Goal: Task Accomplishment & Management: Manage account settings

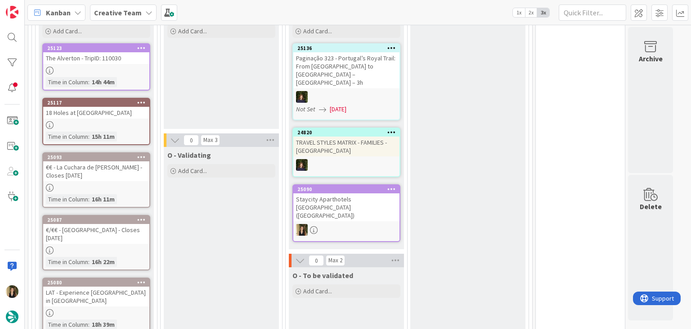
scroll to position [315, 0]
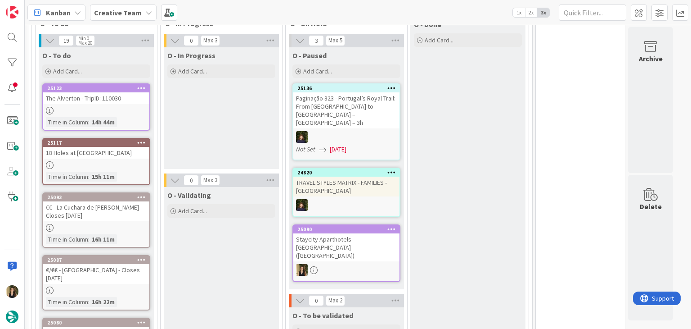
scroll to position [270, 0]
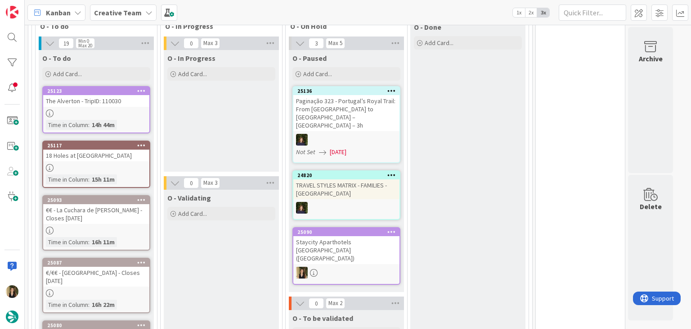
click at [115, 106] on div "The Alverton - TripID: 110030" at bounding box center [96, 101] width 106 height 12
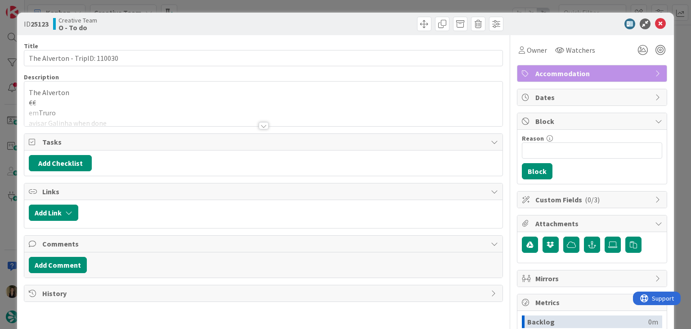
click at [259, 123] on div at bounding box center [264, 125] width 10 height 7
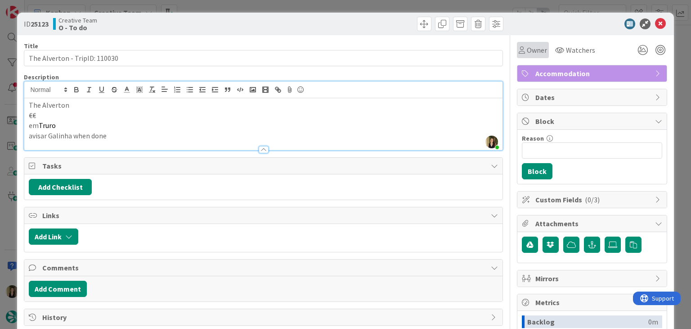
click at [527, 52] on span "Owner" at bounding box center [537, 50] width 20 height 11
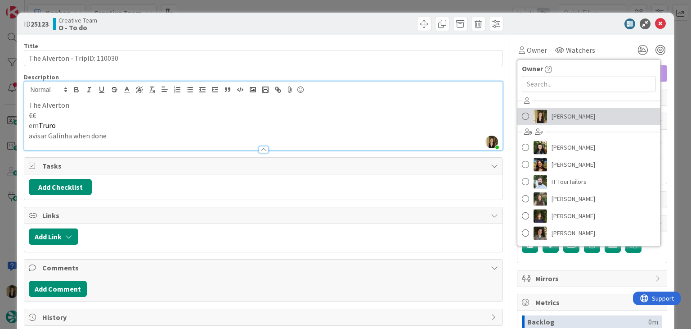
drag, startPoint x: 559, startPoint y: 115, endPoint x: 523, endPoint y: 94, distance: 42.0
click at [559, 115] on span "[PERSON_NAME]" at bounding box center [574, 116] width 44 height 14
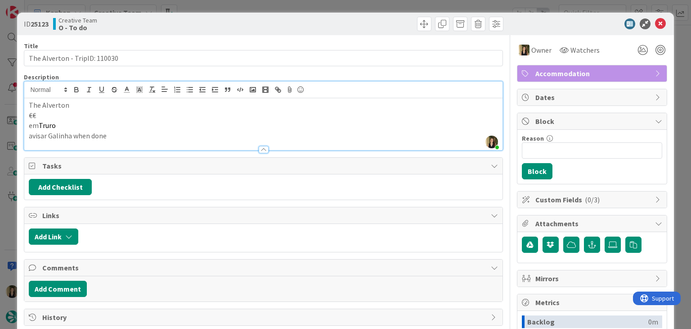
click at [372, 6] on div "ID 25123 Creative Team O - To do Title 29 / 128 The Alverton - TripID: 110030 D…" at bounding box center [345, 164] width 691 height 329
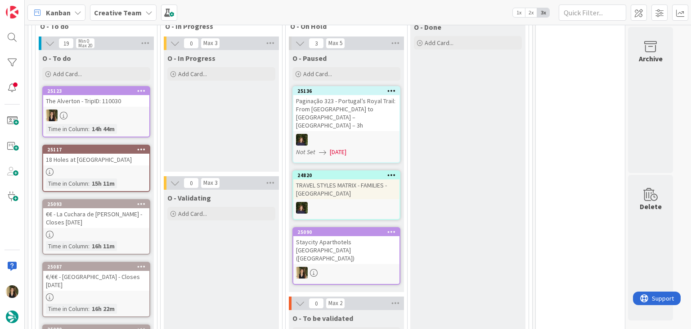
click at [365, 239] on div "Staycity Aparthotels [GEOGRAPHIC_DATA] ([GEOGRAPHIC_DATA])" at bounding box center [346, 250] width 106 height 28
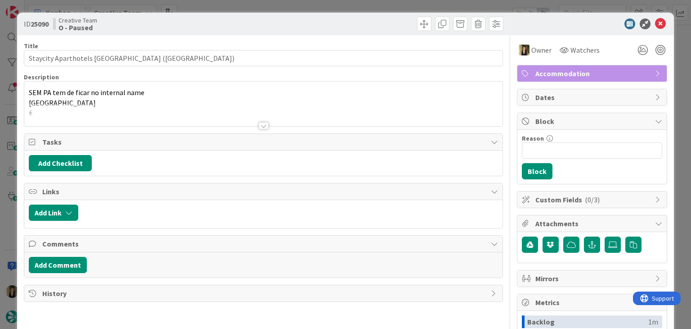
drag, startPoint x: 365, startPoint y: 4, endPoint x: 346, endPoint y: 42, distance: 42.5
click at [365, 4] on div "ID 25090 Creative Team O - Paused Title 46 / 128 Staycity Aparthotels London Gr…" at bounding box center [345, 164] width 691 height 329
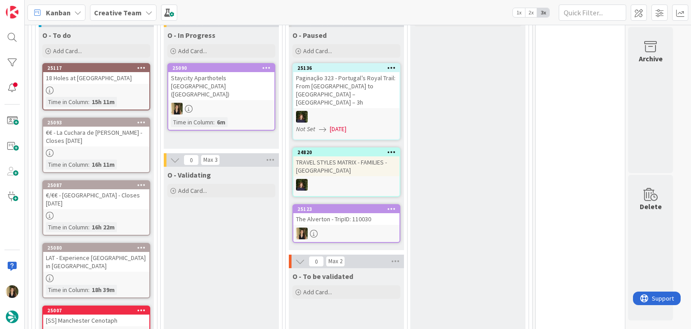
scroll to position [188, 0]
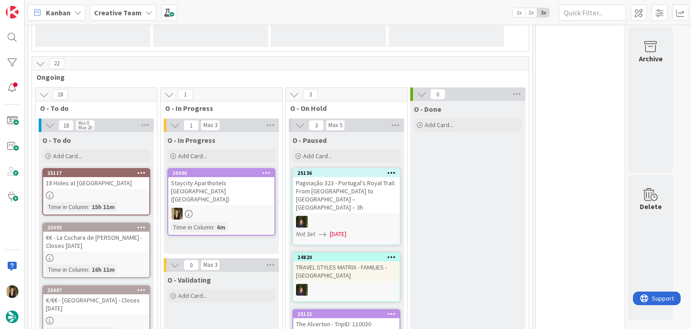
click at [244, 208] on div at bounding box center [221, 214] width 106 height 12
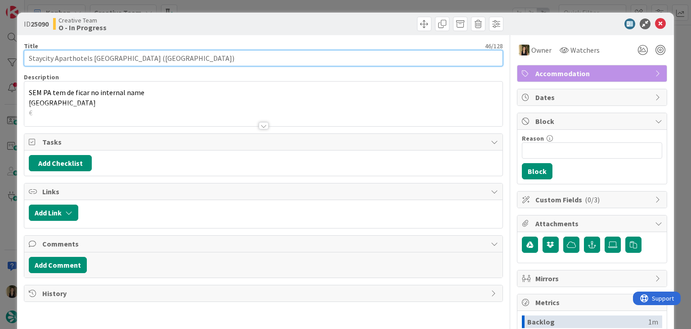
drag, startPoint x: 145, startPoint y: 59, endPoint x: 20, endPoint y: 58, distance: 125.1
click at [20, 58] on div "ID 25090 Creative Team O - In Progress Title 46 / 128 Staycity Aparthotels Lond…" at bounding box center [345, 242] width 657 height 458
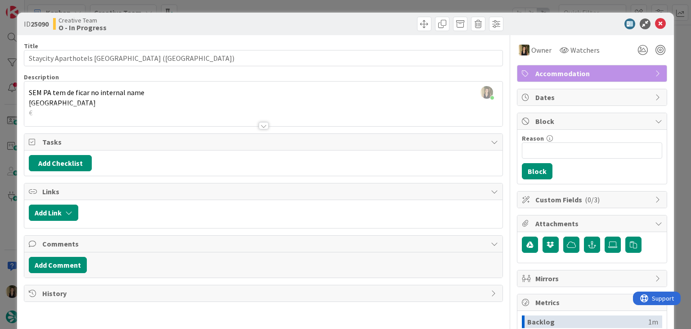
click at [231, 6] on div "ID 25090 Creative Team O - In Progress Title 46 / 128 Staycity Aparthotels Lond…" at bounding box center [345, 164] width 691 height 329
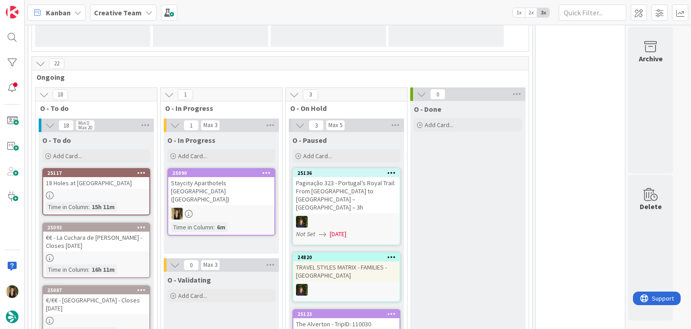
click at [254, 208] on div at bounding box center [221, 214] width 106 height 12
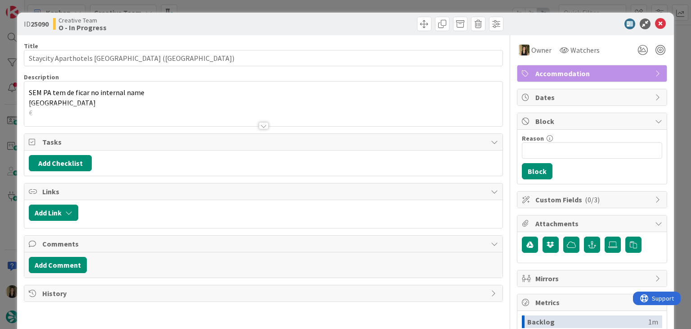
click at [370, 5] on div "ID 25090 Creative Team O - In Progress Title 46 / 128 Staycity Aparthotels Lond…" at bounding box center [345, 164] width 691 height 329
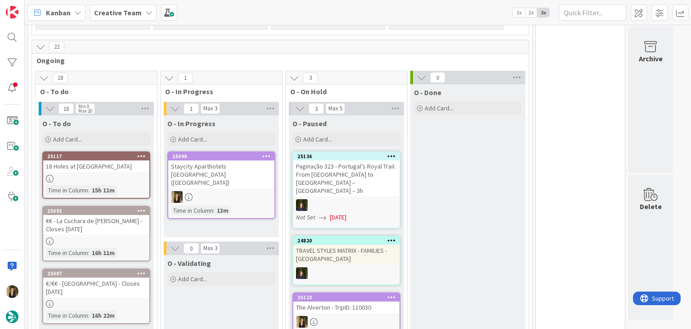
scroll to position [233, 0]
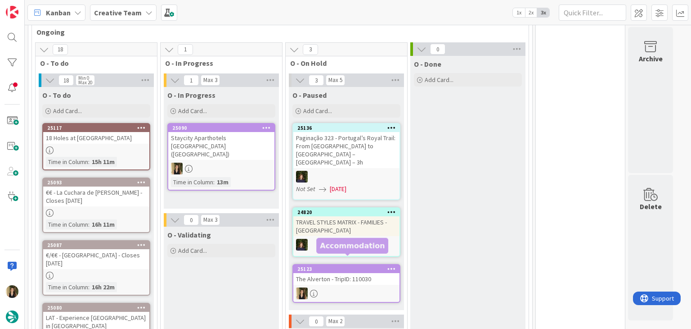
click at [358, 273] on div "The Alverton - TripID: 110030" at bounding box center [346, 279] width 106 height 12
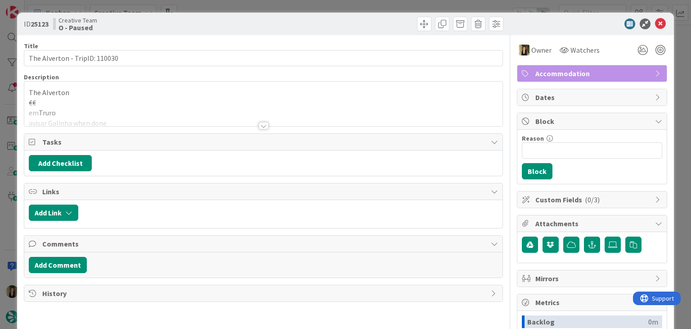
drag, startPoint x: 147, startPoint y: 117, endPoint x: 132, endPoint y: 113, distance: 15.7
click at [147, 118] on div at bounding box center [263, 114] width 478 height 23
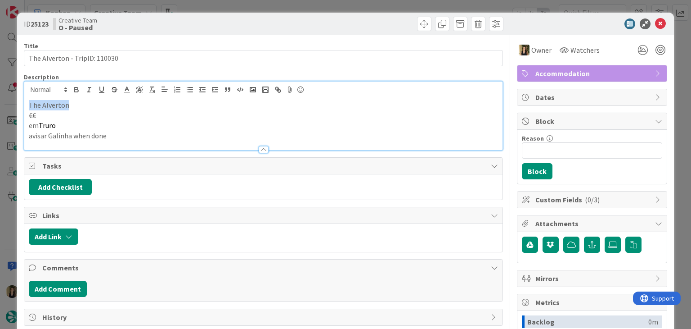
drag, startPoint x: 74, startPoint y: 102, endPoint x: 19, endPoint y: 104, distance: 54.9
click at [19, 104] on div "ID 25123 Creative Team O - Paused Title 29 / 128 The Alverton - TripID: 110030 …" at bounding box center [345, 242] width 657 height 458
copy p "The Alverton"
click at [235, 16] on div "ID 25123 Creative Team O - Paused" at bounding box center [345, 24] width 657 height 23
click at [241, 6] on div "ID 25123 Creative Team O - Paused Title 29 / 128 The Alverton - TripID: 110030 …" at bounding box center [345, 164] width 691 height 329
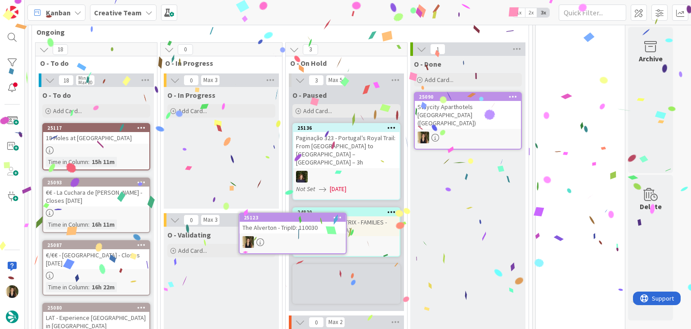
scroll to position [246, 0]
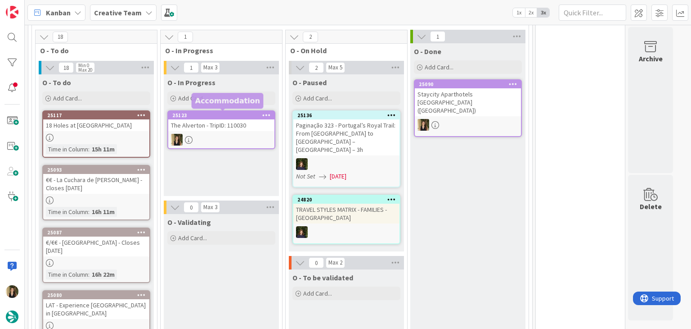
click at [210, 124] on div "The Alverton - TripID: 110030" at bounding box center [221, 125] width 106 height 12
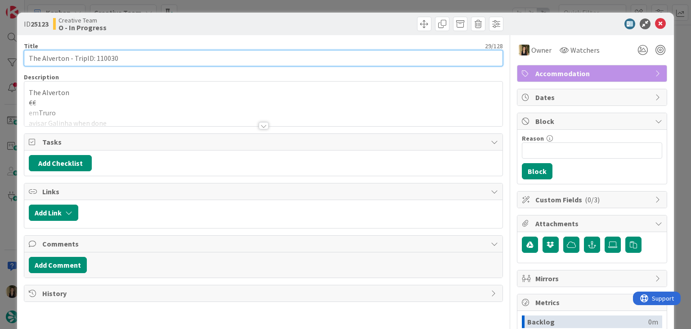
drag, startPoint x: 67, startPoint y: 57, endPoint x: 8, endPoint y: 57, distance: 59.0
click at [8, 57] on div "ID 25123 Creative Team O - In Progress Title 29 / 128 The Alverton - TripID: 11…" at bounding box center [345, 164] width 691 height 329
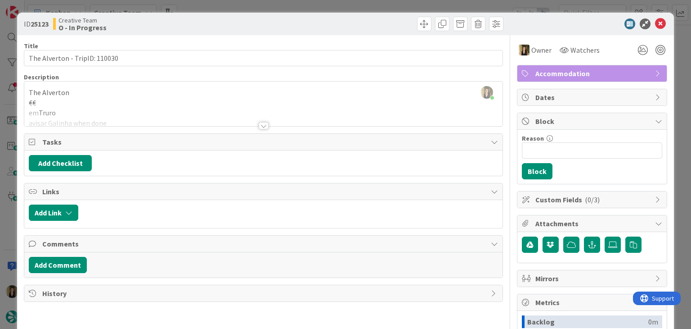
click at [183, 110] on div at bounding box center [263, 114] width 478 height 23
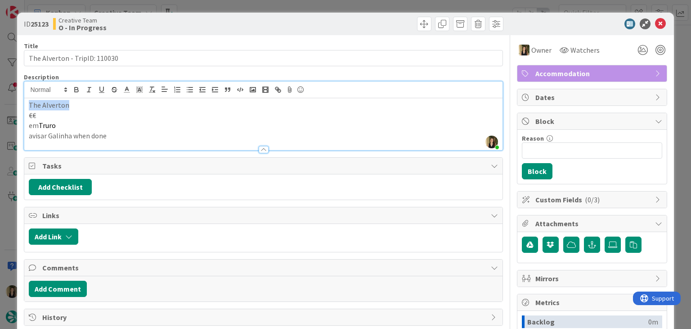
drag, startPoint x: 75, startPoint y: 105, endPoint x: 15, endPoint y: 101, distance: 60.0
click at [15, 101] on div "ID 25123 Creative Team O - In Progress Title 29 / 128 The Alverton - TripID: 11…" at bounding box center [345, 164] width 691 height 329
copy p "The Alverton"
click at [263, 7] on div "ID 25123 Creative Team O - In Progress Title 29 / 128 The Alverton - TripID: 11…" at bounding box center [345, 164] width 691 height 329
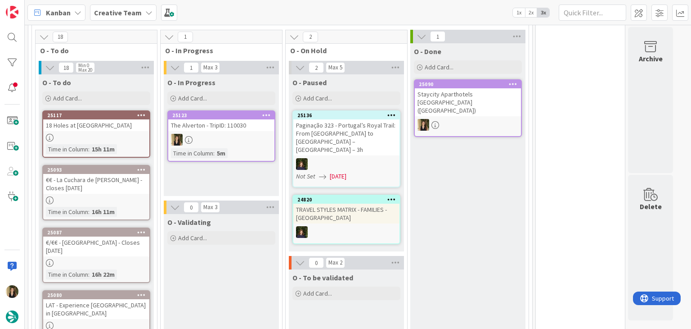
click at [230, 142] on div at bounding box center [221, 140] width 106 height 12
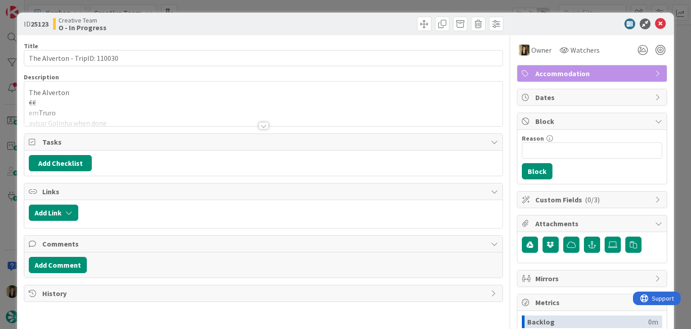
drag, startPoint x: 352, startPoint y: 9, endPoint x: 362, endPoint y: 22, distance: 17.3
click at [352, 8] on div "ID 25123 Creative Team O - In Progress Title 29 / 128 The Alverton - TripID: 11…" at bounding box center [345, 164] width 691 height 329
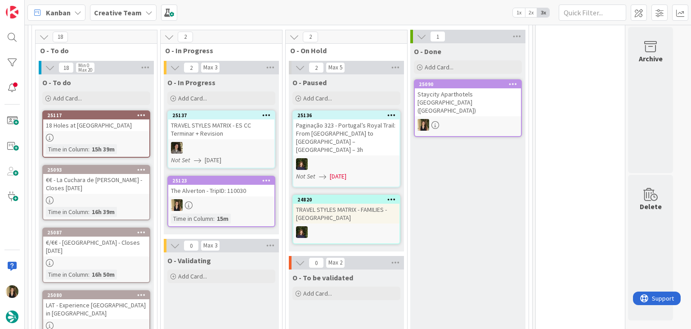
click at [244, 204] on div at bounding box center [221, 205] width 106 height 12
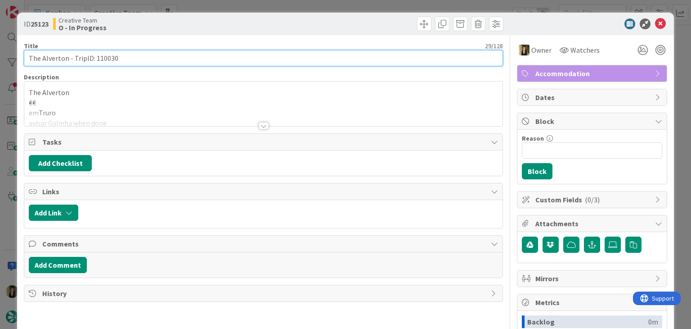
drag, startPoint x: 67, startPoint y: 58, endPoint x: 18, endPoint y: 56, distance: 48.6
click at [19, 56] on div "ID 25123 Creative Team O - In Progress Title 29 / 128 The Alverton - TripID: 11…" at bounding box center [345, 242] width 657 height 458
drag, startPoint x: 132, startPoint y: 60, endPoint x: 17, endPoint y: 61, distance: 115.2
click at [17, 61] on div "ID 25123 Creative Team O - In Progress Title 29 / 128 The Alverton - TripID: 11…" at bounding box center [345, 242] width 657 height 458
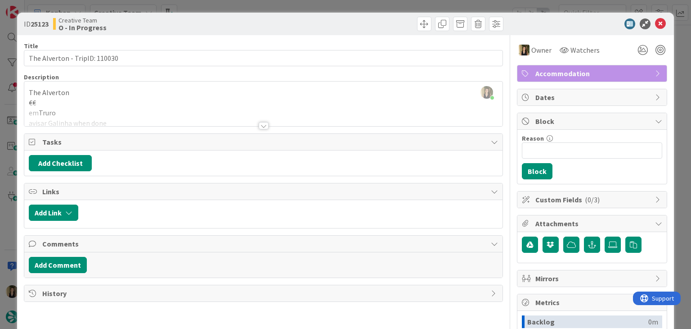
click at [288, 3] on div "ID 25123 Creative Team O - In Progress Title 29 / 128 The Alverton - TripID: 11…" at bounding box center [345, 164] width 691 height 329
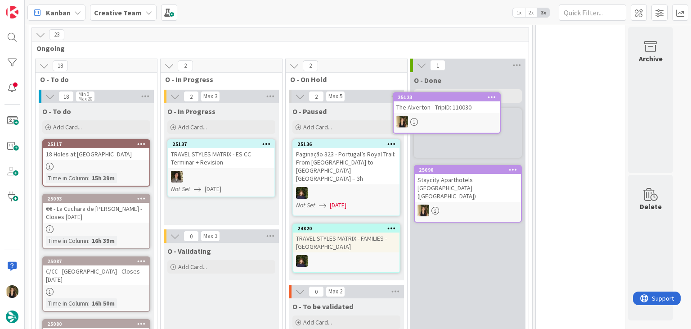
scroll to position [212, 0]
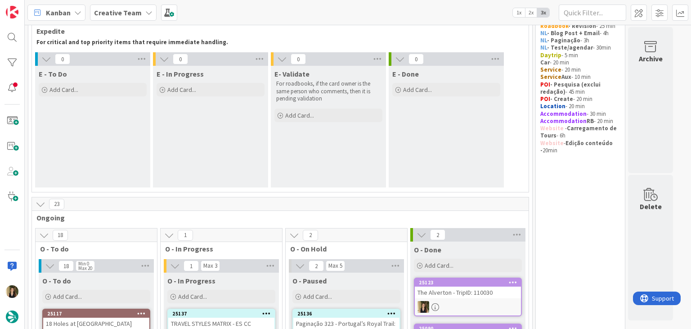
scroll to position [0, 0]
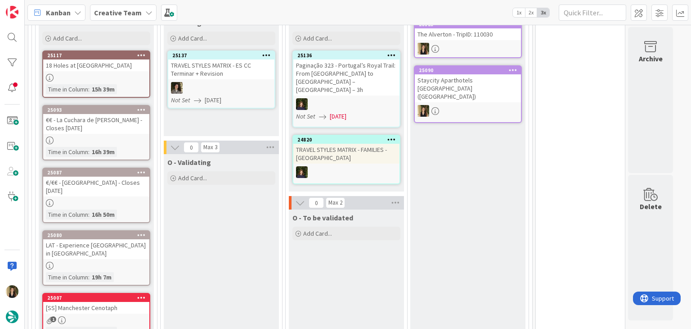
scroll to position [315, 0]
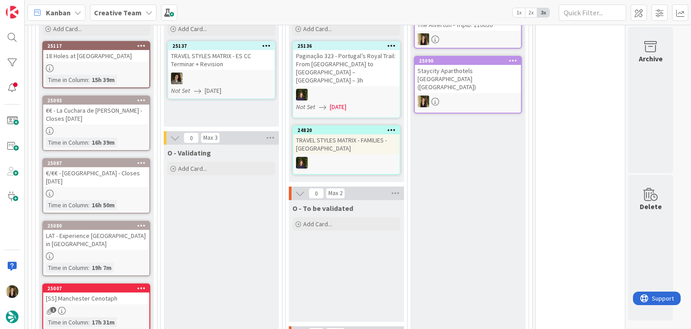
click at [131, 117] on div "€€ - La Cuchara de San Telmo - Closes [DATE]" at bounding box center [96, 114] width 106 height 20
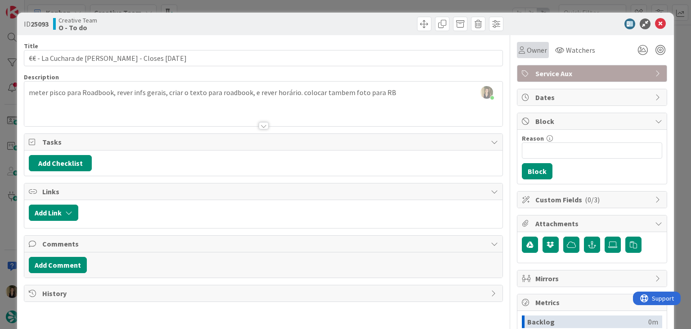
click at [523, 56] on div "Owner" at bounding box center [533, 50] width 32 height 16
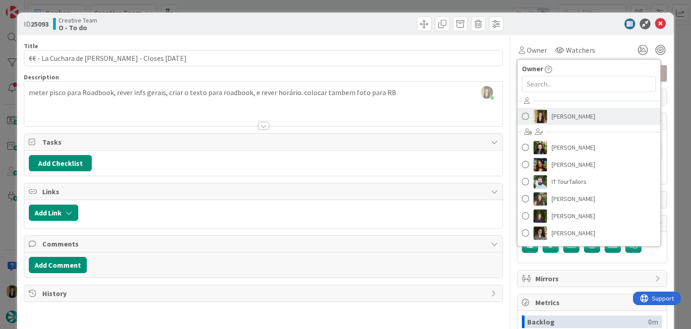
click at [555, 117] on span "[PERSON_NAME]" at bounding box center [574, 116] width 44 height 14
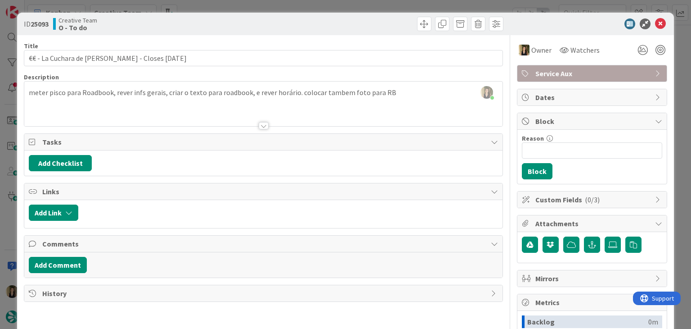
drag, startPoint x: 379, startPoint y: 5, endPoint x: 332, endPoint y: 32, distance: 54.6
click at [378, 5] on div "ID 25093 Creative Team O - To do Title 47 / 128 €€ - La Cuchara de San Telmo - …" at bounding box center [345, 164] width 691 height 329
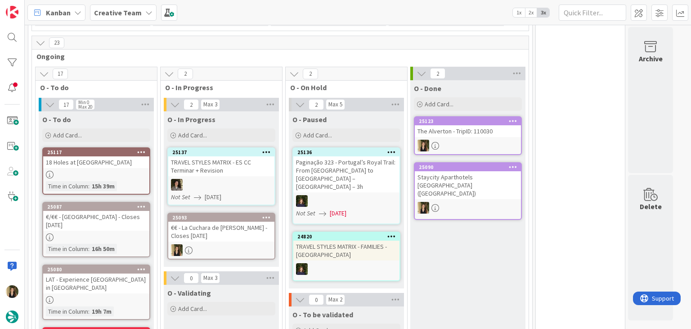
scroll to position [208, 0]
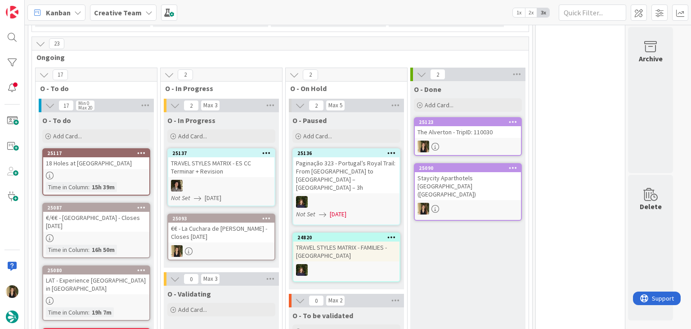
click at [227, 238] on div "€€ - La Cuchara de San Telmo - Closes [DATE]" at bounding box center [221, 232] width 106 height 20
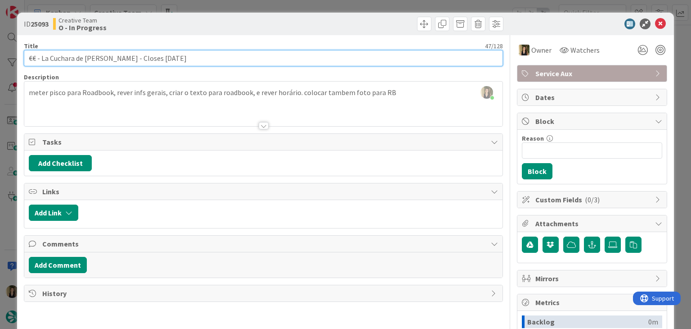
drag, startPoint x: 189, startPoint y: 60, endPoint x: 27, endPoint y: 60, distance: 162.0
click at [27, 60] on input "€€ - La Cuchara de San Telmo - Closes [DATE]" at bounding box center [263, 58] width 479 height 16
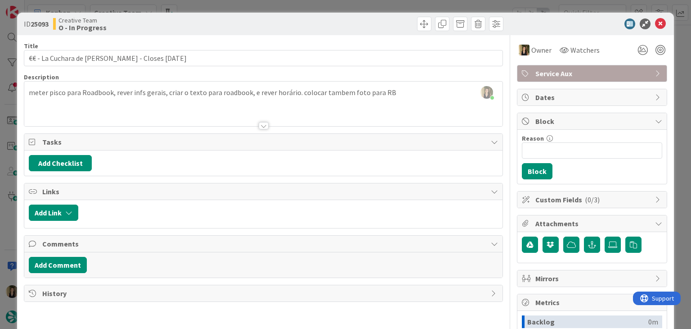
click at [314, 6] on div "ID 25093 Creative Team O - In Progress Title 47 / 128 €€ - La Cuchara de San Te…" at bounding box center [345, 164] width 691 height 329
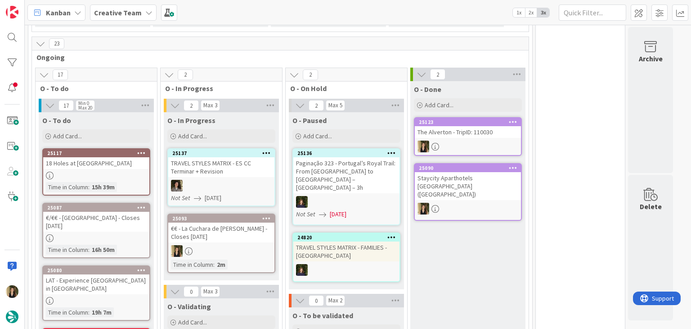
click at [250, 256] on div "25093 €€ - La Cuchara de San Telmo - Closes on Monday Time in Column : 2m" at bounding box center [221, 242] width 108 height 59
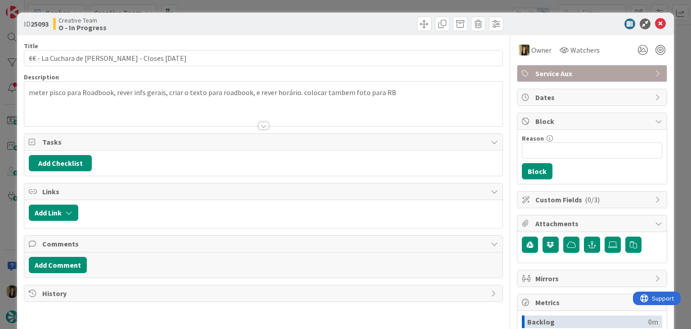
click at [560, 71] on span "Service Aux" at bounding box center [593, 73] width 115 height 11
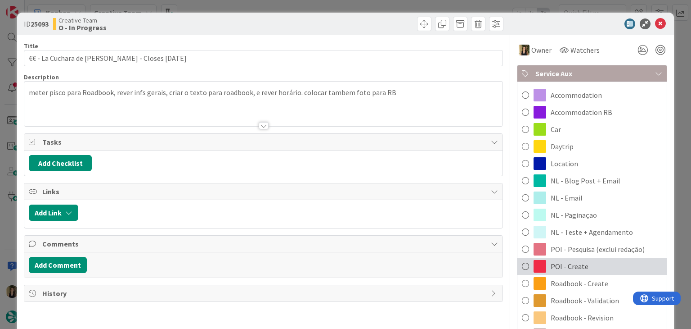
click at [579, 266] on div "POI - Create" at bounding box center [592, 265] width 149 height 17
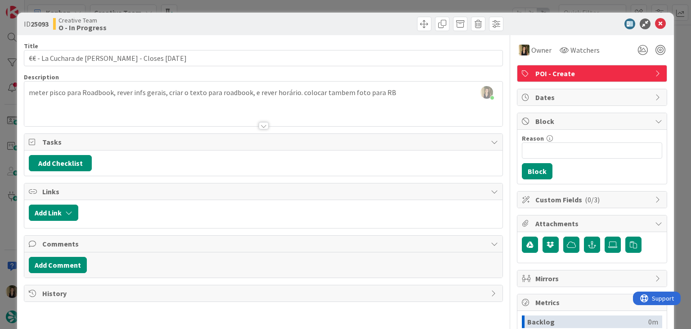
drag, startPoint x: 309, startPoint y: 22, endPoint x: 309, endPoint y: 13, distance: 9.0
click at [309, 21] on div at bounding box center [385, 24] width 238 height 14
click at [311, 7] on div "ID 25093 Creative Team O - In Progress Title 47 / 128 €€ - La Cuchara de San Te…" at bounding box center [345, 164] width 691 height 329
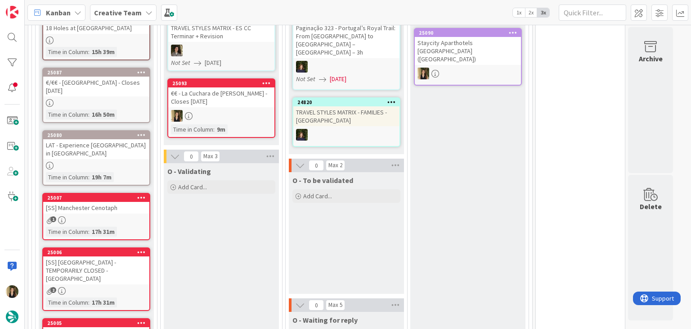
drag, startPoint x: 480, startPoint y: 193, endPoint x: 477, endPoint y: 189, distance: 5.1
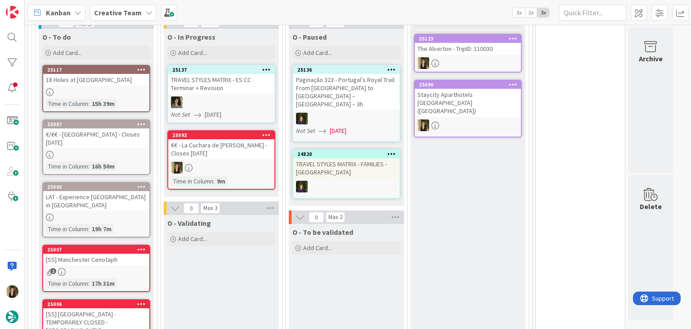
scroll to position [253, 0]
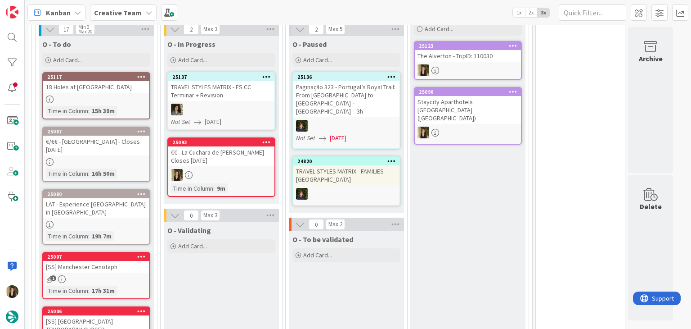
scroll to position [298, 0]
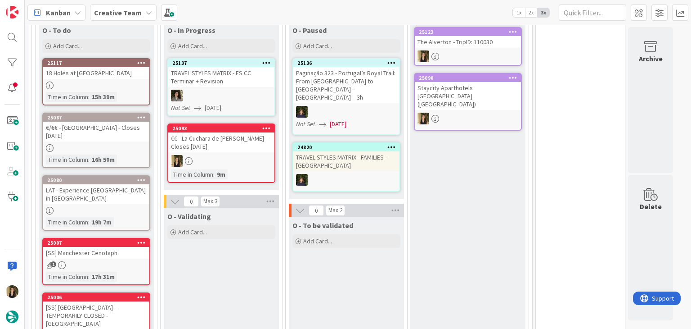
click at [136, 207] on div at bounding box center [96, 211] width 106 height 8
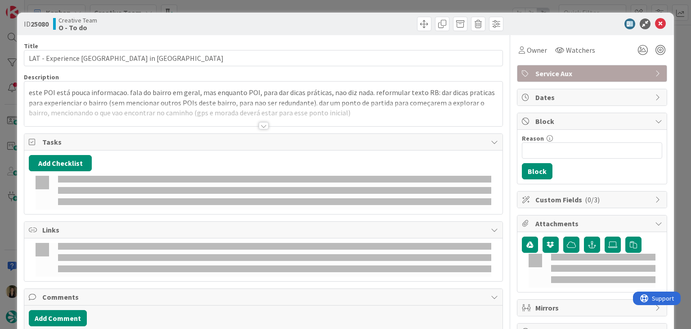
click at [216, 6] on div "ID 25080 Creative Team O - To do Title 36 / 128 LAT - Experience Madrid in La L…" at bounding box center [345, 164] width 691 height 329
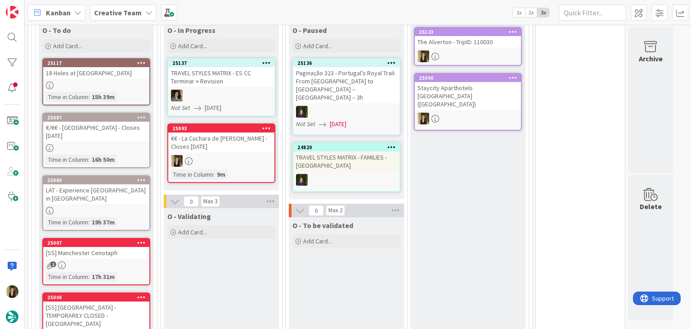
click at [128, 153] on div "25087 €/€€ - Puerta Grande - Closes on Tuesday Time in Column : 16h 50m" at bounding box center [96, 140] width 108 height 55
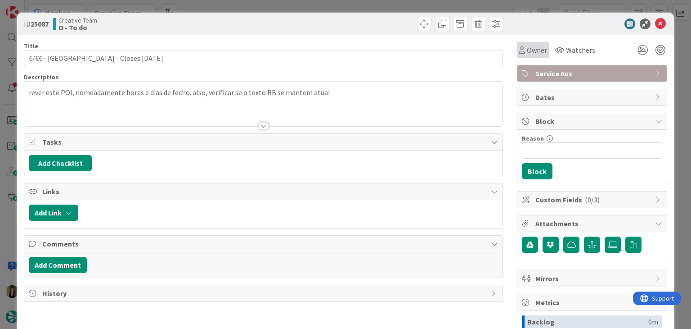
click at [531, 49] on span "Owner" at bounding box center [537, 50] width 20 height 11
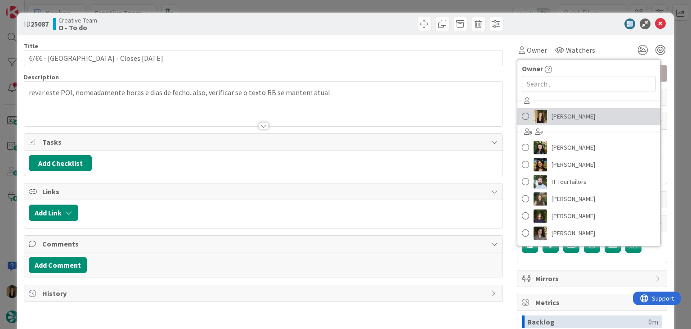
drag, startPoint x: 571, startPoint y: 116, endPoint x: 450, endPoint y: 73, distance: 128.4
click at [571, 116] on span "[PERSON_NAME]" at bounding box center [574, 116] width 44 height 14
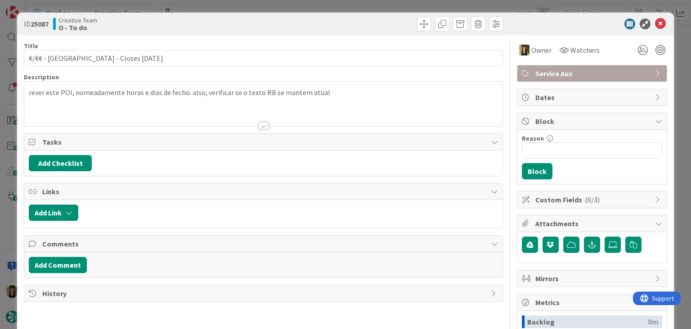
click at [379, 8] on div "ID 25087 Creative Team O - To do Title 40 / 128 €/€€ - Puerta Grande - Closes o…" at bounding box center [345, 164] width 691 height 329
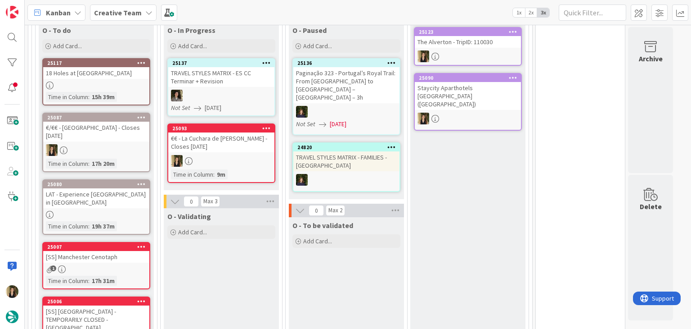
click at [257, 169] on div "Time in Column : 9m" at bounding box center [221, 174] width 101 height 10
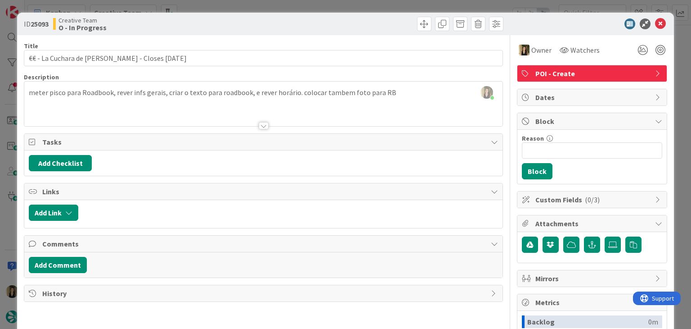
click at [346, 3] on div "ID 25093 Creative Team O - In Progress Title 47 / 128 €€ - La Cuchara de San Te…" at bounding box center [345, 164] width 691 height 329
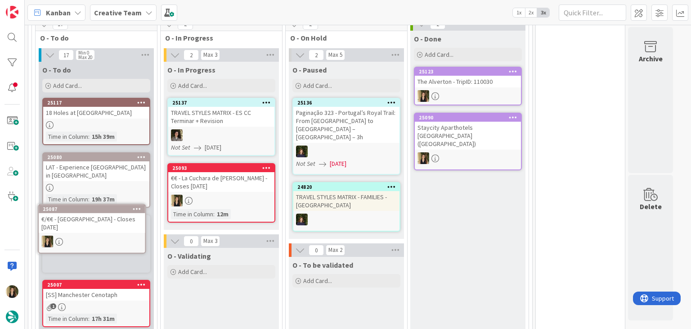
scroll to position [269, 0]
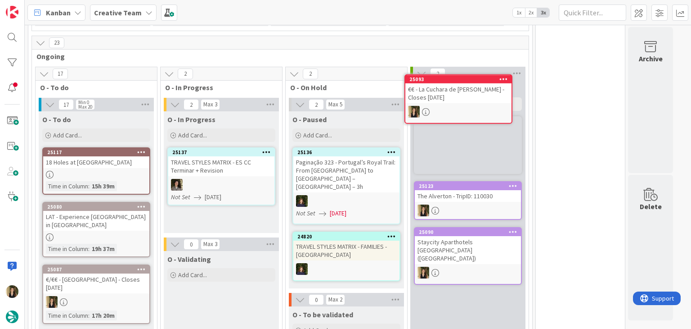
scroll to position [198, 0]
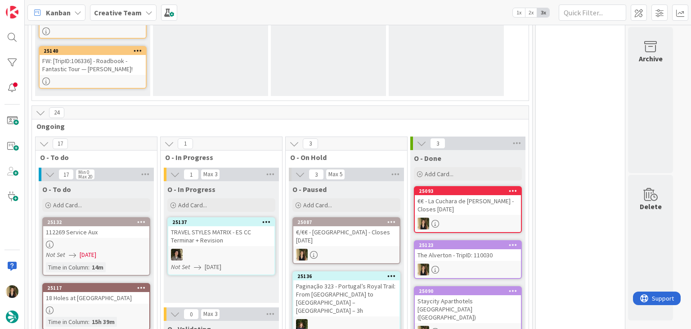
scroll to position [307, 0]
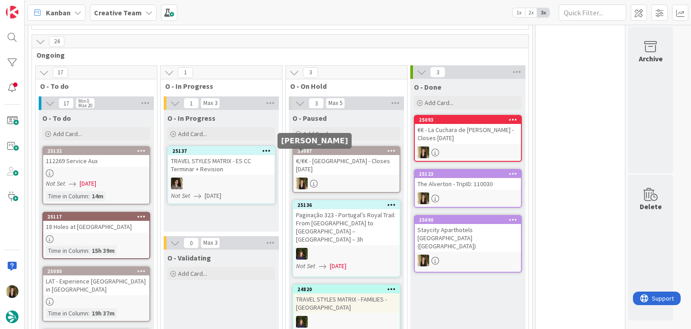
click at [331, 155] on div "€/€€ - [GEOGRAPHIC_DATA] - Closes [DATE]" at bounding box center [346, 165] width 106 height 20
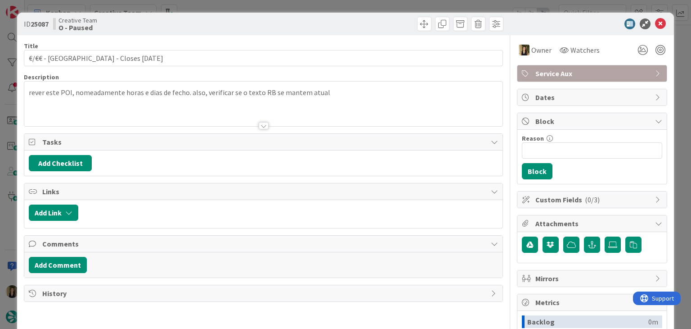
click at [552, 74] on span "Service Aux" at bounding box center [593, 73] width 115 height 11
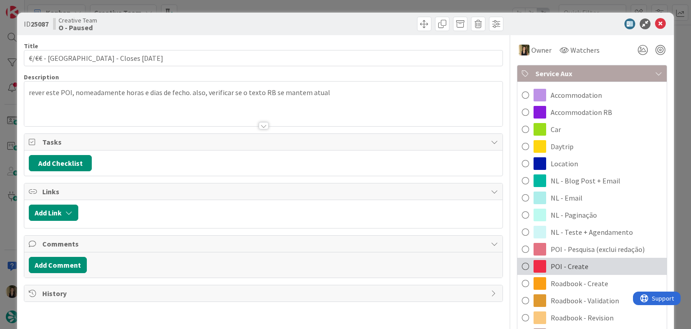
drag, startPoint x: 582, startPoint y: 266, endPoint x: 379, endPoint y: 80, distance: 275.9
click at [580, 265] on div "POI - Create" at bounding box center [592, 265] width 149 height 17
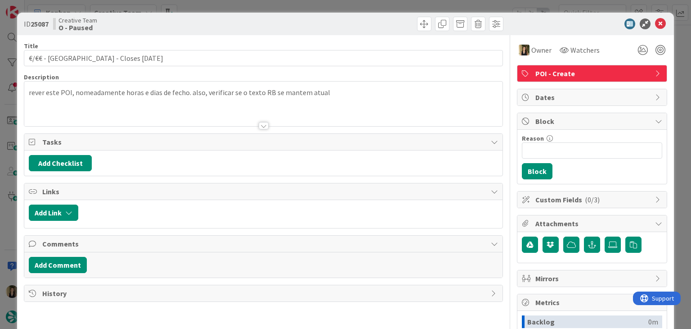
click at [346, 5] on div "ID 25087 Creative Team O - Paused Title 40 / 128 €/€€ - Puerta Grande - Closes …" at bounding box center [345, 164] width 691 height 329
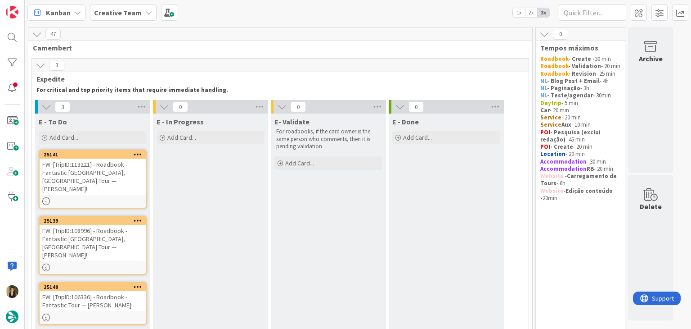
click at [129, 174] on div "FW: [TripID:113221] - Roadbook - Fantastic [GEOGRAPHIC_DATA], [GEOGRAPHIC_DATA]…" at bounding box center [93, 176] width 106 height 36
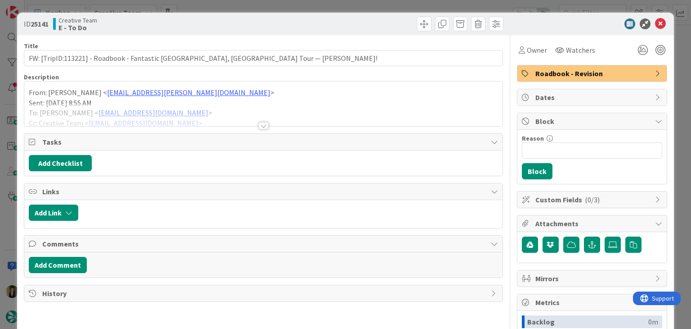
click at [265, 126] on div at bounding box center [264, 125] width 10 height 7
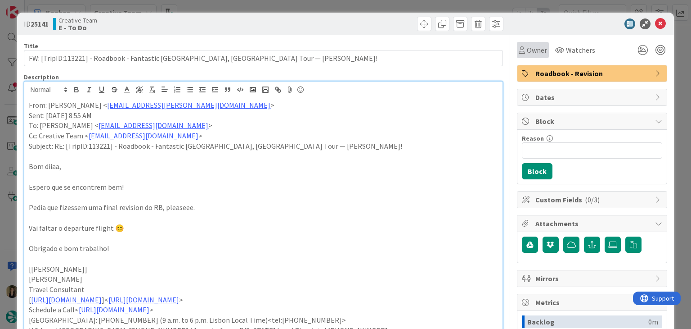
click at [527, 54] on span "Owner" at bounding box center [537, 50] width 20 height 11
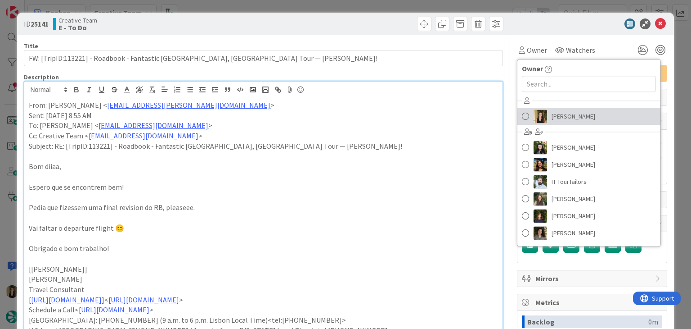
click at [563, 119] on span "[PERSON_NAME]" at bounding box center [574, 116] width 44 height 14
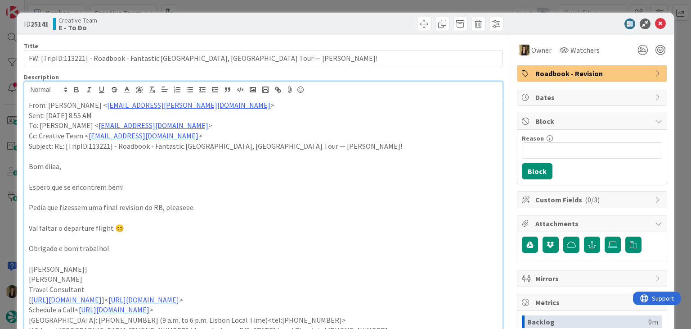
click at [316, 6] on div "ID 25141 Creative Team E - To Do Title 78 / 128 FW: [TripID:113221] - Roadbook …" at bounding box center [345, 164] width 691 height 329
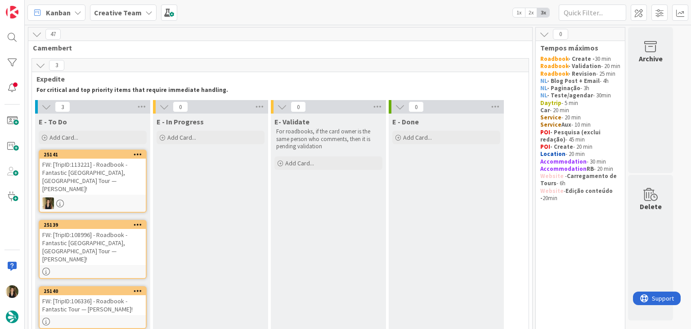
click at [119, 239] on div "FW: [TripID:108996] - Roadbook - Fantastic [GEOGRAPHIC_DATA], [GEOGRAPHIC_DATA]…" at bounding box center [93, 247] width 106 height 36
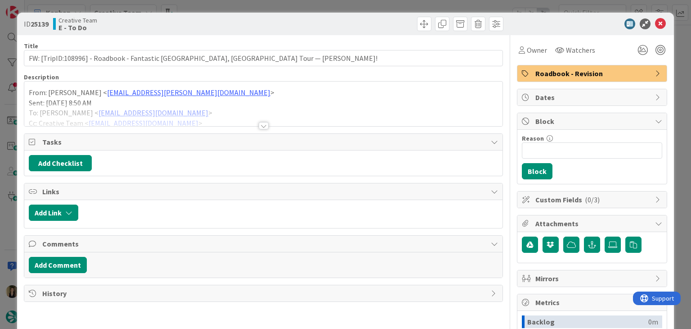
click at [259, 124] on div at bounding box center [264, 125] width 10 height 7
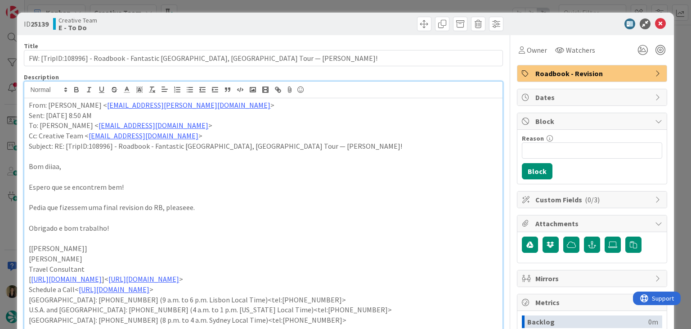
click at [245, 5] on div "ID 25139 Creative Team E - To Do Title 72 / 128 FW: [TripID:108996] - Roadbook …" at bounding box center [345, 164] width 691 height 329
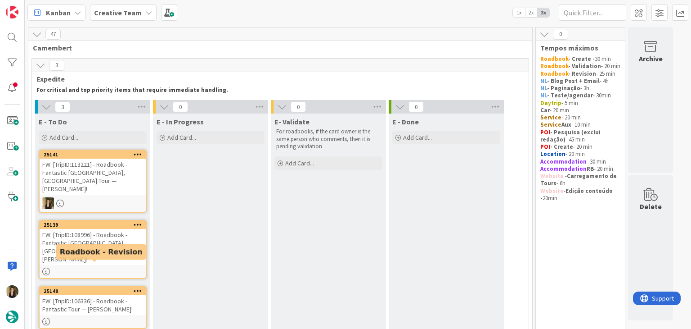
click at [118, 295] on div "FW: [TripID:106336] - Roadbook - Fantastic Tour — [PERSON_NAME]!" at bounding box center [93, 305] width 106 height 20
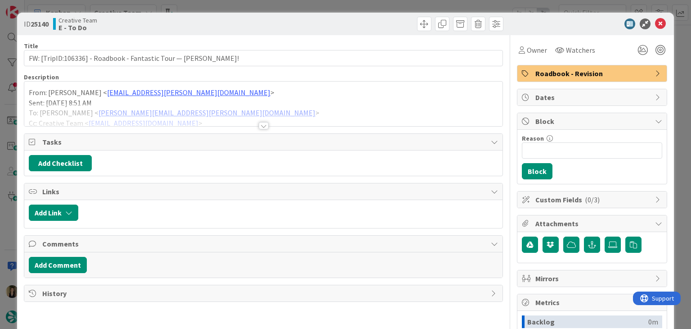
click at [259, 122] on div at bounding box center [264, 125] width 10 height 7
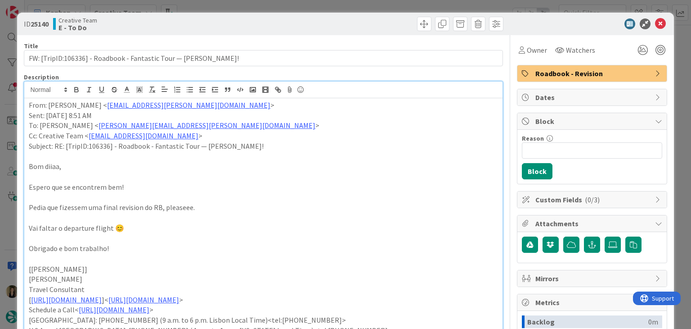
click at [230, 6] on div "ID 25140 Creative Team E - To Do Title 64 / 128 FW: [TripID:106336] - Roadbook …" at bounding box center [345, 164] width 691 height 329
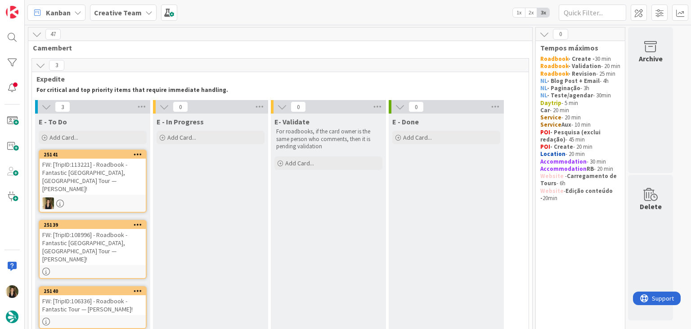
click at [135, 182] on div "FW: [TripID:113221] - Roadbook - Fantastic [GEOGRAPHIC_DATA], [GEOGRAPHIC_DATA]…" at bounding box center [93, 176] width 106 height 36
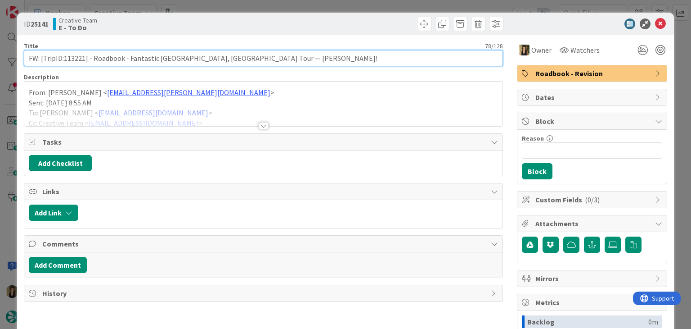
click at [75, 56] on input "FW: [TripID:113221] - Roadbook - Fantastic [GEOGRAPHIC_DATA], [GEOGRAPHIC_DATA]…" at bounding box center [263, 58] width 479 height 16
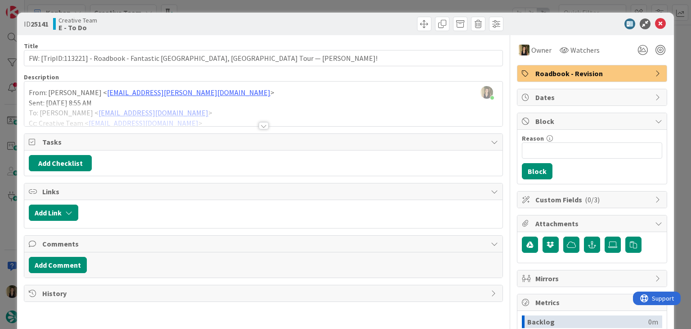
click at [200, 2] on div "ID 25141 Creative Team E - To Do Title 78 / 128 FW: [TripID:113221] - Roadbook …" at bounding box center [345, 164] width 691 height 329
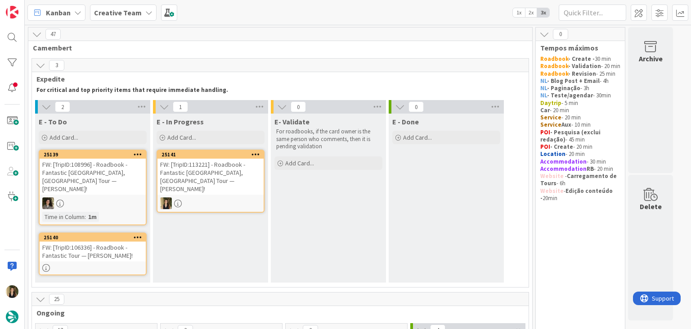
click at [221, 180] on div "FW: [TripID:113221] - Roadbook - Fantastic [GEOGRAPHIC_DATA], [GEOGRAPHIC_DATA]…" at bounding box center [211, 176] width 106 height 36
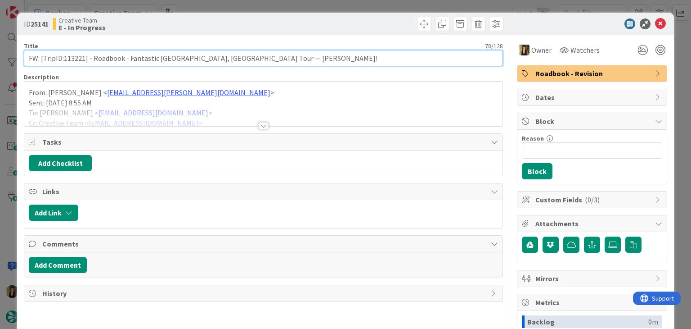
click at [70, 58] on input "FW: [TripID:113221] - Roadbook - Fantastic [GEOGRAPHIC_DATA], [GEOGRAPHIC_DATA]…" at bounding box center [263, 58] width 479 height 16
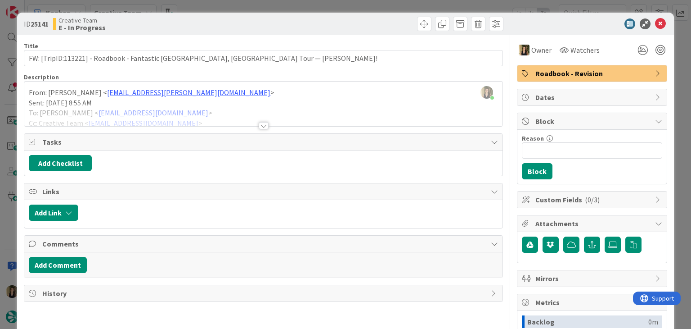
click at [256, 130] on div "Title 78 / 128 FW: [TripID:113221] - Roadbook - Fantastic Portugal, Spain Tour …" at bounding box center [263, 249] width 479 height 429
click at [256, 128] on div "Title 78 / 128 FW: [TripID:113221] - Roadbook - Fantastic Portugal, Spain Tour …" at bounding box center [263, 249] width 479 height 429
click at [259, 126] on div at bounding box center [264, 125] width 10 height 7
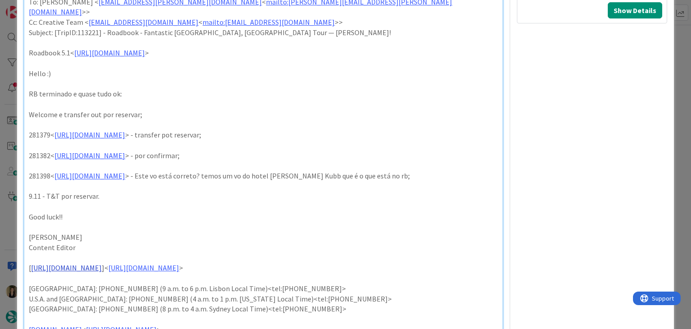
scroll to position [405, 0]
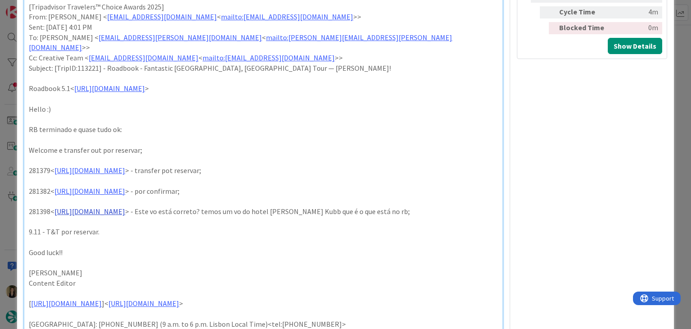
click at [125, 207] on link "https://appweb.tourtailors.com/sigav/#Voucher/view/289265" at bounding box center [89, 211] width 71 height 9
click at [153, 220] on link "https://appweb.tourtailors.com/sigav/#Voucher/view/289265" at bounding box center [123, 218] width 62 height 12
click at [329, 196] on p at bounding box center [263, 201] width 469 height 10
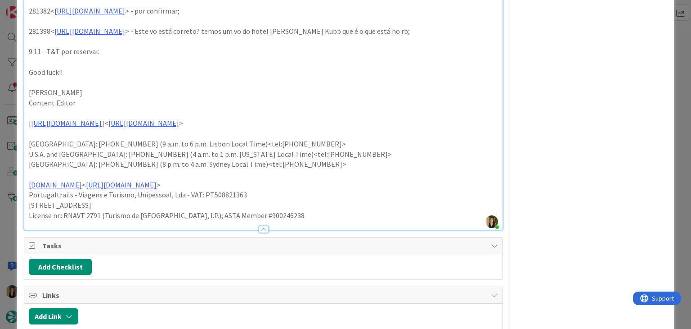
scroll to position [679, 0]
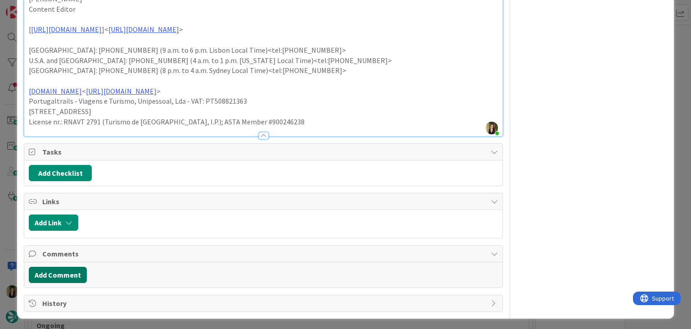
click at [51, 268] on button "Add Comment" at bounding box center [58, 274] width 58 height 16
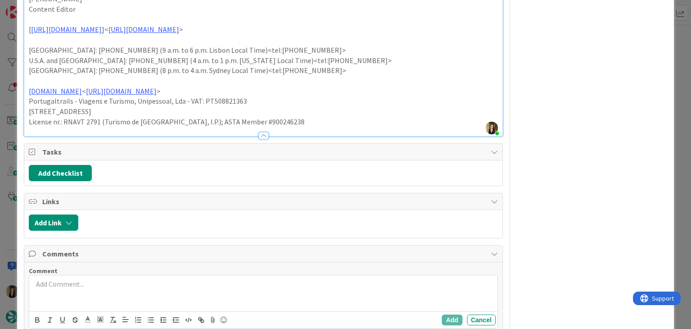
drag, startPoint x: 88, startPoint y: 293, endPoint x: 142, endPoint y: 272, distance: 58.1
click at [88, 292] on div at bounding box center [263, 293] width 468 height 36
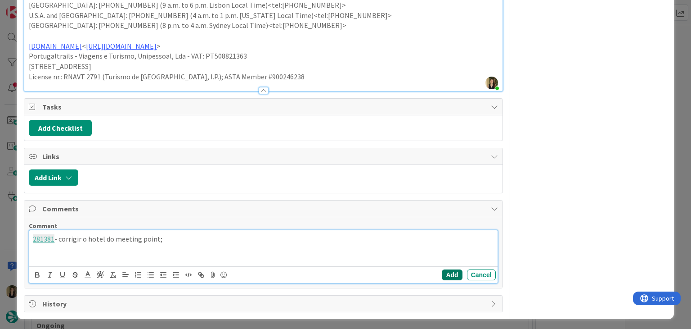
click at [447, 272] on button "Add" at bounding box center [452, 274] width 20 height 11
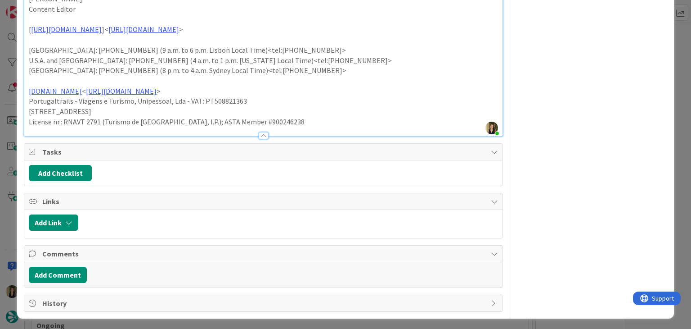
scroll to position [724, 0]
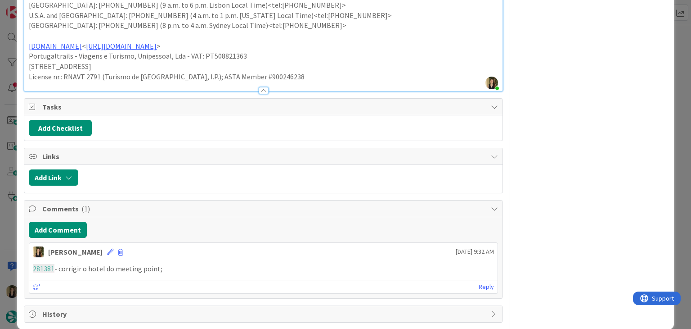
click at [107, 248] on icon at bounding box center [110, 251] width 6 height 6
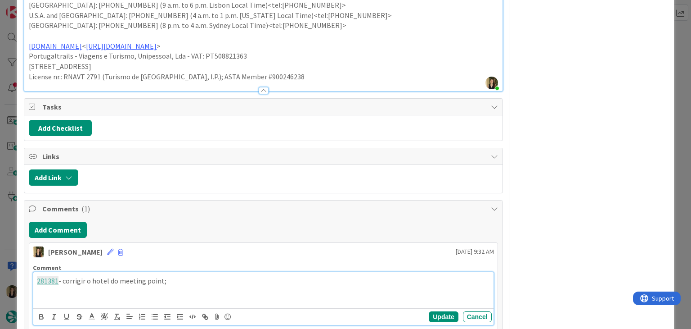
paste div
drag, startPoint x: 117, startPoint y: 287, endPoint x: 160, endPoint y: 287, distance: 43.2
click at [160, 287] on p "281383 - corrigir o hotel do meeting point;" at bounding box center [263, 290] width 453 height 10
drag, startPoint x: 122, startPoint y: 289, endPoint x: 158, endPoint y: 251, distance: 52.2
click at [123, 289] on p "281383 - corrigir o hotel dodo pick up;" at bounding box center [263, 290] width 453 height 10
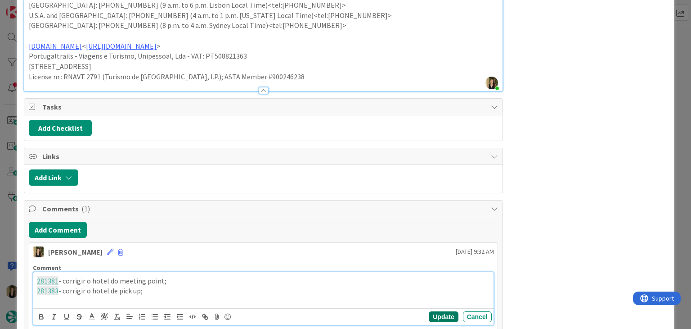
click at [439, 316] on button "Update" at bounding box center [443, 316] width 29 height 11
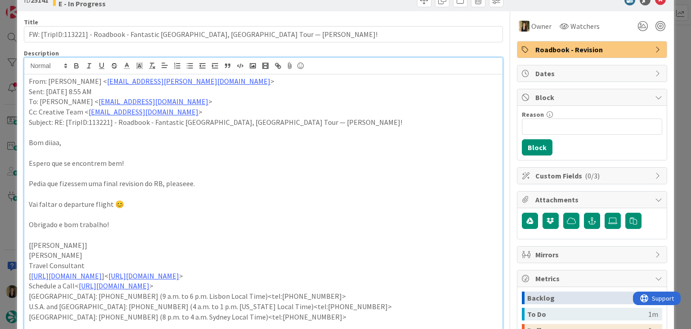
scroll to position [0, 0]
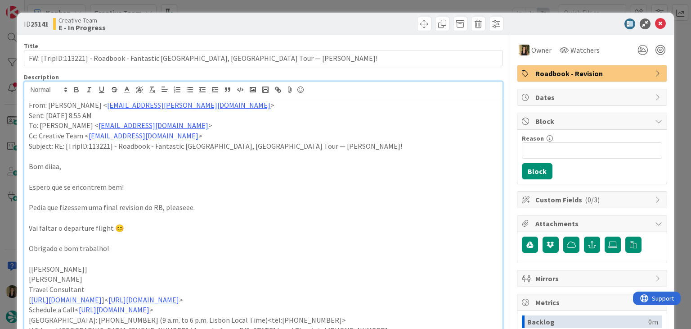
click at [264, 2] on div "ID 25141 Creative Team E - In Progress Title 78 / 128 FW: [TripID:113221] - Roa…" at bounding box center [345, 164] width 691 height 329
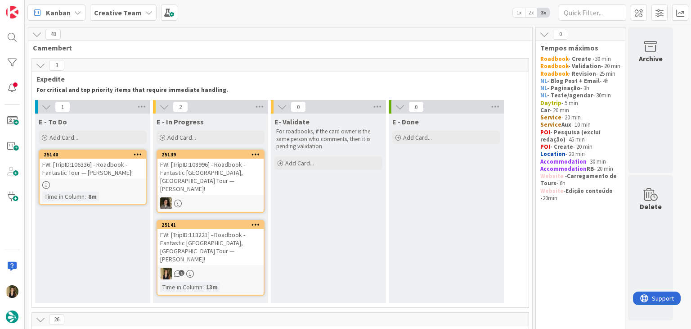
click at [223, 240] on div "25141 FW: [TripID:113221] - Roadbook - Fantastic Portugal, Spain Tour — Norman …" at bounding box center [211, 258] width 108 height 76
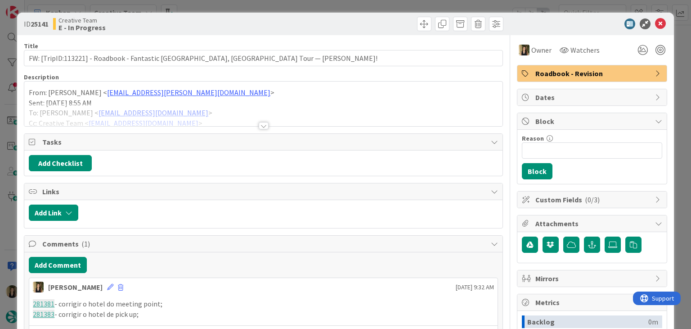
click at [377, 7] on div "ID 25141 Creative Team E - In Progress Title 78 / 128 FW: [TripID:113221] - Roa…" at bounding box center [345, 164] width 691 height 329
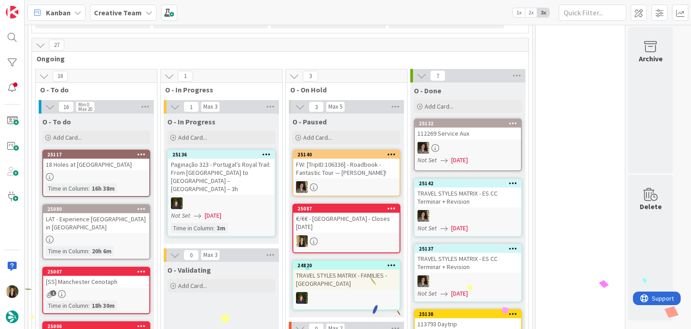
scroll to position [281, 0]
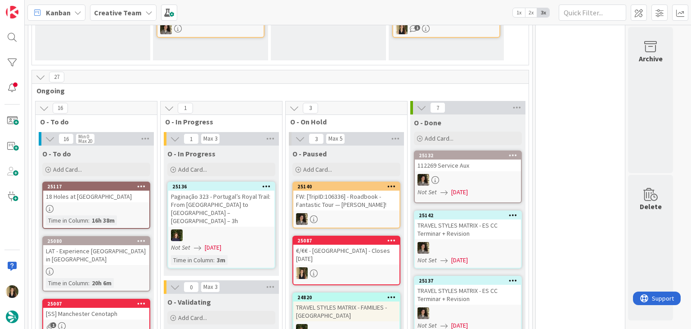
scroll to position [0, 0]
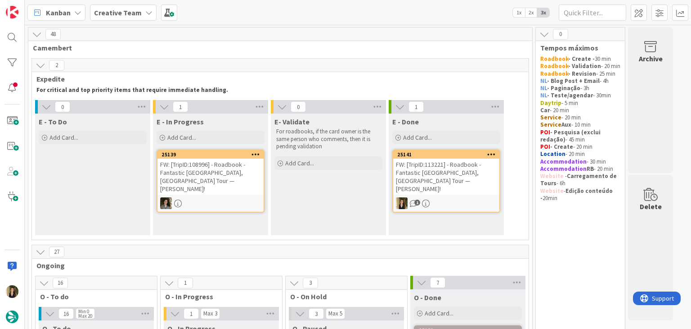
click at [459, 173] on div "FW: [TripID:113221] - Roadbook - Fantastic [GEOGRAPHIC_DATA], [GEOGRAPHIC_DATA]…" at bounding box center [446, 176] width 106 height 36
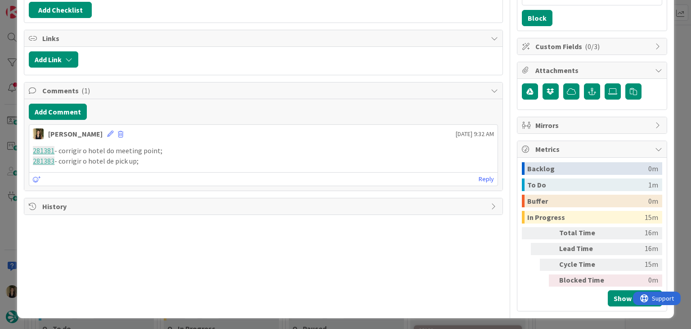
drag, startPoint x: 148, startPoint y: 161, endPoint x: 27, endPoint y: 151, distance: 121.0
click at [27, 151] on div "Add Comment Sofia Palma 15 October 2025 9:32 AM 281381 - corrigir o hotel do me…" at bounding box center [263, 144] width 478 height 91
copy div "281381 - corrigir o hotel do meeting point; 281383 - corrigir o hotel de pick u…"
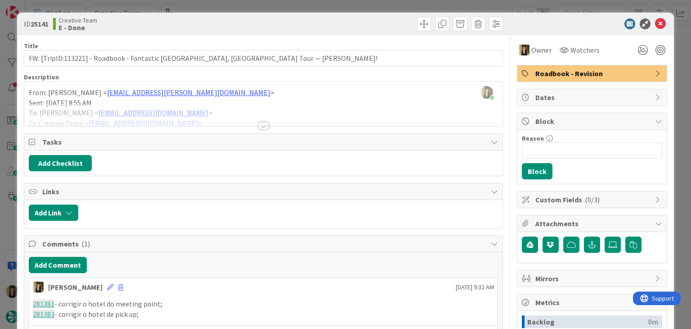
click at [241, 18] on div "Creative Team E - Done" at bounding box center [157, 24] width 208 height 14
drag, startPoint x: 253, startPoint y: 32, endPoint x: 250, endPoint y: 24, distance: 9.0
click at [253, 32] on div "ID 25141 Creative Team E - Done" at bounding box center [345, 24] width 657 height 23
click at [248, 8] on div "ID 25141 Creative Team E - Done Title 78 / 128 FW: [TripID:113221] - Roadbook -…" at bounding box center [345, 164] width 691 height 329
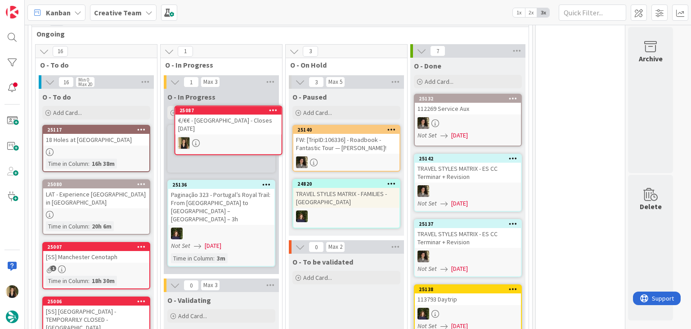
scroll to position [227, 0]
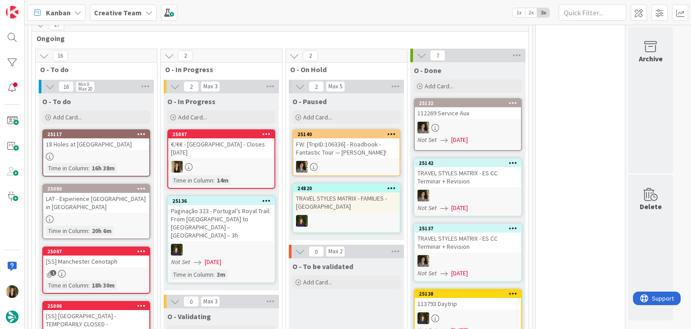
click at [233, 155] on div "€/€€ - [GEOGRAPHIC_DATA] - Closes [DATE]" at bounding box center [221, 148] width 106 height 20
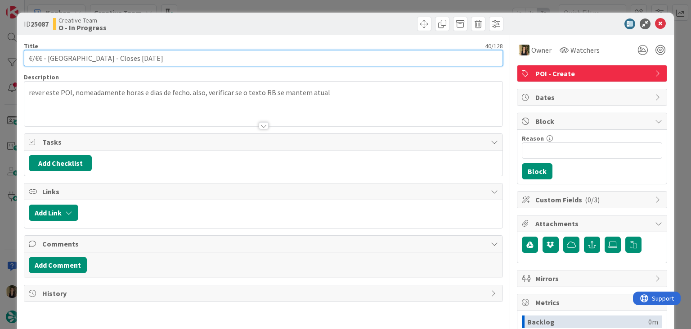
drag, startPoint x: 163, startPoint y: 56, endPoint x: 22, endPoint y: 58, distance: 141.3
click at [22, 58] on div "ID 25087 Creative Team O - In Progress Title 40 / 128 €/€€ - Puerta Grande - Cl…" at bounding box center [345, 242] width 657 height 458
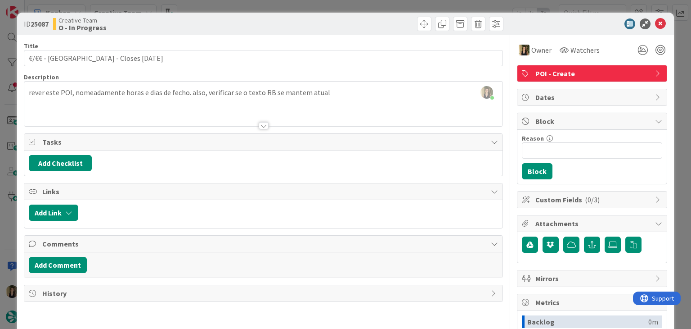
drag, startPoint x: 325, startPoint y: 19, endPoint x: 307, endPoint y: 1, distance: 25.8
click at [324, 19] on div at bounding box center [385, 24] width 238 height 14
click at [252, 8] on div "ID 25087 Creative Team O - In Progress Title 40 / 128 €/€€ - Puerta Grande - Cl…" at bounding box center [345, 164] width 691 height 329
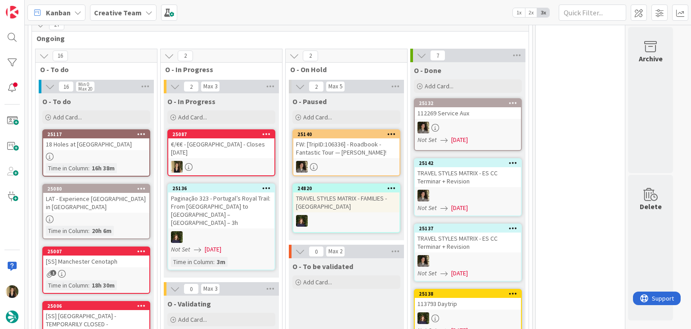
click at [340, 293] on div "O - To be validated Add Card..." at bounding box center [346, 319] width 115 height 122
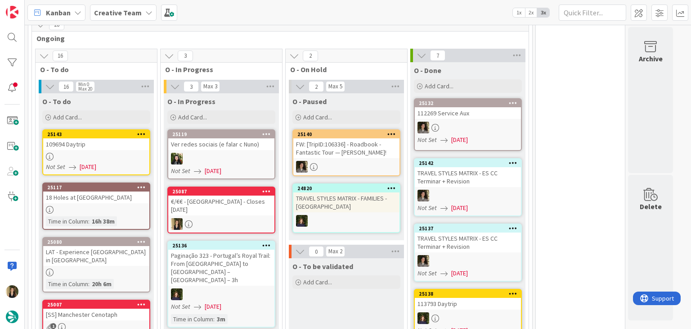
click at [326, 303] on div "O - To be validated Add Card..." at bounding box center [346, 319] width 115 height 122
click at [225, 200] on div "€/€€ - [GEOGRAPHIC_DATA] - Closes [DATE]" at bounding box center [221, 205] width 106 height 20
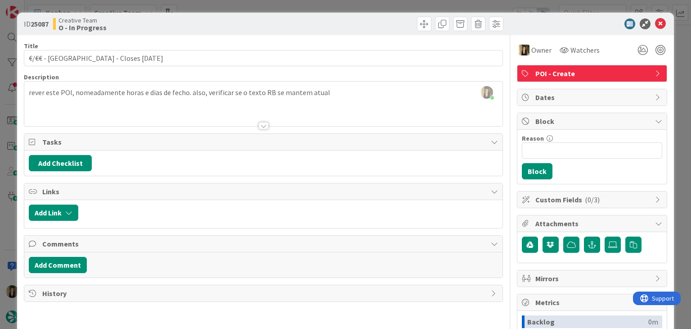
click at [257, 7] on div "ID 25087 Creative Team O - In Progress Title 40 / 128 €/€€ - Puerta Grande - Cl…" at bounding box center [345, 164] width 691 height 329
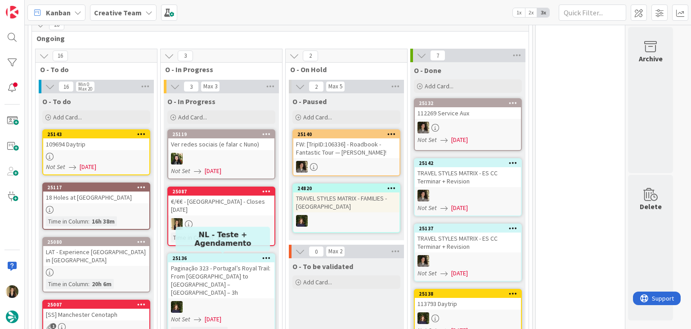
click at [219, 224] on div at bounding box center [221, 224] width 106 height 12
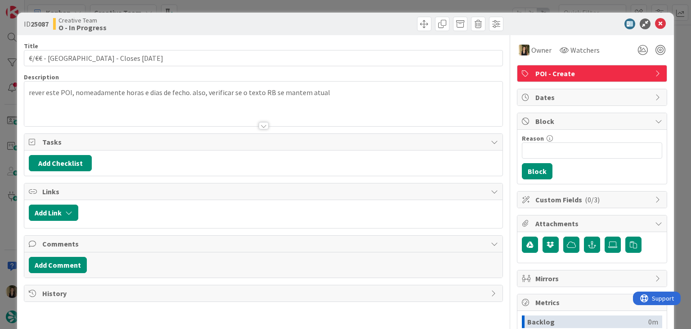
click at [373, 5] on div "ID 25087 Creative Team O - In Progress Title 40 / 128 €/€€ - Puerta Grande - Cl…" at bounding box center [345, 164] width 691 height 329
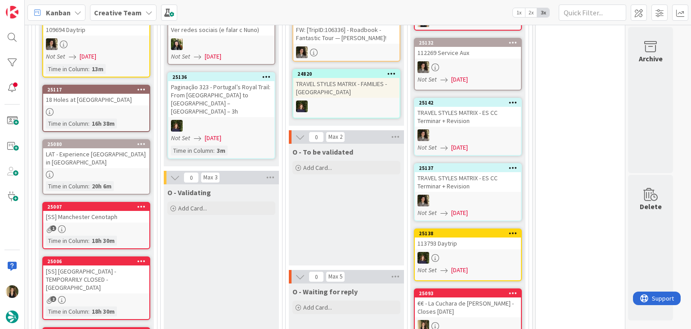
scroll to position [465, 0]
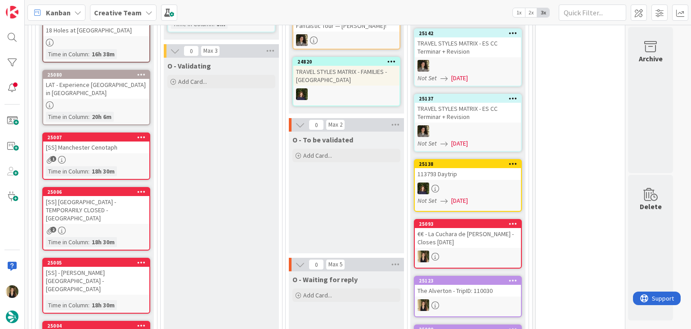
click at [117, 79] on div "LAT - Experience [GEOGRAPHIC_DATA] in [GEOGRAPHIC_DATA]" at bounding box center [96, 89] width 106 height 20
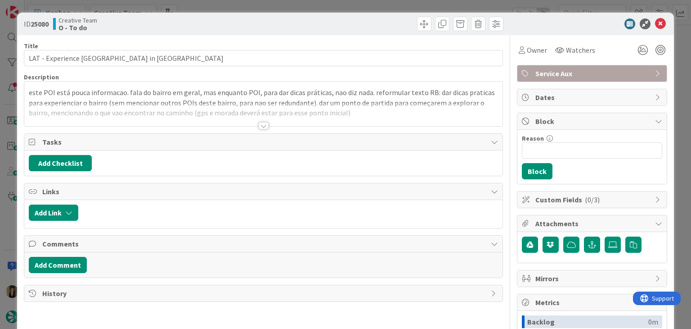
click at [219, 8] on div "ID 25080 Creative Team O - To do Title 36 / 128 LAT - Experience Madrid in La L…" at bounding box center [345, 164] width 691 height 329
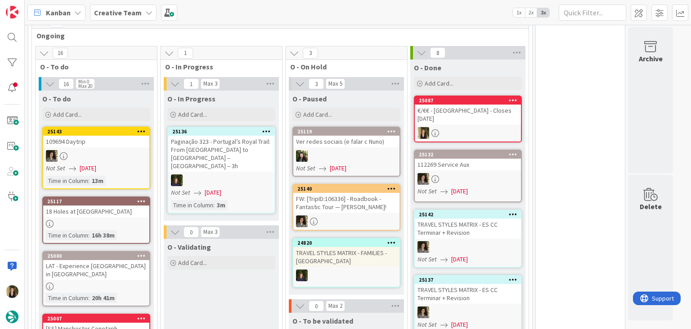
scroll to position [285, 0]
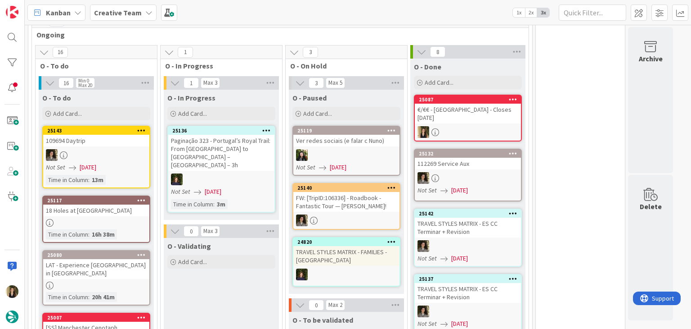
click at [127, 219] on div at bounding box center [96, 223] width 106 height 8
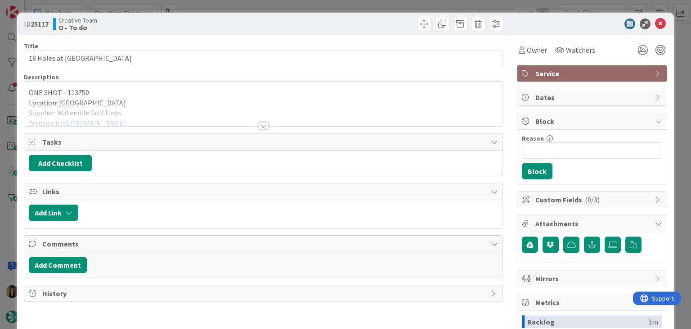
click at [263, 122] on div at bounding box center [264, 125] width 10 height 7
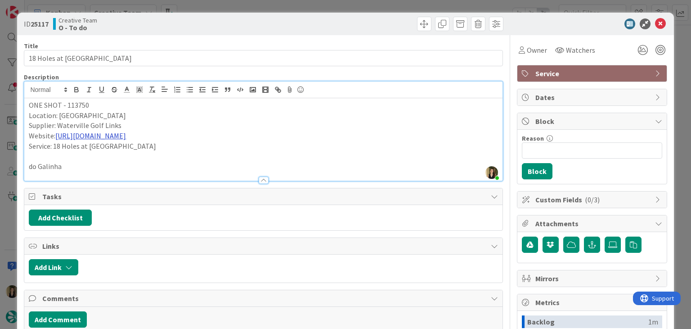
click at [116, 135] on link "https://www.watervillegolflinks.ie/" at bounding box center [90, 135] width 71 height 9
click at [119, 149] on link "https://www.watervillegolflinks.ie/" at bounding box center [88, 153] width 62 height 12
click at [223, 21] on div "Creative Team O - To do" at bounding box center [157, 24] width 208 height 14
click at [225, 8] on div "ID 25117 Creative Team O - To do Title 34 / 128 18 Holes at Waterville Golf Cou…" at bounding box center [345, 164] width 691 height 329
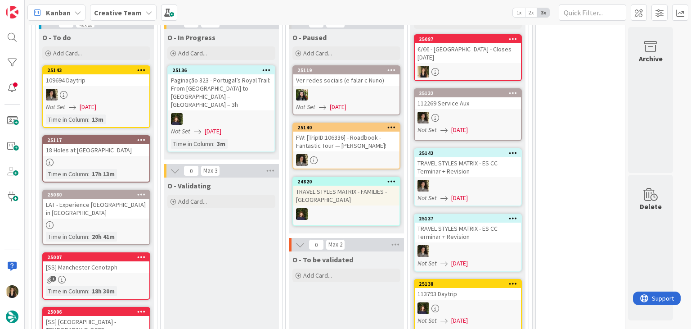
scroll to position [330, 0]
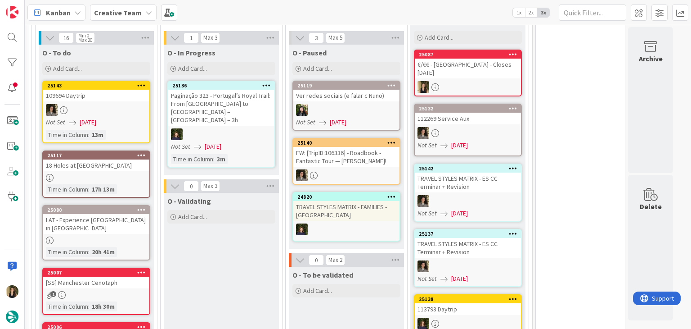
click at [131, 174] on div at bounding box center [96, 178] width 106 height 8
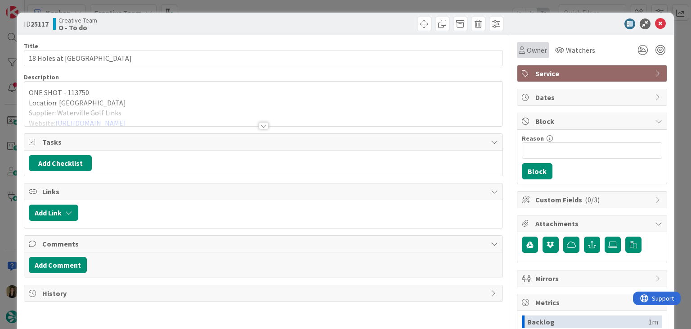
click at [527, 55] on span "Owner" at bounding box center [537, 50] width 20 height 11
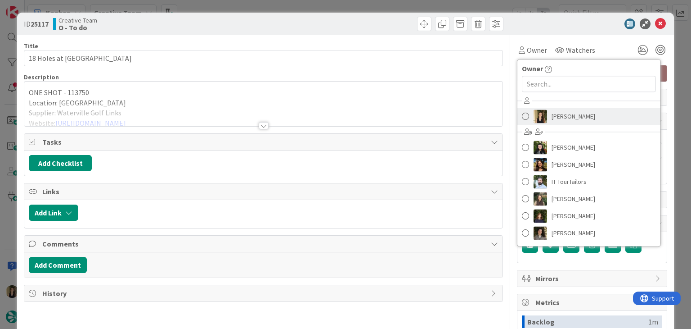
click at [560, 112] on span "[PERSON_NAME]" at bounding box center [574, 116] width 44 height 14
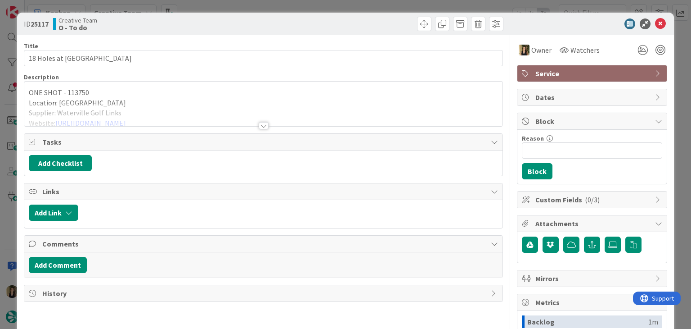
click at [328, 28] on div at bounding box center [385, 24] width 238 height 14
click at [183, 104] on div at bounding box center [263, 114] width 478 height 23
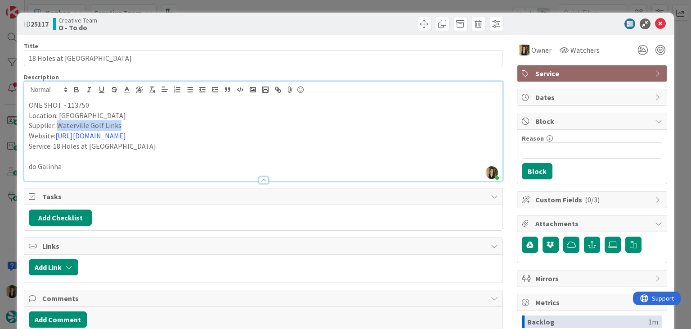
drag, startPoint x: 131, startPoint y: 125, endPoint x: 58, endPoint y: 125, distance: 73.4
click at [58, 125] on p "Supplier: Waterville Golf Links" at bounding box center [263, 125] width 469 height 10
copy p "Waterville Golf Links"
click at [144, 125] on p "Supplier: Waterville Golf Links" at bounding box center [263, 125] width 469 height 10
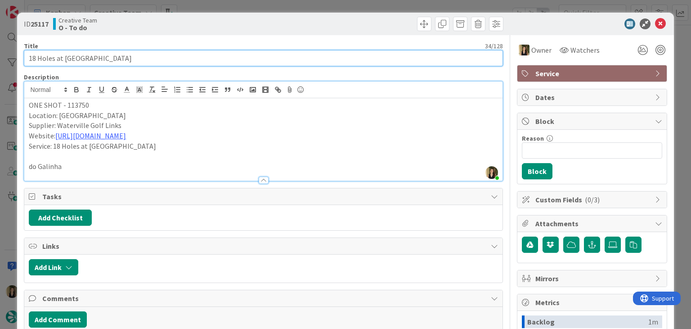
drag, startPoint x: 140, startPoint y: 57, endPoint x: 22, endPoint y: 56, distance: 118.4
click at [22, 56] on div "ID 25117 Creative Team O - To do Title 34 / 128 18 Holes at Waterville Golf Cou…" at bounding box center [345, 242] width 657 height 458
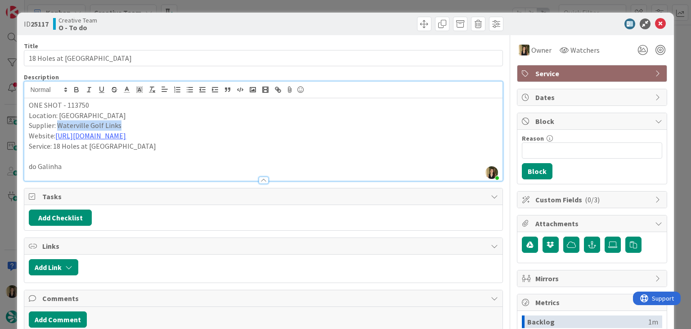
drag, startPoint x: 122, startPoint y: 125, endPoint x: 59, endPoint y: 125, distance: 63.0
click at [59, 125] on p "Supplier: Waterville Golf Links" at bounding box center [263, 125] width 469 height 10
copy p "Waterville Golf Links"
click at [79, 107] on p "ONE SHOT - 113750" at bounding box center [263, 105] width 469 height 10
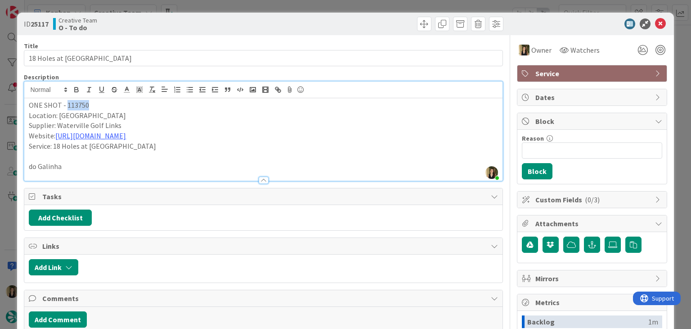
click at [79, 107] on p "ONE SHOT - 113750" at bounding box center [263, 105] width 469 height 10
copy p "113750"
drag, startPoint x: 121, startPoint y: 126, endPoint x: 58, endPoint y: 126, distance: 63.0
click at [58, 126] on p "Supplier: Waterville Golf Links" at bounding box center [263, 125] width 469 height 10
copy p "Waterville Golf Links"
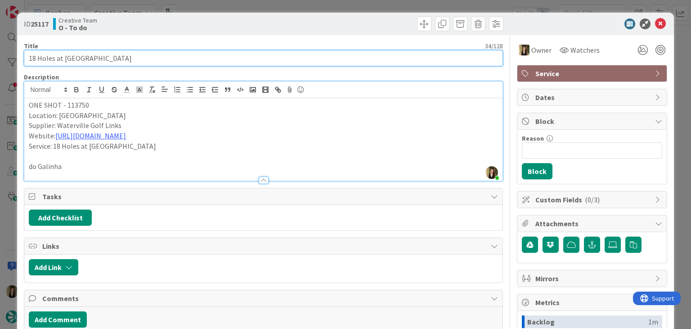
drag, startPoint x: 140, startPoint y: 59, endPoint x: 22, endPoint y: 59, distance: 118.8
click at [22, 59] on div "ID 25117 Creative Team O - To do Title 34 / 128 18 Holes at Waterville Golf Cou…" at bounding box center [345, 242] width 657 height 458
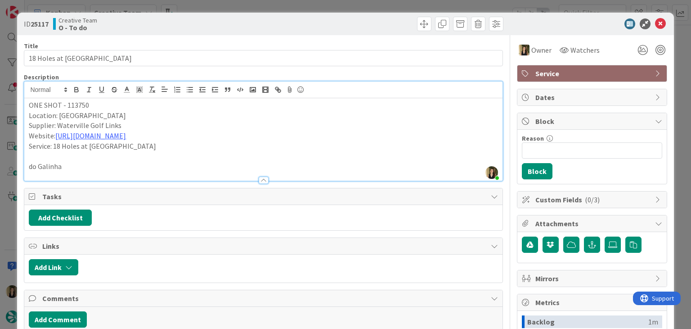
click at [224, 7] on div "ID 25117 Creative Team O - To do Title 34 / 128 18 Holes at Waterville Golf Cou…" at bounding box center [345, 164] width 691 height 329
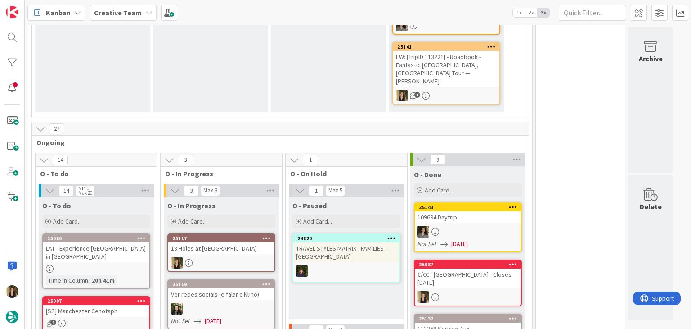
click at [236, 242] on div "18 Holes at [GEOGRAPHIC_DATA]" at bounding box center [221, 248] width 106 height 12
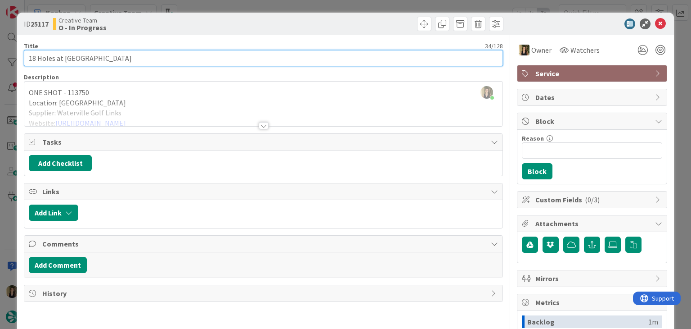
drag, startPoint x: 91, startPoint y: 58, endPoint x: 21, endPoint y: 56, distance: 70.7
click at [21, 56] on div "ID 25117 Creative Team O - In Progress Title 34 / 128 18 Holes at Waterville Go…" at bounding box center [345, 242] width 657 height 458
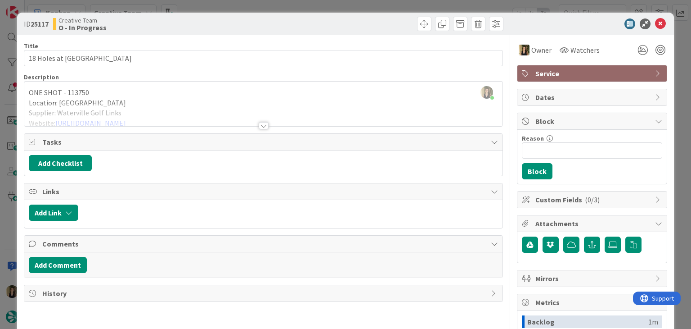
click at [153, 124] on div at bounding box center [263, 114] width 478 height 23
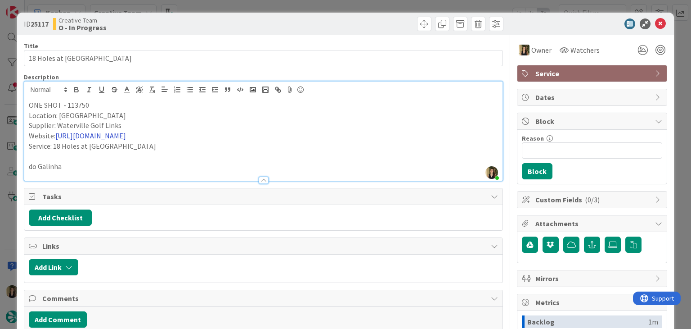
click at [126, 135] on link "https://www.watervillegolflinks.ie/" at bounding box center [90, 135] width 71 height 9
click at [119, 151] on link "https://www.watervillegolflinks.ie/" at bounding box center [88, 153] width 62 height 12
click at [209, 9] on div "ID 25117 Creative Team O - In Progress Title 34 / 128 18 Holes at Waterville Go…" at bounding box center [345, 164] width 691 height 329
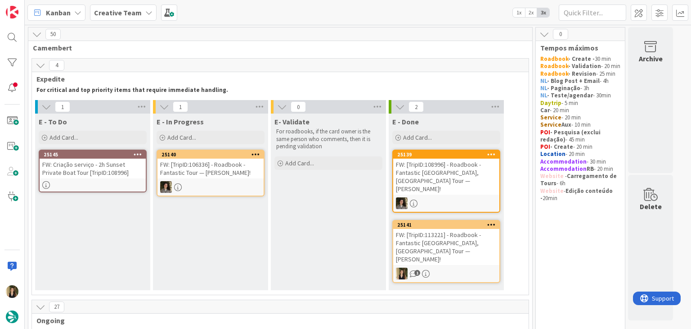
click at [81, 169] on div "FW: Criação serviço - 2h Sunset Private Boat Tour [TripID:108996]" at bounding box center [93, 168] width 106 height 20
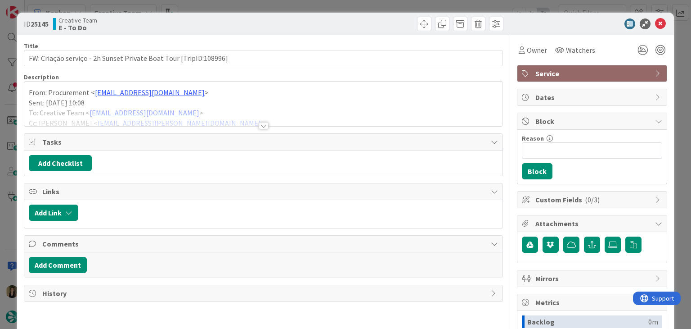
click at [259, 125] on div at bounding box center [264, 125] width 10 height 7
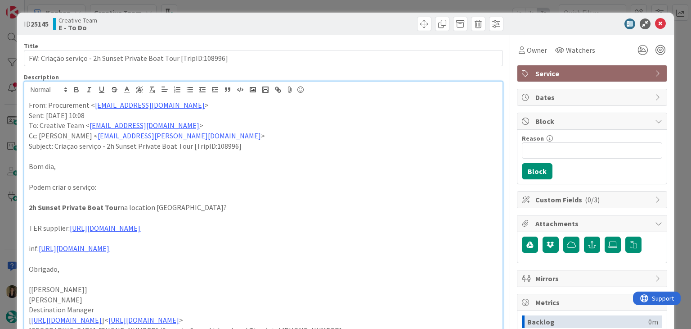
click at [263, 5] on div "ID 25145 Creative Team E - To Do Title 65 / 128 FW: Criação serviço - 2h Sunset…" at bounding box center [345, 164] width 691 height 329
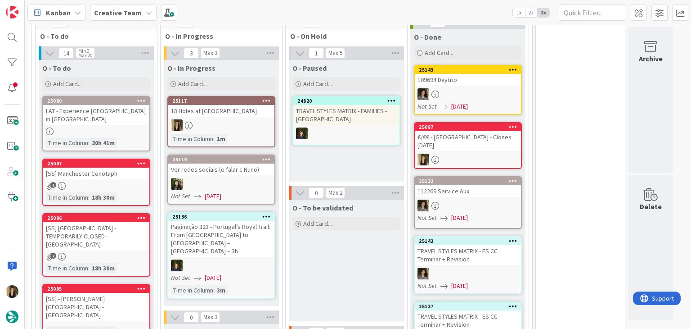
click at [252, 105] on div "25117 18 Holes at Waterville Golf Course Time in Column : 1m" at bounding box center [221, 121] width 108 height 51
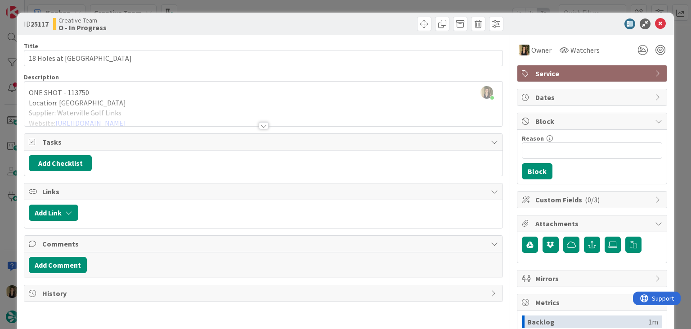
click at [164, 89] on div "Sofia Palma just joined ONE SHOT - 113750 Location: Waterville Supplier: Waterv…" at bounding box center [263, 103] width 478 height 45
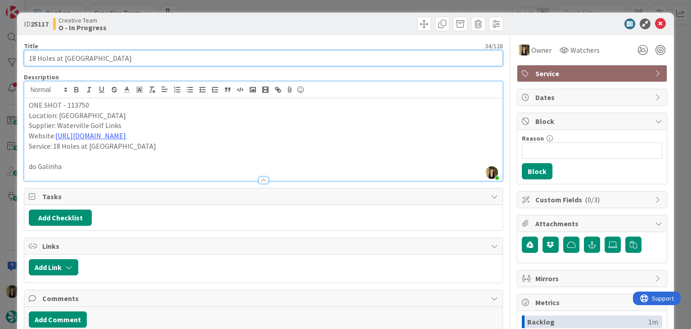
drag, startPoint x: 131, startPoint y: 59, endPoint x: 11, endPoint y: 59, distance: 120.6
click at [11, 59] on div "ID 25117 Creative Team O - In Progress Title 34 / 128 18 Holes at Waterville Go…" at bounding box center [345, 164] width 691 height 329
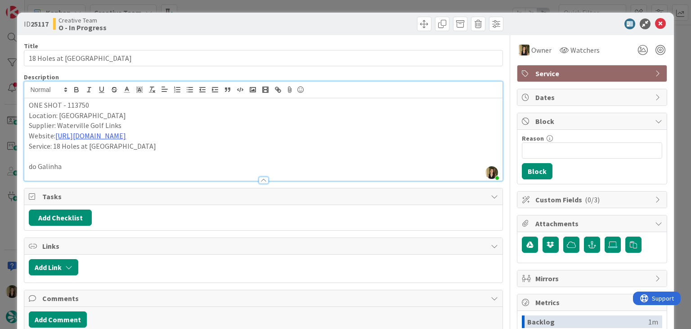
click at [261, 6] on div "ID 25117 Creative Team O - In Progress Title 34 / 128 18 Holes at Waterville Go…" at bounding box center [345, 164] width 691 height 329
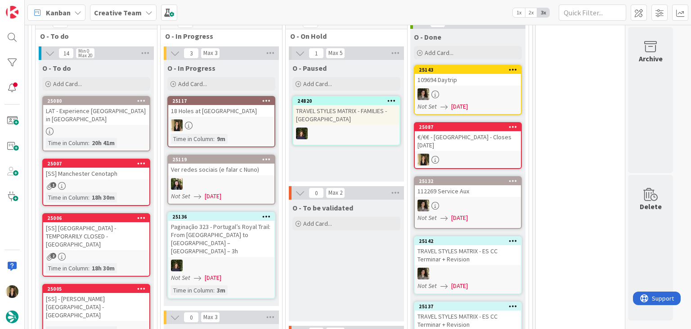
click at [343, 131] on div "O - Paused Add Card... 24820 TRAVEL STYLES MATRIX - FAMILIES - Spain" at bounding box center [346, 121] width 115 height 122
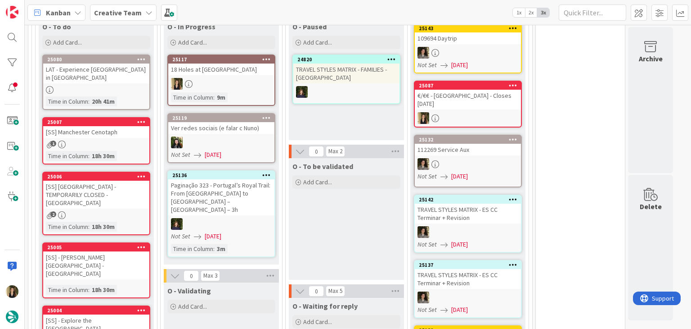
scroll to position [360, 0]
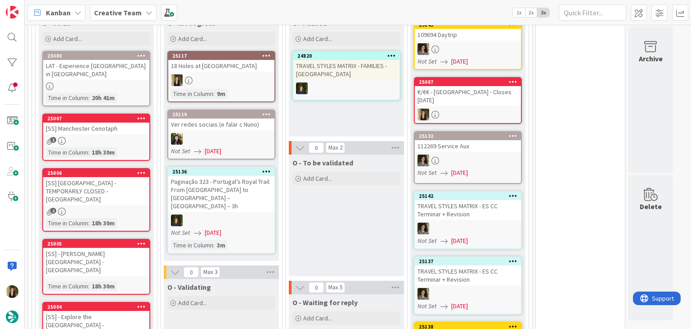
click at [345, 177] on div "O - To be validated Add Card..." at bounding box center [346, 215] width 115 height 122
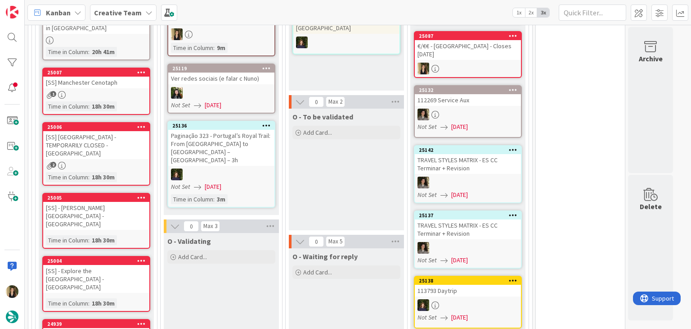
scroll to position [405, 0]
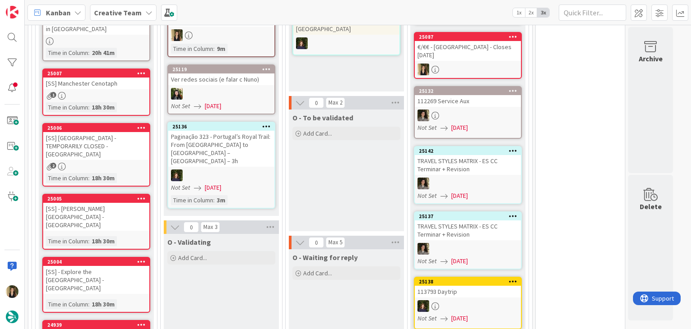
click at [124, 132] on div "[SS] [GEOGRAPHIC_DATA] - TEMPORARILY CLOSED - [GEOGRAPHIC_DATA]" at bounding box center [96, 146] width 106 height 28
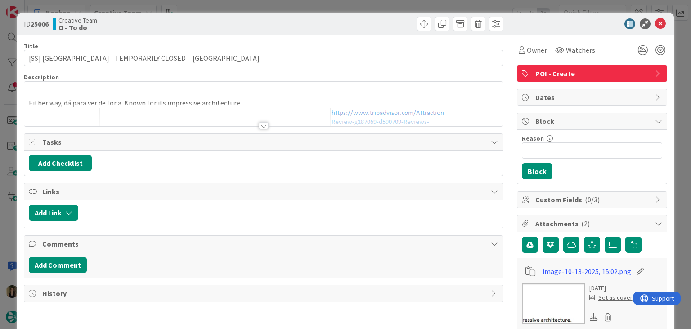
click at [259, 125] on div at bounding box center [264, 125] width 10 height 7
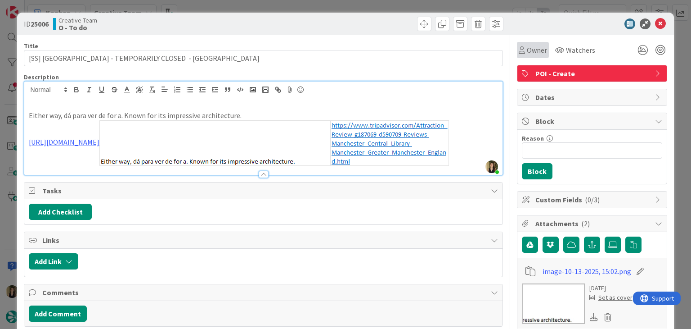
click at [519, 52] on icon at bounding box center [522, 49] width 6 height 7
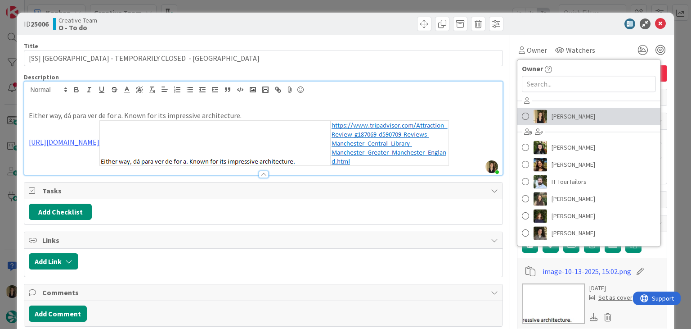
click at [574, 110] on span "[PERSON_NAME]" at bounding box center [574, 116] width 44 height 14
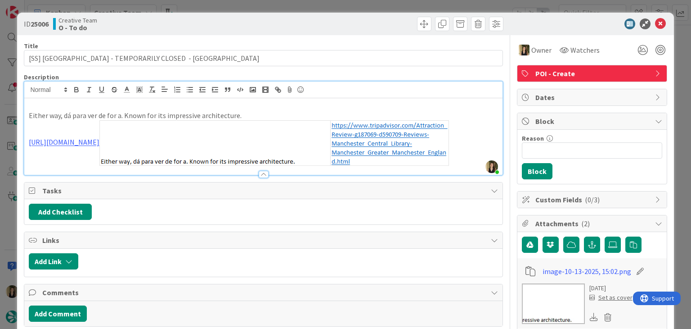
drag, startPoint x: 370, startPoint y: 7, endPoint x: 365, endPoint y: 11, distance: 6.1
click at [369, 7] on div "ID 25006 Creative Team O - To do Title 66 / 128 [SS] Manchester Central Library…" at bounding box center [345, 164] width 691 height 329
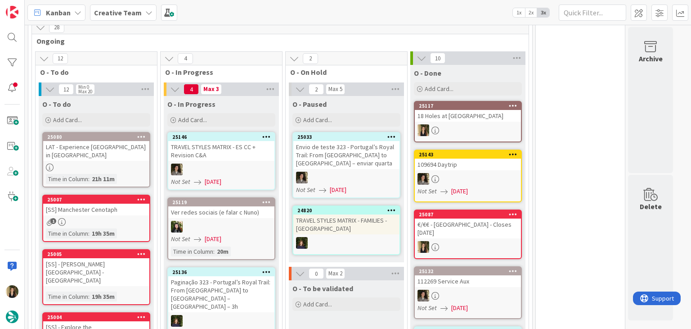
scroll to position [398, 0]
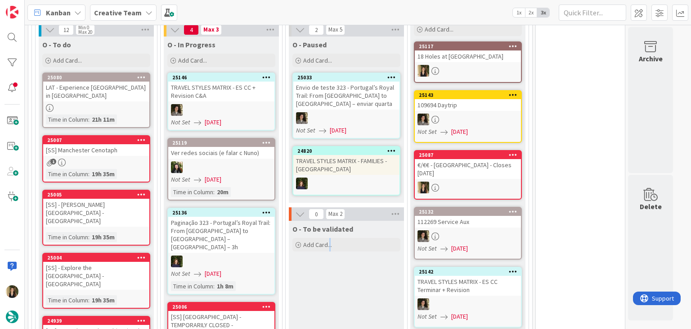
click at [329, 276] on div "O - To be validated Add Card..." at bounding box center [346, 282] width 115 height 122
click at [356, 276] on div "O - To be validated Add Card..." at bounding box center [346, 282] width 115 height 122
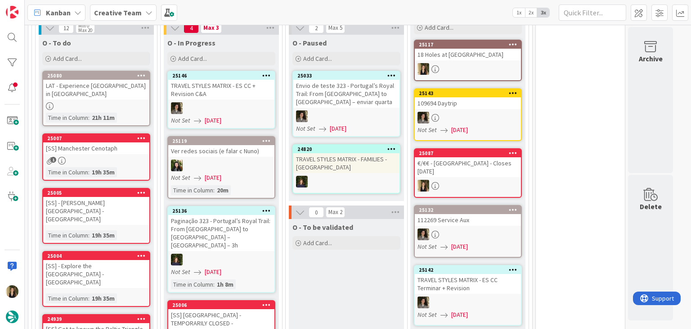
scroll to position [540, 0]
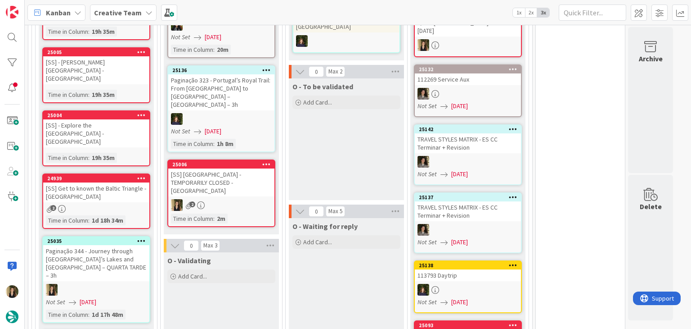
click at [252, 199] on div "2" at bounding box center [221, 205] width 106 height 12
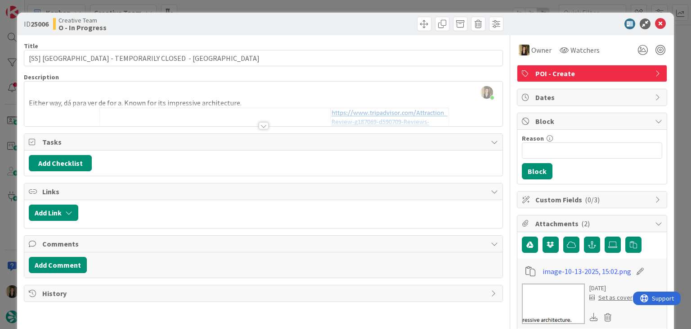
drag, startPoint x: 254, startPoint y: 6, endPoint x: 251, endPoint y: 38, distance: 32.1
click at [253, 6] on div "ID 25006 Creative Team O - In Progress Title 66 / 128 [SS] Manchester Central L…" at bounding box center [345, 164] width 691 height 329
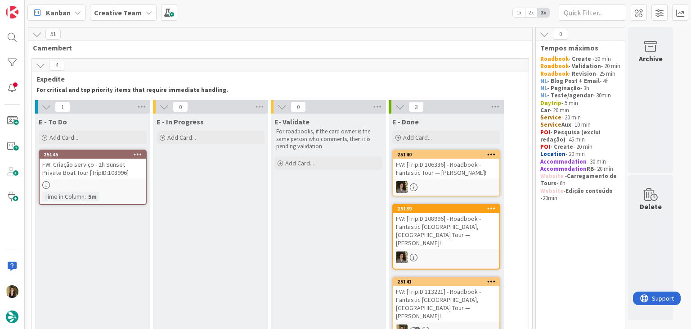
click at [123, 179] on div "25145 FW: Criação serviço - 2h Sunset Private Boat Tour [TripID:108996] Time in…" at bounding box center [93, 176] width 108 height 55
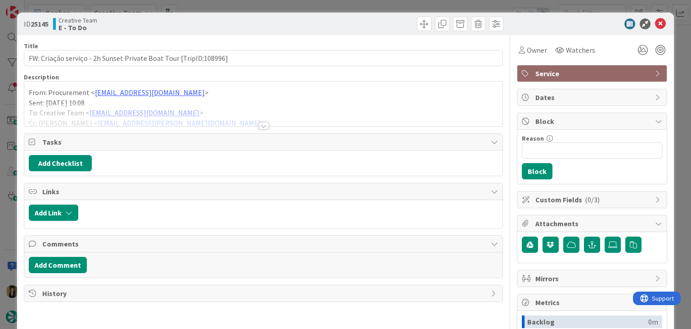
click at [262, 126] on div at bounding box center [264, 125] width 10 height 7
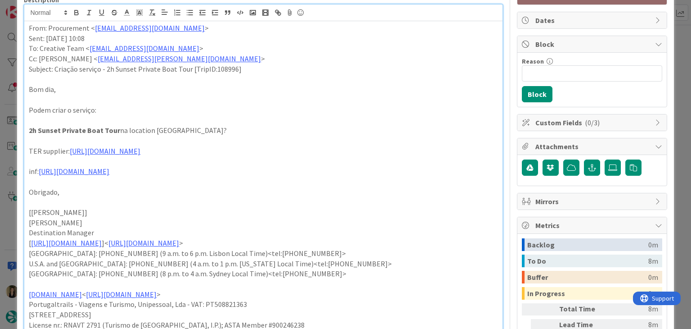
scroll to position [90, 0]
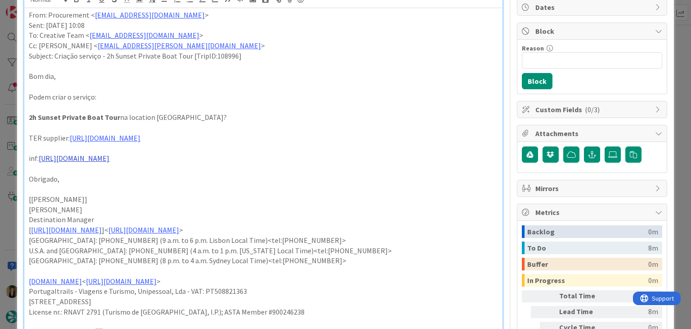
click at [109, 160] on link "https://navegaensevilla.com/paseo-en-barco-privado-en-sevilla/" at bounding box center [74, 157] width 71 height 9
click at [139, 176] on link "https://navegaensevilla.com/paseo-en-barco-privado-en-sevilla/" at bounding box center [114, 176] width 62 height 12
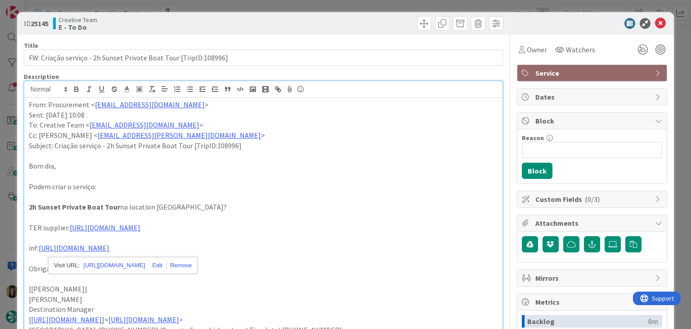
scroll to position [0, 0]
click at [348, 5] on div "ID 25145 Creative Team E - To Do Title 65 / 128 FW: Criação serviço - 2h Sunset…" at bounding box center [345, 164] width 691 height 329
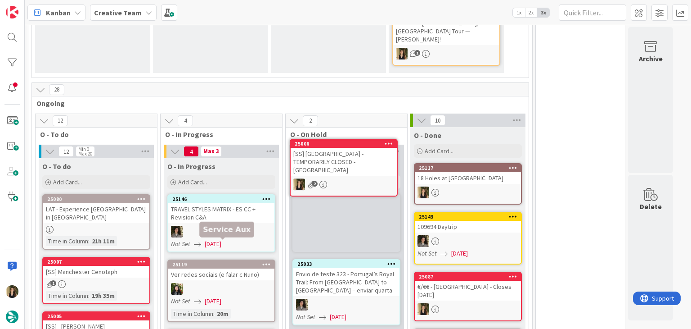
scroll to position [271, 0]
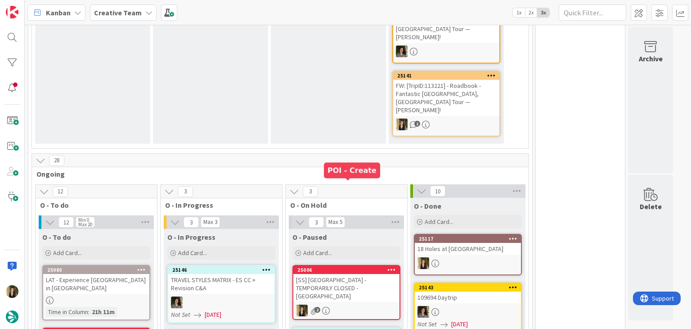
scroll to position [0, 0]
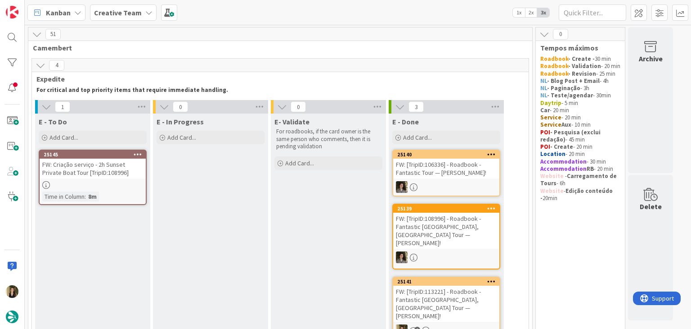
click at [122, 178] on div "25145 FW: Criação serviço - 2h Sunset Private Boat Tour [TripID:108996] Time in…" at bounding box center [93, 176] width 108 height 55
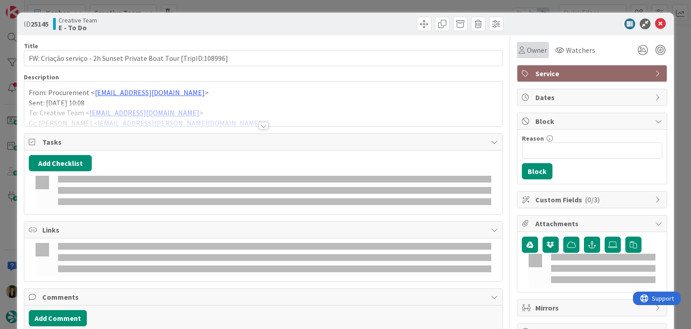
click at [527, 50] on span "Owner" at bounding box center [537, 50] width 20 height 11
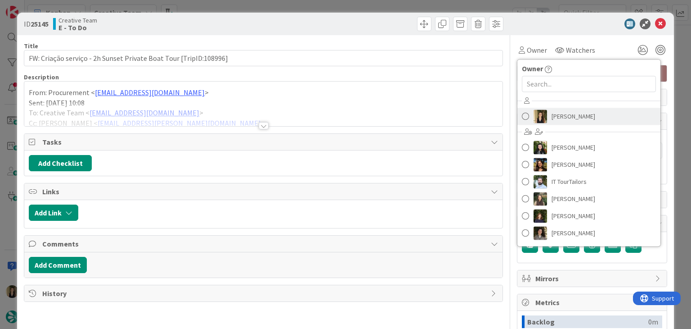
click at [552, 120] on span "[PERSON_NAME]" at bounding box center [574, 116] width 44 height 14
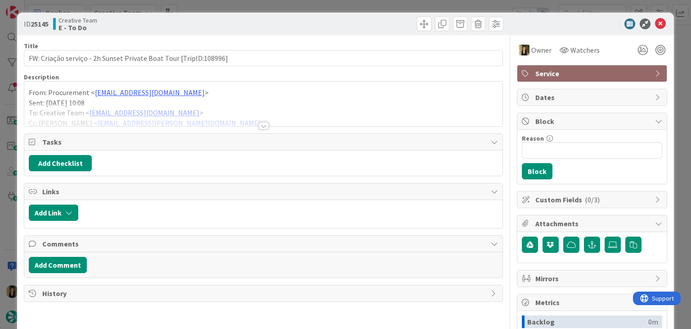
click at [367, 18] on div at bounding box center [385, 24] width 238 height 14
click at [365, 6] on div "ID 25145 Creative Team E - To Do Title 65 / 128 FW: Criação serviço - 2h Sunset…" at bounding box center [345, 164] width 691 height 329
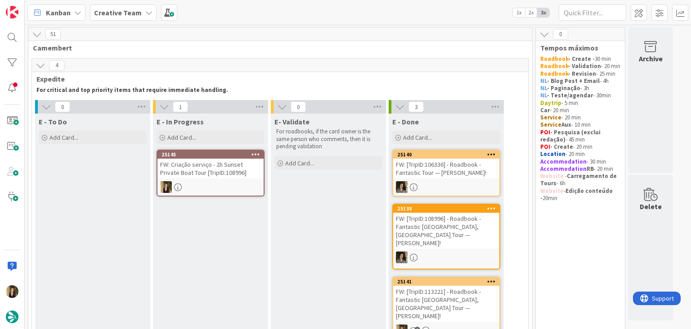
click at [218, 186] on div at bounding box center [211, 187] width 106 height 12
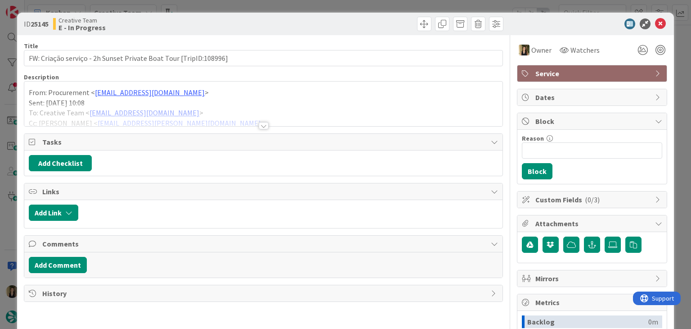
click at [260, 123] on div at bounding box center [264, 125] width 10 height 7
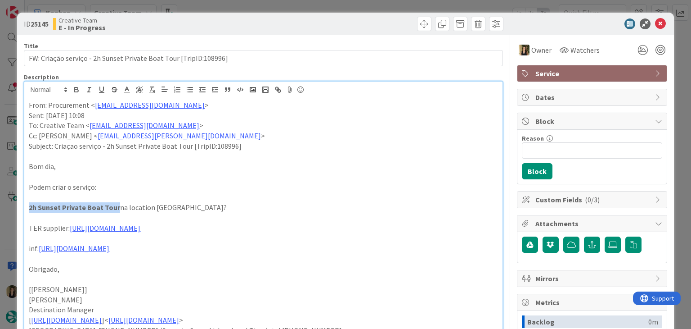
drag, startPoint x: 117, startPoint y: 205, endPoint x: 27, endPoint y: 211, distance: 90.2
click at [27, 211] on div "From: Procurement < procurement@tourtailors.com > Sent: Wednesday, October 15, …" at bounding box center [263, 267] width 478 height 338
copy strong "2h Sunset Private Boat Tour"
click at [140, 229] on link "https://sigav.tourtailors.com/#terceiro/view/117563" at bounding box center [105, 227] width 71 height 9
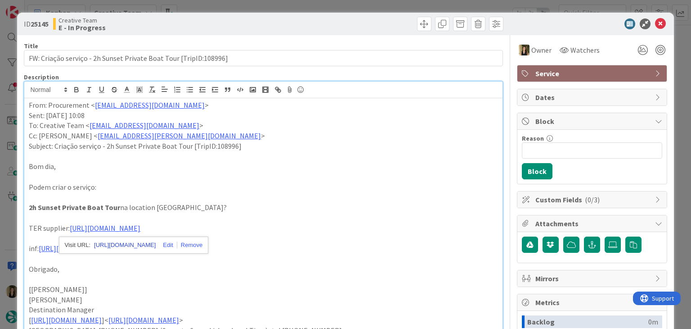
click at [151, 246] on link "https://sigav.tourtailors.com/#terceiro/view/117563" at bounding box center [125, 245] width 62 height 12
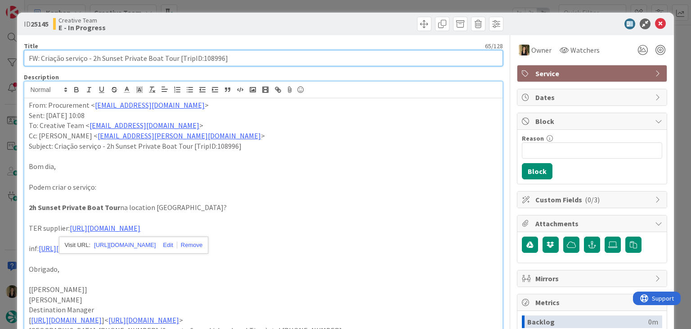
drag, startPoint x: 233, startPoint y: 59, endPoint x: 13, endPoint y: 58, distance: 220.6
click at [13, 58] on div "ID 25145 Creative Team E - In Progress Title 65 / 128 FW: Criação serviço - 2h …" at bounding box center [345, 164] width 691 height 329
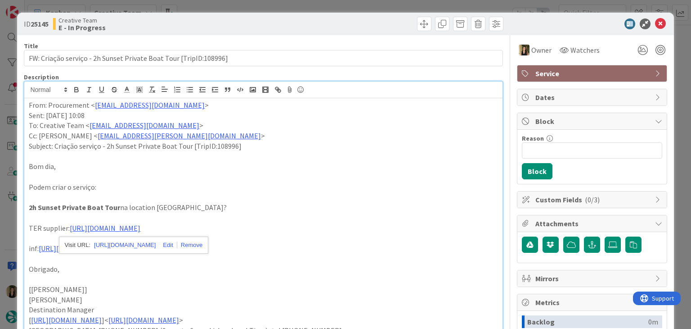
click at [208, 10] on div "ID 25145 Creative Team E - In Progress Title 65 / 128 FW: Criação serviço - 2h …" at bounding box center [345, 164] width 691 height 329
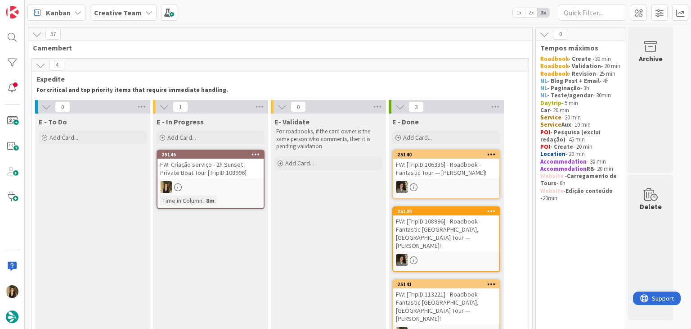
drag, startPoint x: 207, startPoint y: 9, endPoint x: 226, endPoint y: 77, distance: 70.7
click at [206, 9] on div "Kanban Creative Team 1x 2x 3x" at bounding box center [358, 12] width 667 height 25
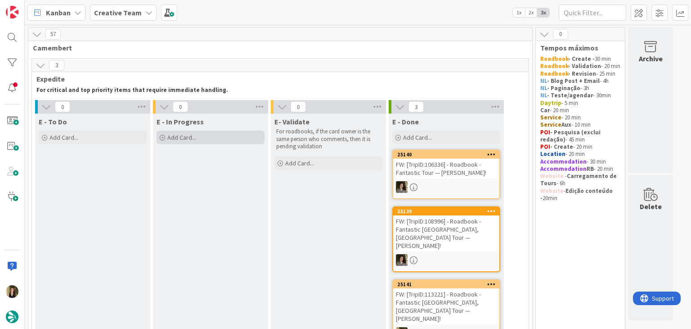
click at [218, 141] on div "Add Card..." at bounding box center [211, 138] width 108 height 14
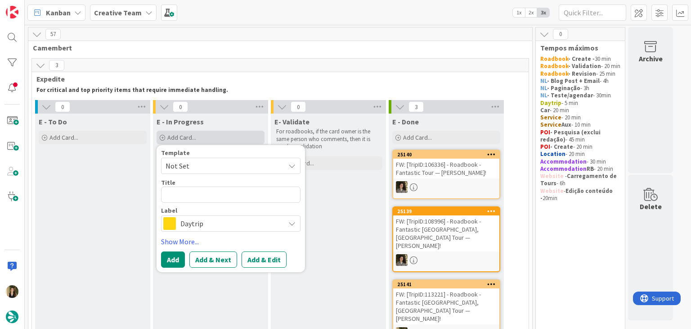
type textarea "x"
type textarea "FW: Criação serviço - 2h Sunset Private Boat Tour [TripID:108996]"
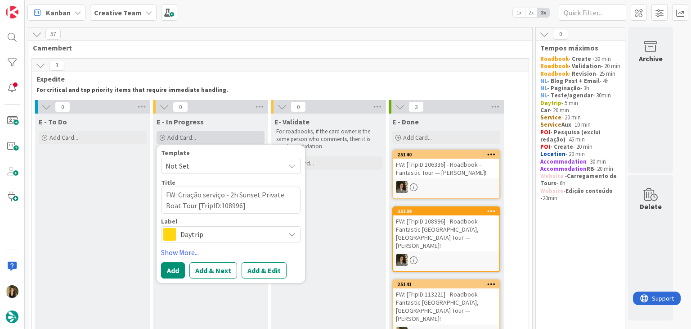
type textarea "x"
type textarea "FW: Criação serviço - 2h Sunset Private Boat Tour [TripID:108996]"
type textarea "x"
type textarea "FW: Criação serviço - 2h Sunset Private Boat Tour [TripID:108996] c"
type textarea "x"
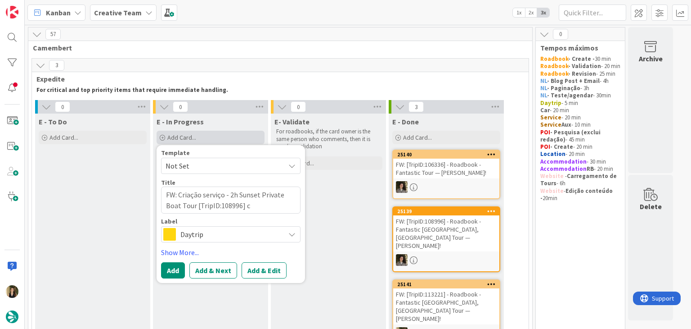
type textarea "FW: Criação serviço - 2h Sunset Private Boat Tour [TripID:108996] cr"
type textarea "x"
type textarea "FW: Criação serviço - 2h Sunset Private Boat Tour [TripID:108996] cri"
type textarea "x"
type textarea "FW: Criação serviço - 2h Sunset Private Boat Tour [TripID:108996] cria"
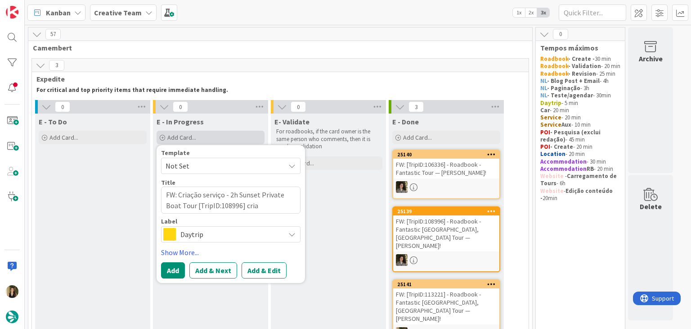
type textarea "x"
type textarea "FW: Criação serviço - 2h Sunset Private Boat Tour [TripID:108996] criar"
type textarea "x"
type textarea "FW: Criação serviço - 2h Sunset Private Boat Tour [TripID:108996] criar"
type textarea "x"
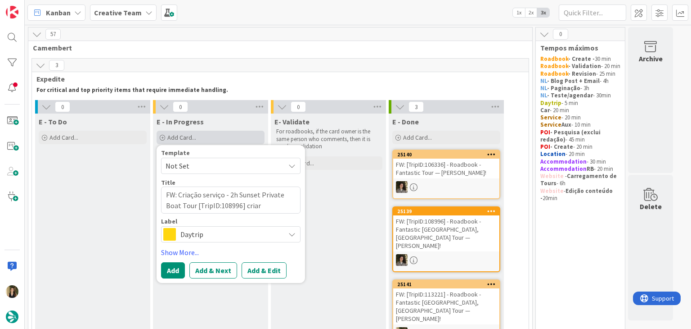
type textarea "FW: Criação serviço - 2h Sunset Private Boat Tour [TripID:108996] criar s"
type textarea "x"
type textarea "FW: Criação serviço - 2h Sunset Private Boat Tour [TripID:108996] criar su"
type textarea "x"
type textarea "FW: Criação serviço - 2h Sunset Private Boat Tour [TripID:108996] criar sup"
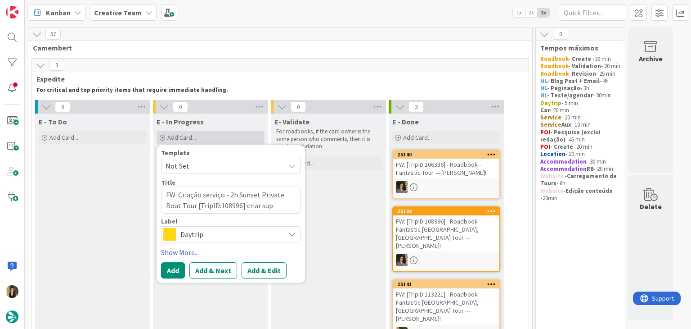
type textarea "x"
type textarea "FW: Criação serviço - 2h Sunset Private Boat Tour [TripID:108996] criar supp"
type textarea "x"
type textarea "FW: Criação serviço - 2h Sunset Private Boat Tour [TripID:108996] criar suppl"
type textarea "x"
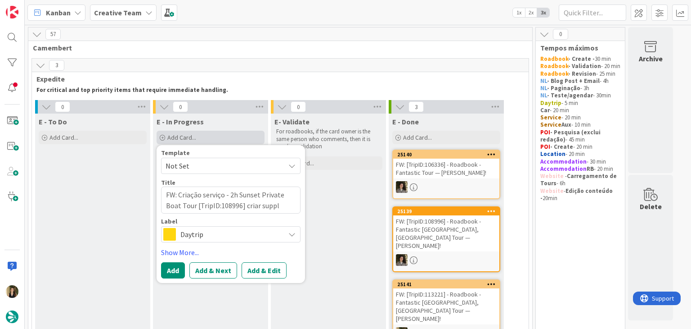
type textarea "FW: Criação serviço - 2h Sunset Private Boat Tour [TripID:108996] criar suppli"
type textarea "x"
type textarea "FW: Criação serviço - 2h Sunset Private Boat Tour [TripID:108996] criar supplie"
type textarea "x"
type textarea "FW: Criação serviço - 2h Sunset Private Boat Tour [TripID:108996] criar supplier"
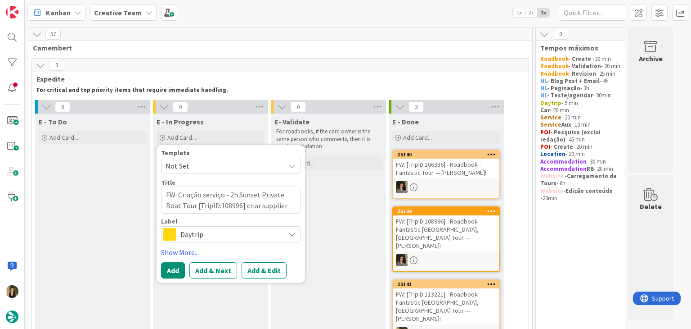
click at [248, 235] on span "Daytrip" at bounding box center [230, 234] width 100 height 13
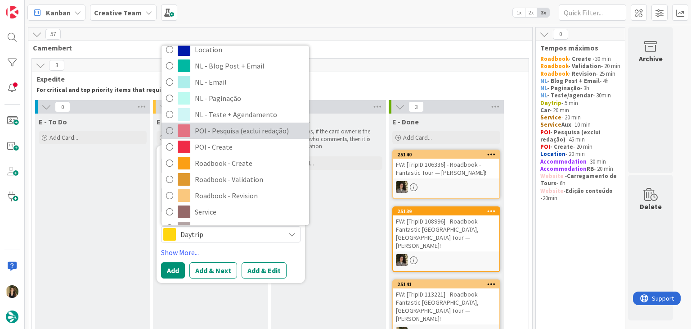
scroll to position [135, 0]
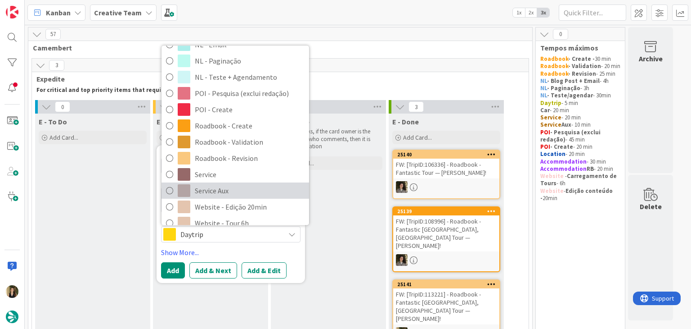
click at [221, 189] on span "Service Aux" at bounding box center [250, 191] width 110 height 14
type textarea "x"
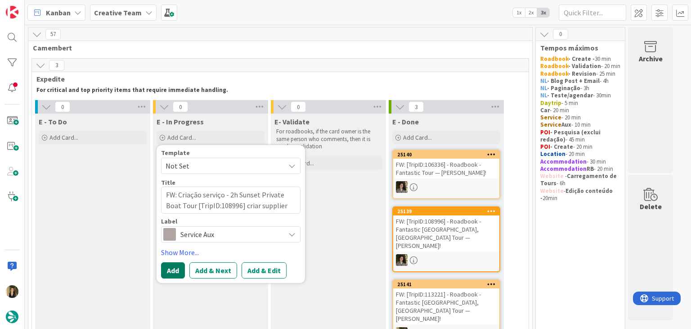
drag, startPoint x: 178, startPoint y: 267, endPoint x: 179, endPoint y: 260, distance: 7.2
click at [178, 267] on button "Add" at bounding box center [173, 270] width 24 height 16
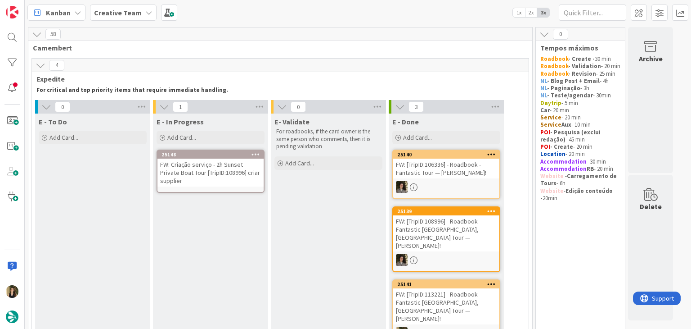
click at [204, 173] on div "FW: Criação serviço - 2h Sunset Private Boat Tour [TripID:108996] criar supplier" at bounding box center [211, 172] width 106 height 28
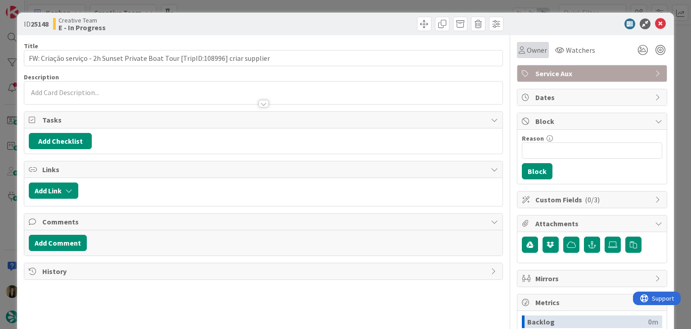
click at [519, 47] on icon at bounding box center [522, 49] width 6 height 7
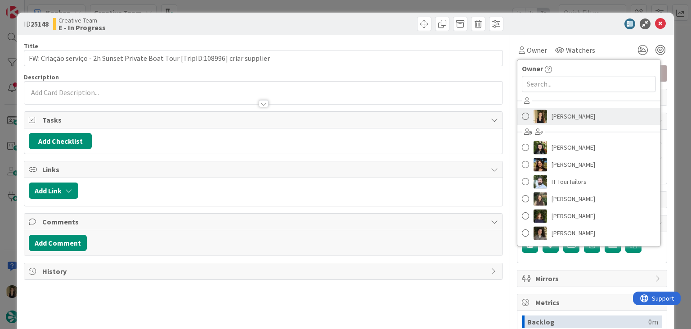
click at [565, 115] on span "[PERSON_NAME]" at bounding box center [574, 116] width 44 height 14
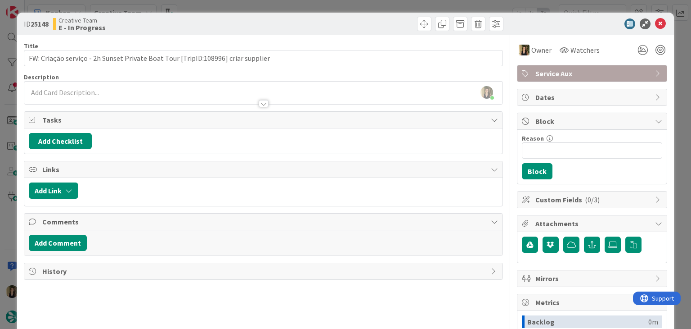
click at [164, 92] on div "Sofia Palma just joined" at bounding box center [263, 92] width 478 height 23
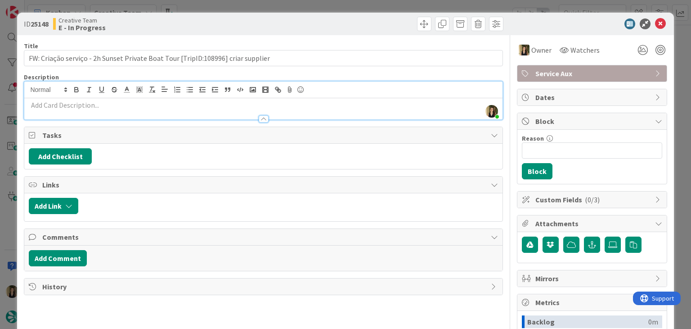
click at [156, 106] on p at bounding box center [263, 105] width 469 height 10
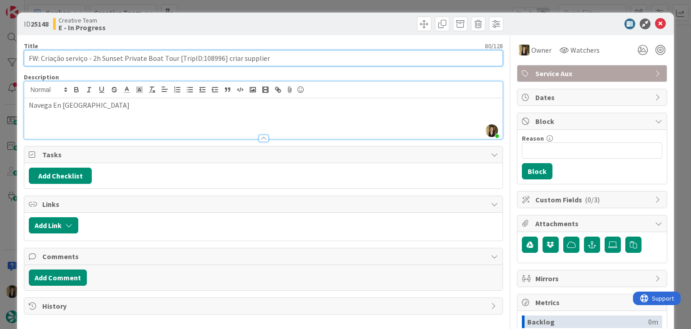
drag, startPoint x: 175, startPoint y: 58, endPoint x: 98, endPoint y: 56, distance: 77.4
click at [92, 57] on input "FW: Criação serviço - 2h Sunset Private Boat Tour [TripID:108996] criar supplier" at bounding box center [263, 58] width 479 height 16
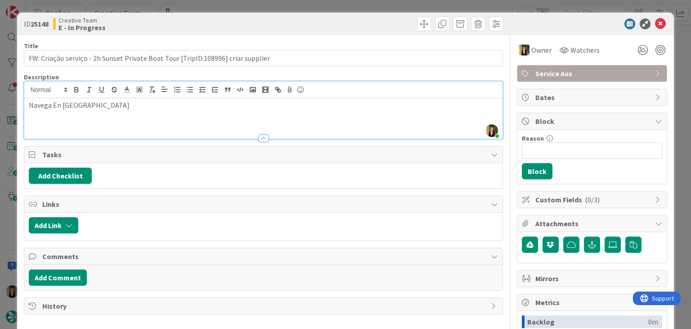
click at [237, 3] on div "ID 25148 Creative Team E - In Progress Title 80 / 128 FW: Criação serviço - 2h …" at bounding box center [345, 164] width 691 height 329
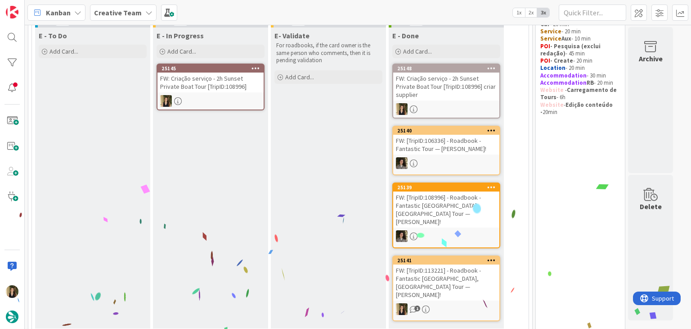
scroll to position [32, 0]
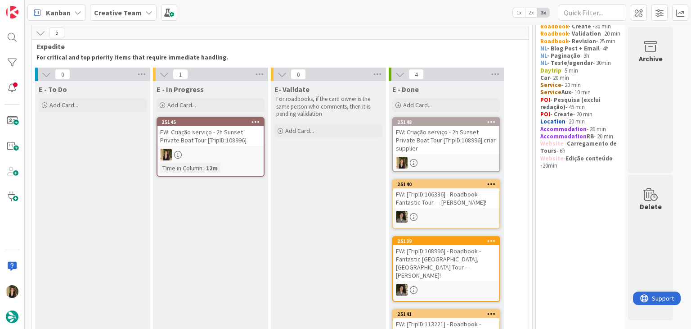
click at [231, 156] on div at bounding box center [211, 155] width 106 height 12
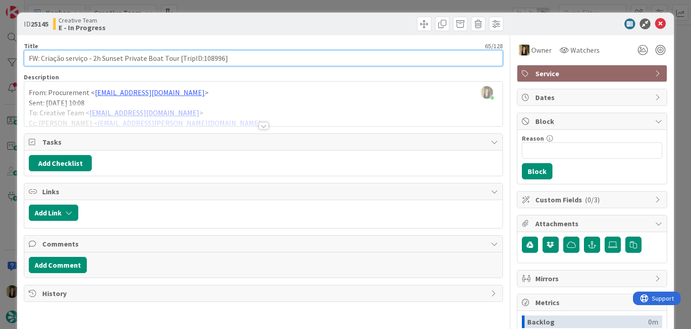
drag, startPoint x: 272, startPoint y: 58, endPoint x: 209, endPoint y: 58, distance: 63.5
click at [272, 58] on input "FW: Criação serviço - 2h Sunset Private Boat Tour [TripID:108996]" at bounding box center [263, 58] width 479 height 16
drag, startPoint x: 174, startPoint y: 57, endPoint x: 93, endPoint y: 56, distance: 81.0
click at [93, 56] on input "FW: Criação serviço - 2h Sunset Private Boat Tour [TripID:108996]" at bounding box center [263, 58] width 479 height 16
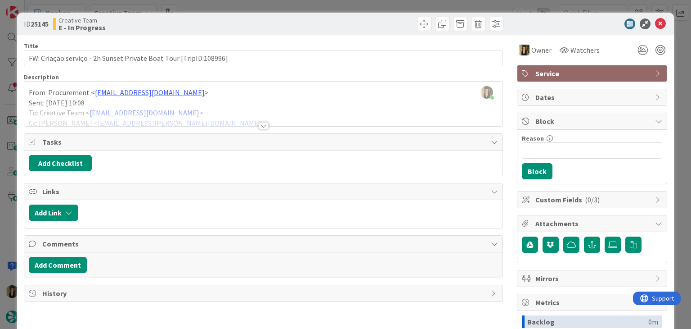
drag, startPoint x: 217, startPoint y: 14, endPoint x: 217, endPoint y: 8, distance: 6.8
click at [217, 14] on div "ID 25145 Creative Team E - In Progress" at bounding box center [345, 24] width 657 height 23
click at [218, 5] on div "ID 25145 Creative Team E - In Progress Title 65 / 128 FW: Criação serviço - 2h …" at bounding box center [345, 164] width 691 height 329
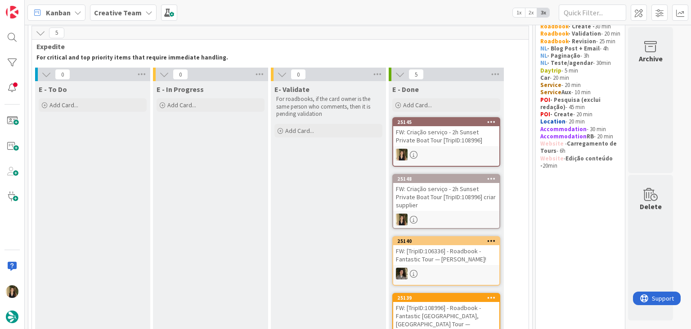
click at [478, 144] on div "FW: Criação serviço - 2h Sunset Private Boat Tour [TripID:108996]" at bounding box center [446, 136] width 106 height 20
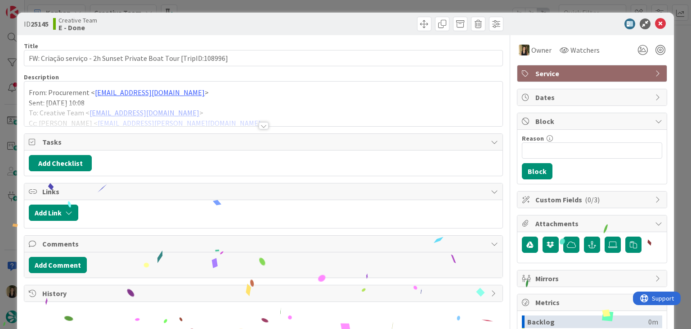
click at [376, 3] on div "ID 25145 Creative Team E - Done Title 65 / 128 FW: Criação serviço - 2h Sunset …" at bounding box center [345, 164] width 691 height 329
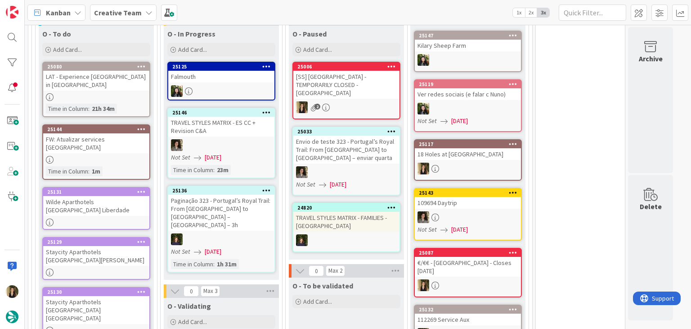
click at [115, 326] on div at bounding box center [96, 330] width 106 height 8
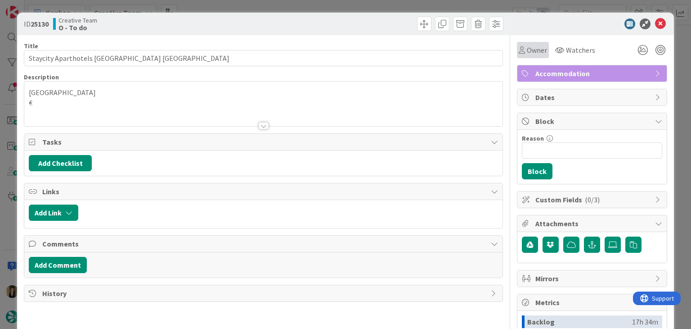
click at [527, 48] on span "Owner" at bounding box center [537, 50] width 20 height 11
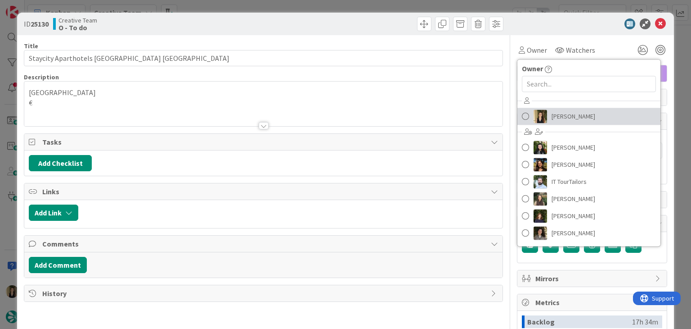
click at [552, 115] on span "[PERSON_NAME]" at bounding box center [574, 116] width 44 height 14
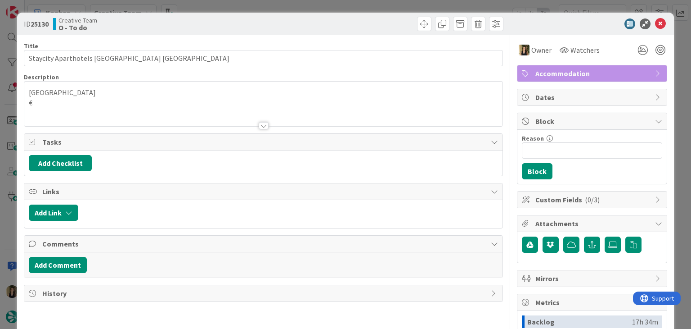
drag, startPoint x: 347, startPoint y: 18, endPoint x: 345, endPoint y: 9, distance: 9.4
click at [346, 18] on div at bounding box center [385, 24] width 238 height 14
drag, startPoint x: 345, startPoint y: 8, endPoint x: 339, endPoint y: 10, distance: 5.7
click at [345, 8] on div "ID 25130 Creative Team O - To do Title 34 / 128 Staycity Aparthotels Dublin Tiv…" at bounding box center [345, 164] width 691 height 329
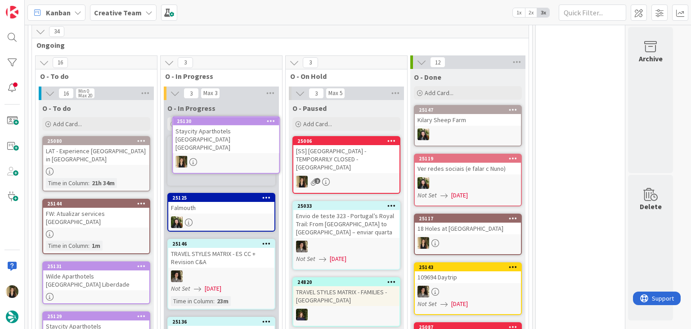
scroll to position [439, 0]
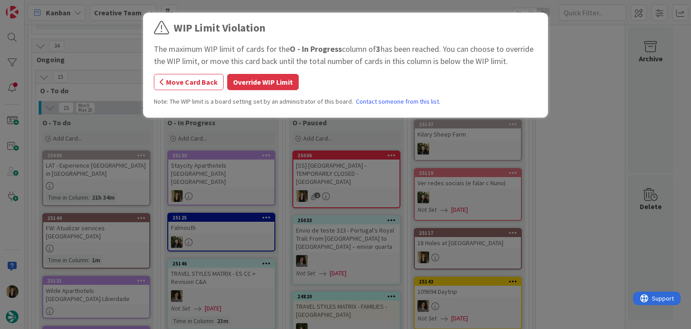
click at [265, 82] on button "Override WIP Limit" at bounding box center [263, 82] width 72 height 16
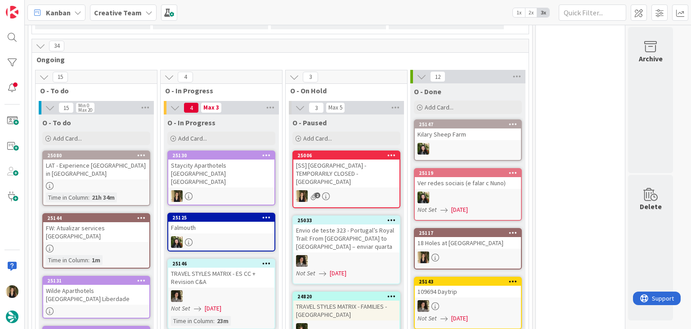
click at [129, 244] on div at bounding box center [96, 248] width 106 height 8
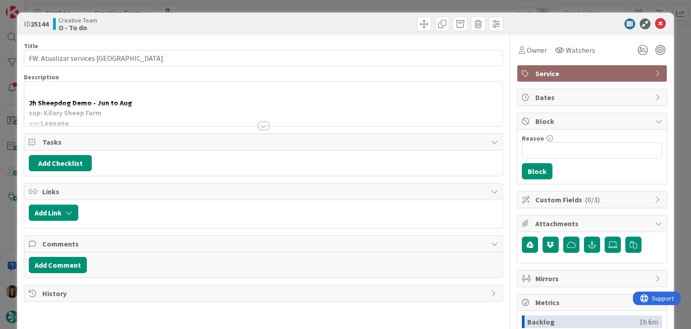
click at [259, 125] on div at bounding box center [264, 125] width 10 height 7
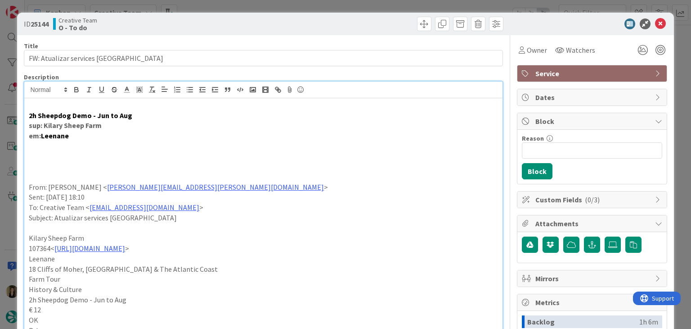
click at [256, 1] on div "ID 25144 Creative Team O - To do Title 41 / 128 FW: Atualizar services Killary …" at bounding box center [345, 164] width 691 height 329
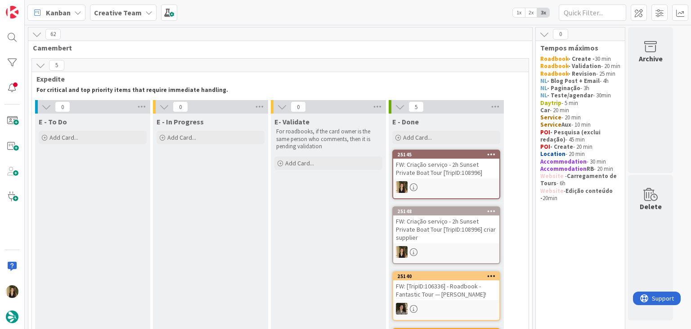
click at [434, 167] on div "FW: Criação serviço - 2h Sunset Private Boat Tour [TripID:108996]" at bounding box center [446, 168] width 106 height 20
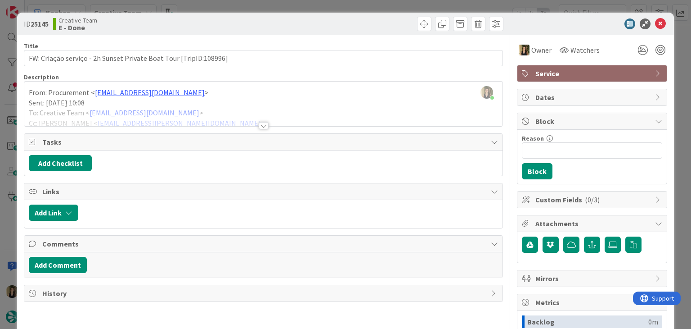
drag, startPoint x: 258, startPoint y: 126, endPoint x: 227, endPoint y: 126, distance: 31.1
click at [259, 126] on div at bounding box center [264, 125] width 10 height 7
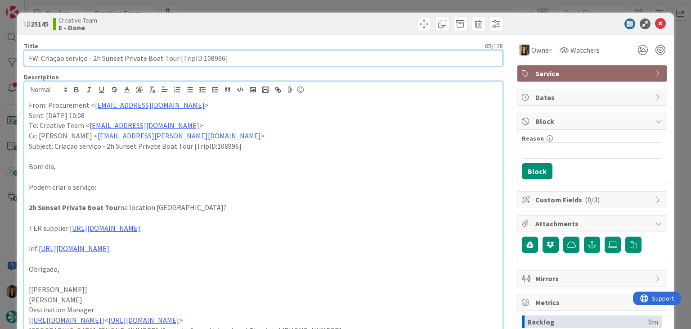
drag, startPoint x: 232, startPoint y: 60, endPoint x: 15, endPoint y: 58, distance: 217.0
click at [15, 58] on div "ID 25145 Creative Team E - Done Title 65 / 128 FW: Criação serviço - 2h Sunset …" at bounding box center [345, 164] width 691 height 329
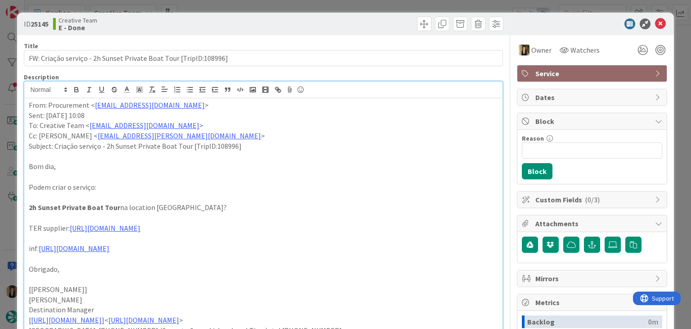
drag, startPoint x: 293, startPoint y: 262, endPoint x: 284, endPoint y: 271, distance: 12.8
click at [293, 262] on p at bounding box center [263, 258] width 469 height 10
drag, startPoint x: 301, startPoint y: 16, endPoint x: 299, endPoint y: 6, distance: 10.0
click at [300, 16] on div "ID 25145 Creative Team E - Done" at bounding box center [345, 24] width 657 height 23
click at [300, 6] on div "ID 25145 Creative Team E - Done Title 65 / 128 FW: Criação serviço - 2h Sunset …" at bounding box center [345, 164] width 691 height 329
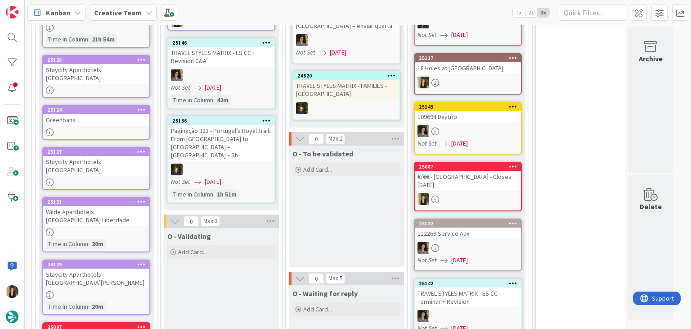
scroll to position [495, 0]
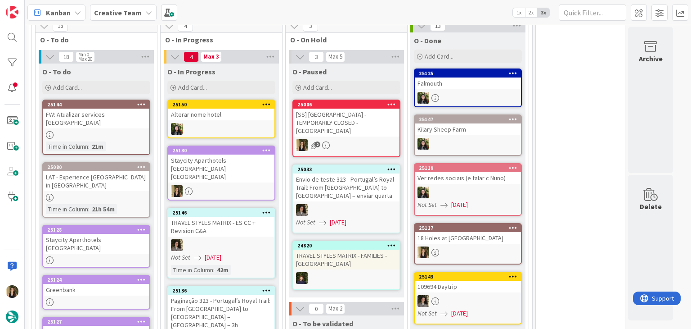
click at [232, 154] on div "Staycity Aparthotels [GEOGRAPHIC_DATA] [GEOGRAPHIC_DATA]" at bounding box center [221, 168] width 106 height 28
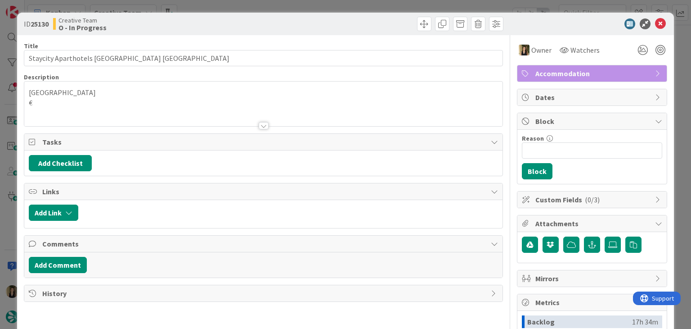
scroll to position [495, 0]
click at [229, 20] on div "Creative Team O - In Progress" at bounding box center [157, 24] width 208 height 14
click at [234, 3] on div "ID 25130 Creative Team O - In Progress Title 34 / 128 Staycity Aparthotels [GEO…" at bounding box center [345, 164] width 691 height 329
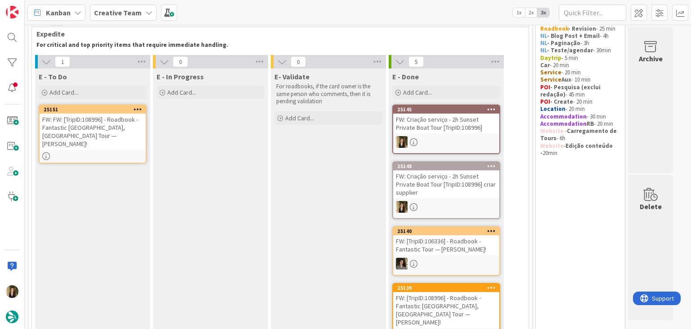
click at [128, 131] on div "FW: FW: [TripID:108996] - Roadbook - Fantastic [GEOGRAPHIC_DATA], [GEOGRAPHIC_D…" at bounding box center [93, 131] width 106 height 36
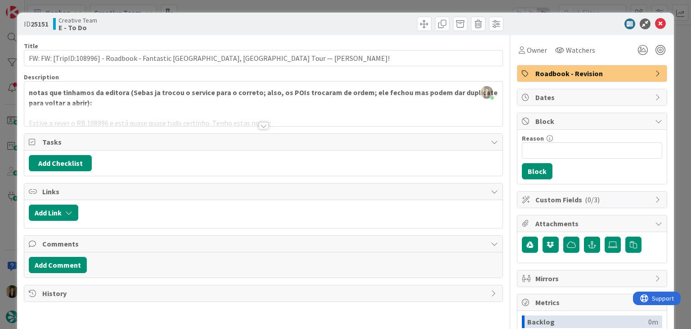
click at [259, 126] on div at bounding box center [264, 125] width 10 height 7
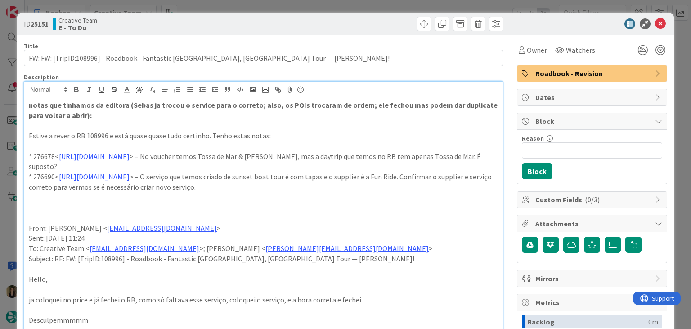
click at [254, 4] on div "ID 25151 Creative Team E - To Do Title 76 / 128 FW: FW: [TripID:108996] - Roadb…" at bounding box center [345, 164] width 691 height 329
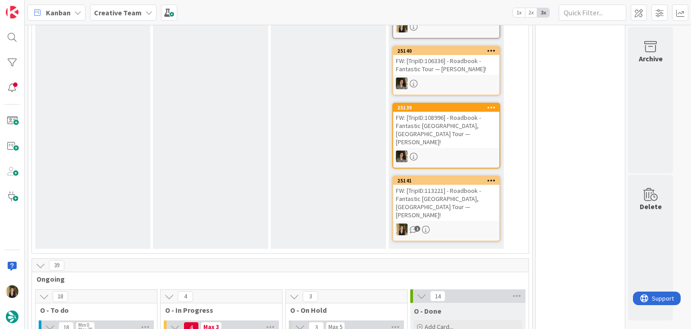
scroll to position [495, 0]
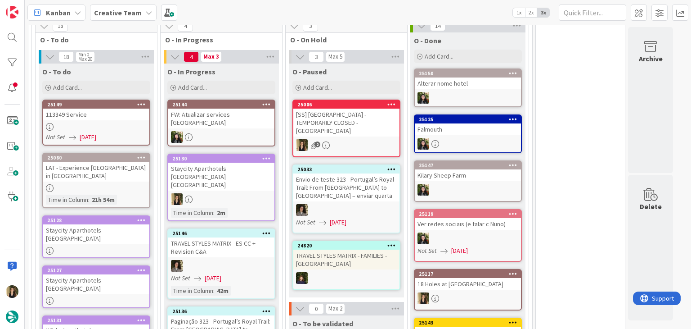
click at [254, 208] on div "Time in Column : 2m" at bounding box center [221, 213] width 101 height 10
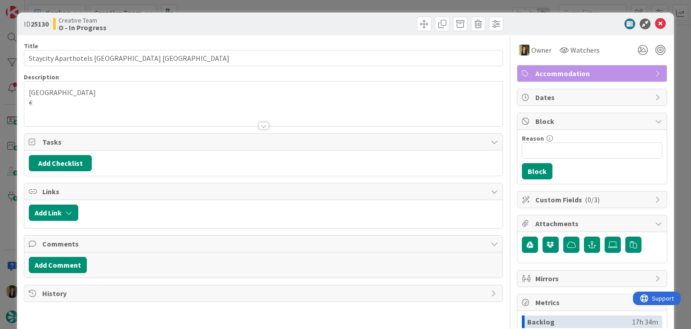
drag, startPoint x: 319, startPoint y: 3, endPoint x: 313, endPoint y: 0, distance: 5.9
click at [317, 2] on div "ID 25130 Creative Team O - In Progress Title 34 / 128 Staycity Aparthotels [GEO…" at bounding box center [345, 164] width 691 height 329
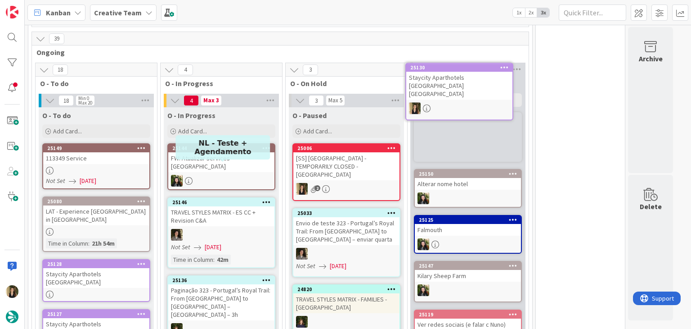
scroll to position [394, 0]
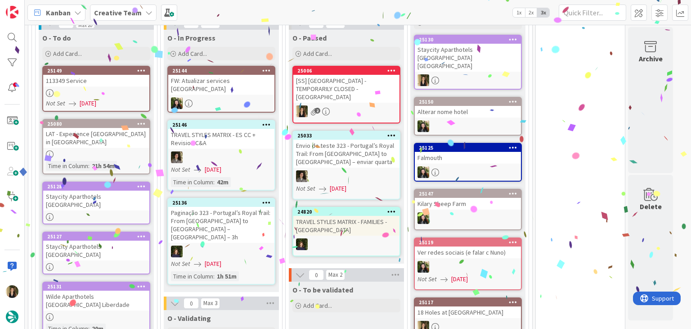
scroll to position [619, 0]
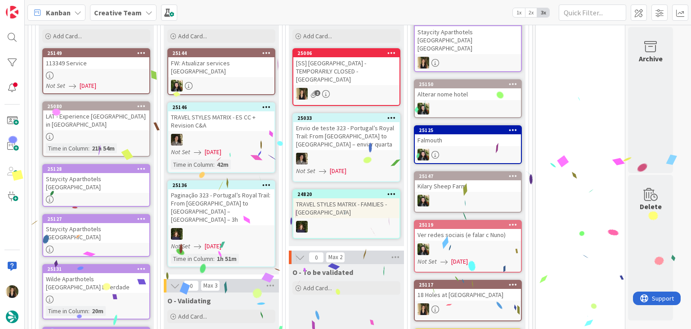
scroll to position [529, 0]
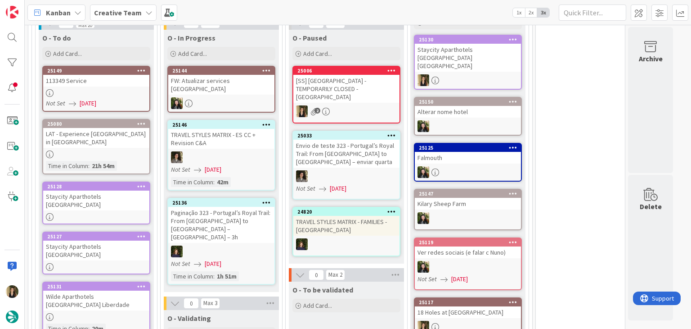
click at [111, 240] on div "Staycity Aparthotels [GEOGRAPHIC_DATA]" at bounding box center [96, 250] width 106 height 20
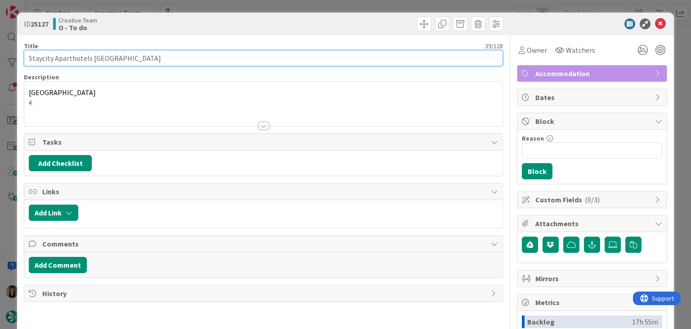
drag, startPoint x: 171, startPoint y: 56, endPoint x: 25, endPoint y: 55, distance: 145.8
click at [25, 55] on input "Staycity Aparthotels [GEOGRAPHIC_DATA]" at bounding box center [263, 58] width 479 height 16
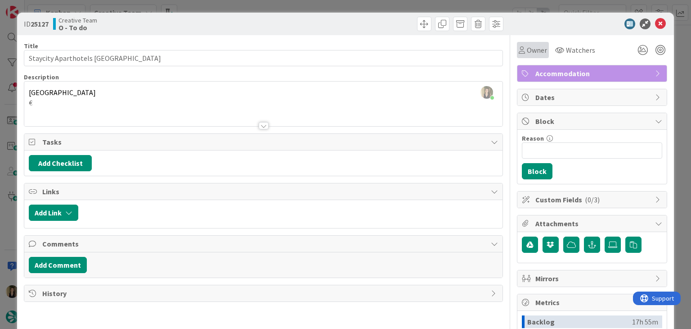
click at [519, 49] on div "Owner" at bounding box center [533, 50] width 28 height 11
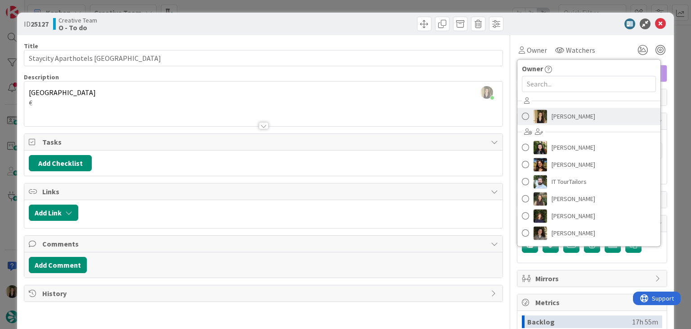
click at [565, 116] on span "[PERSON_NAME]" at bounding box center [574, 116] width 44 height 14
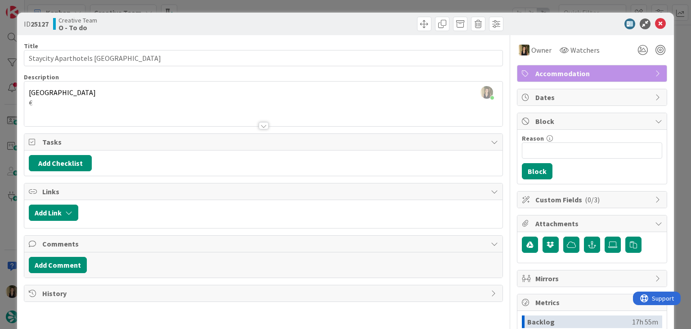
click at [364, 20] on div at bounding box center [385, 24] width 238 height 14
click at [360, 6] on div "ID 25127 Creative Team O - To do Title 39 / 128 Staycity Aparthotels [GEOGRAPHI…" at bounding box center [345, 164] width 691 height 329
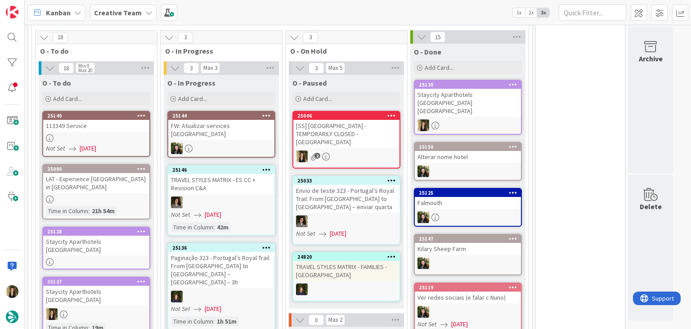
click at [105, 120] on div "113349 Service" at bounding box center [96, 126] width 106 height 12
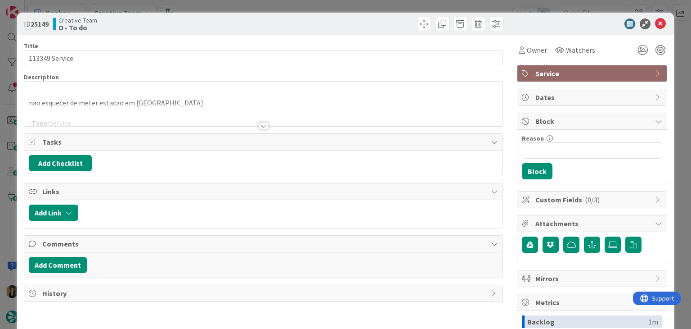
click at [261, 123] on div at bounding box center [264, 125] width 10 height 7
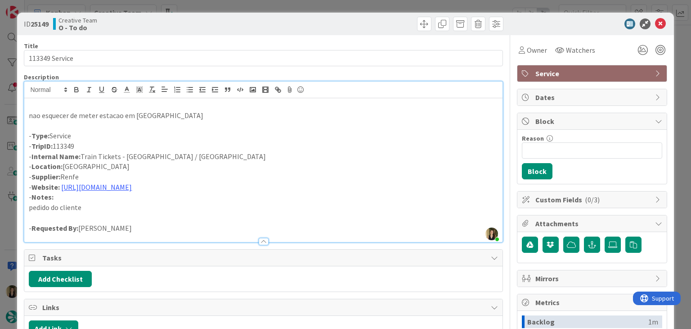
click at [261, 5] on div "ID 25149 Creative Team O - To do Title 14 / 128 113349 Service Description [PER…" at bounding box center [345, 164] width 691 height 329
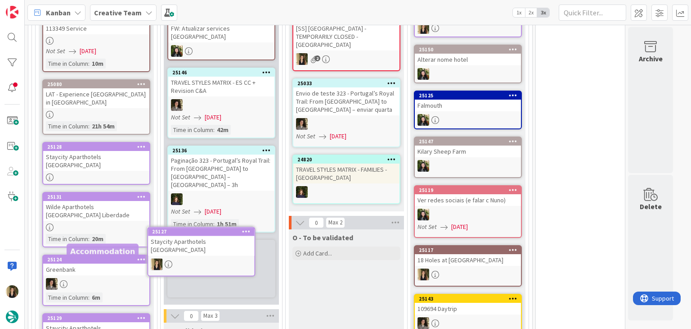
scroll to position [600, 0]
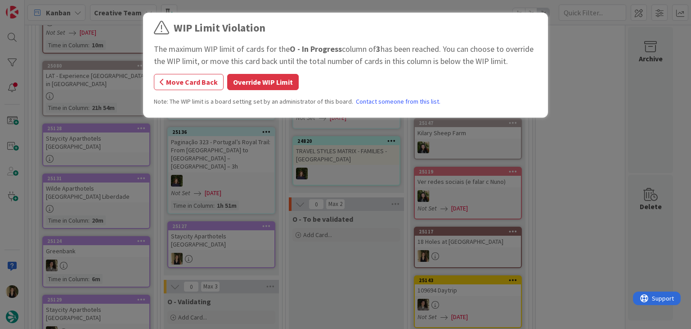
click at [265, 77] on button "Override WIP Limit" at bounding box center [263, 82] width 72 height 16
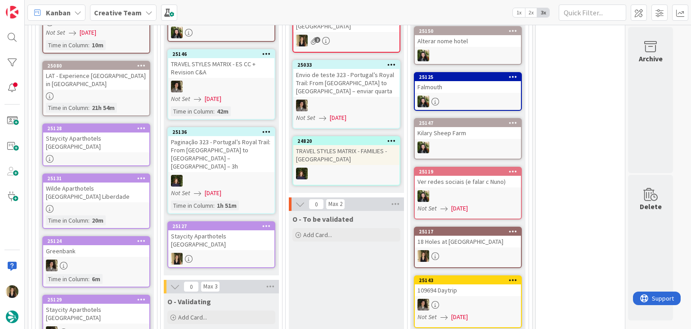
click at [370, 242] on div "O - To be validated Add Card..." at bounding box center [346, 272] width 115 height 122
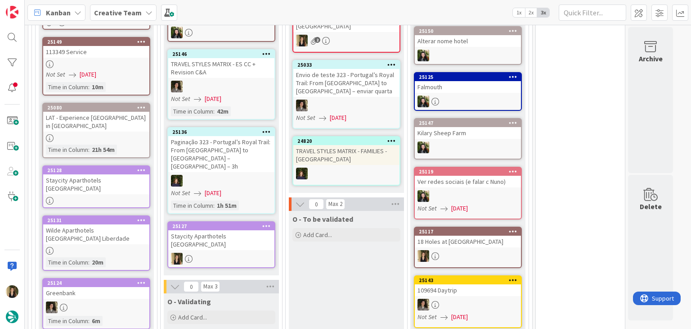
scroll to position [641, 0]
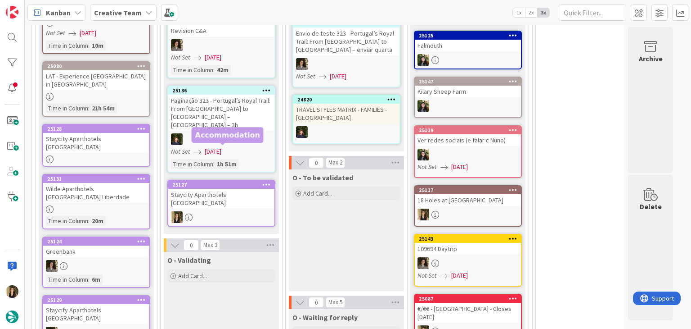
click at [248, 180] on div "25127 Staycity Aparthotels [GEOGRAPHIC_DATA]" at bounding box center [221, 203] width 108 height 47
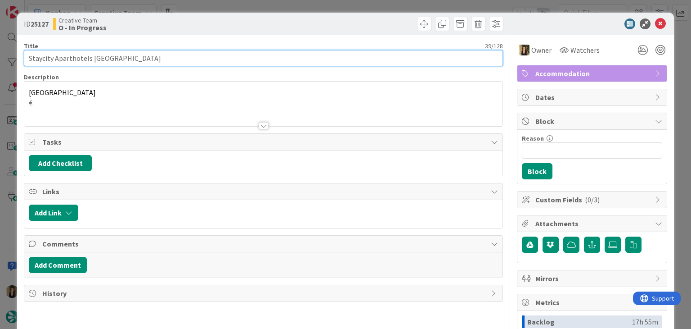
drag, startPoint x: 159, startPoint y: 59, endPoint x: 18, endPoint y: 59, distance: 140.9
click at [18, 59] on div "ID 25127 Creative Team O - In Progress Title 39 / 128 Staycity Aparthotels [GEO…" at bounding box center [345, 242] width 657 height 458
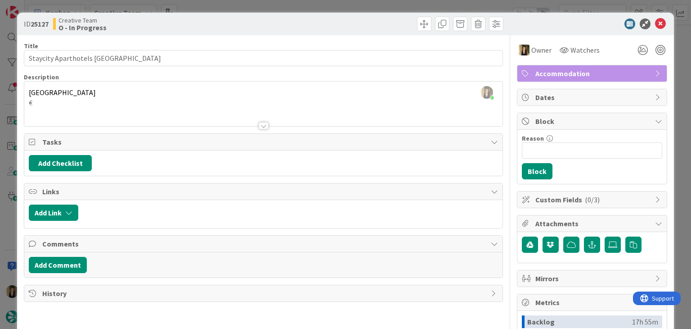
click at [193, 23] on div "Creative Team O - In Progress" at bounding box center [157, 24] width 208 height 14
click at [195, 7] on div "ID 25127 Creative Team O - In Progress Title 39 / 128 Staycity Aparthotels [GEO…" at bounding box center [345, 164] width 691 height 329
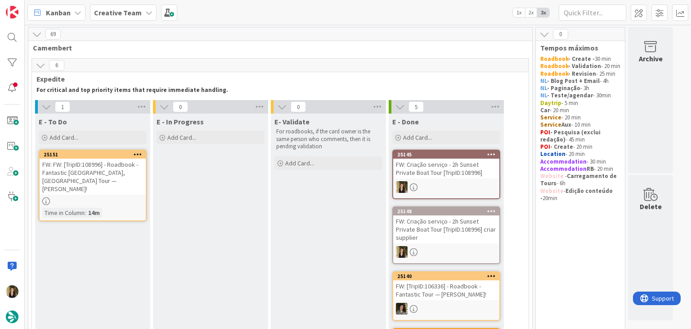
click at [128, 197] on div at bounding box center [93, 201] width 106 height 8
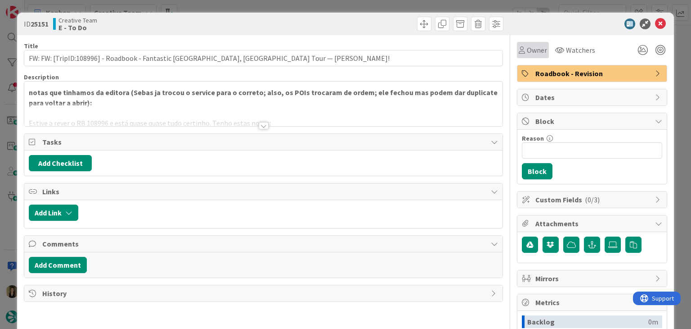
click at [535, 55] on div "Owner" at bounding box center [533, 50] width 32 height 16
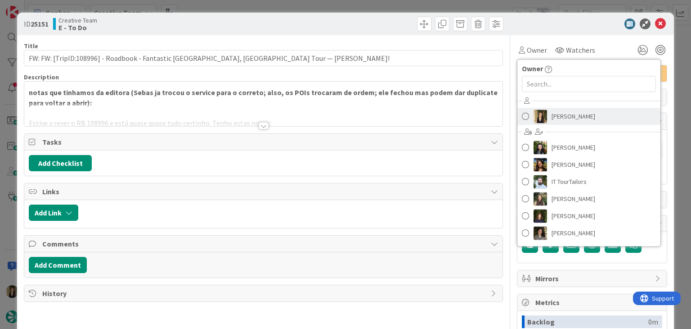
click at [562, 115] on span "[PERSON_NAME]" at bounding box center [574, 116] width 44 height 14
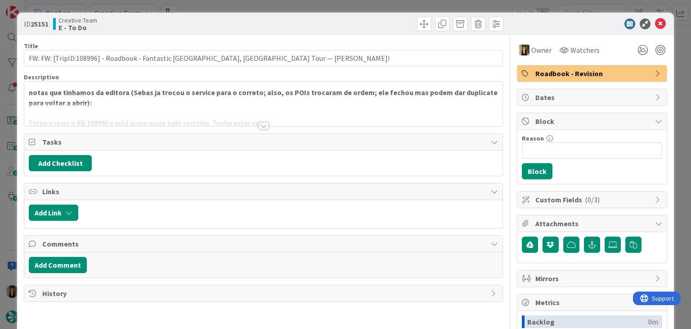
drag, startPoint x: 317, startPoint y: 20, endPoint x: 314, endPoint y: 12, distance: 9.0
click at [317, 20] on div at bounding box center [385, 24] width 238 height 14
drag, startPoint x: 314, startPoint y: 12, endPoint x: 302, endPoint y: 5, distance: 13.7
click at [313, 11] on div "ID 25151 Creative Team E - To Do Title 76 / 128 FW: FW: [TripID:108996] - Roadb…" at bounding box center [345, 164] width 691 height 329
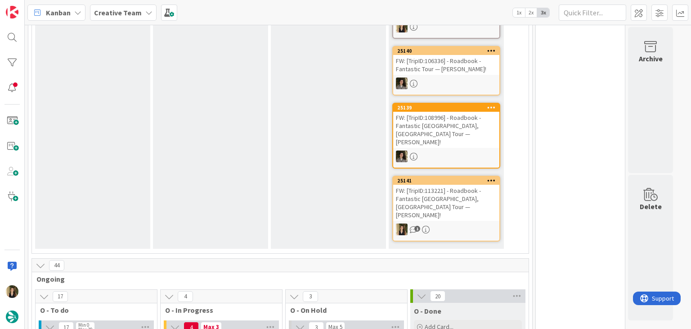
scroll to position [495, 0]
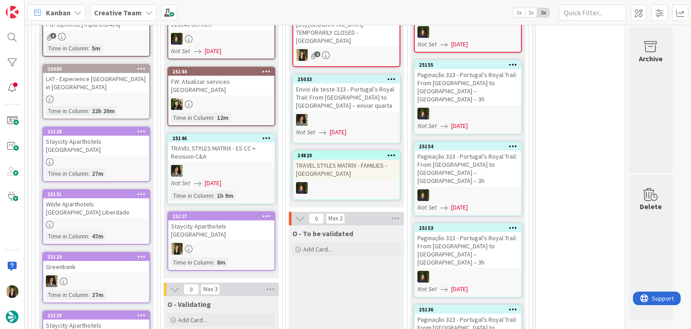
click at [328, 235] on div "O - To be validated Add Card..." at bounding box center [346, 286] width 115 height 122
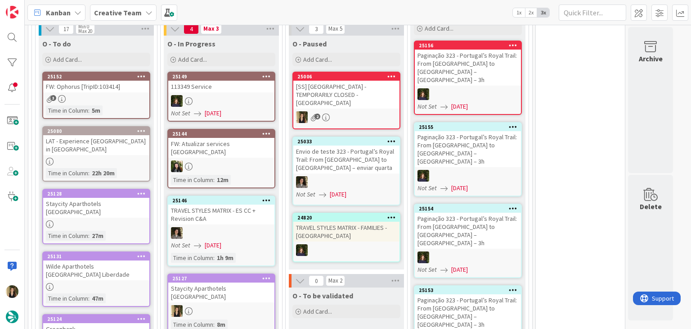
scroll to position [450, 0]
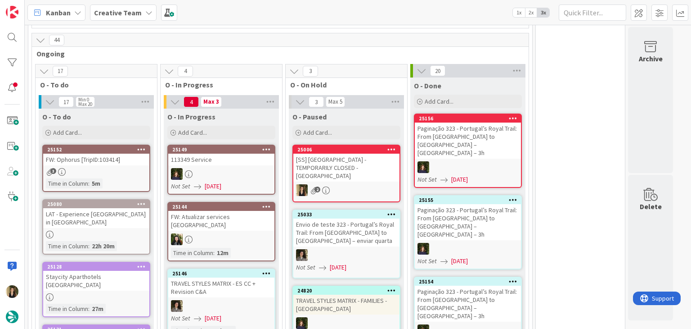
click at [340, 153] on div "[SS] [GEOGRAPHIC_DATA] - TEMPORARILY CLOSED - [GEOGRAPHIC_DATA]" at bounding box center [346, 167] width 106 height 28
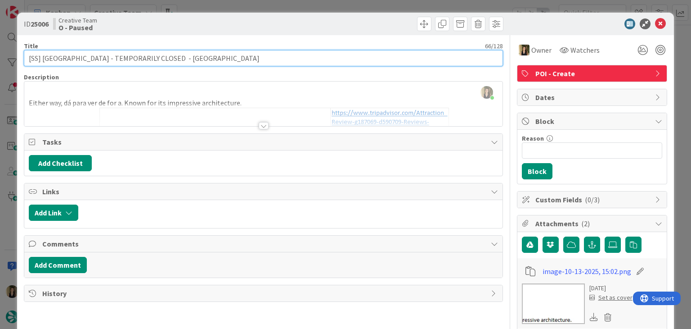
drag, startPoint x: 123, startPoint y: 57, endPoint x: 41, endPoint y: 59, distance: 81.9
click at [41, 59] on input "[SS] [GEOGRAPHIC_DATA] - TEMPORARILY CLOSED - [GEOGRAPHIC_DATA]" at bounding box center [263, 58] width 479 height 16
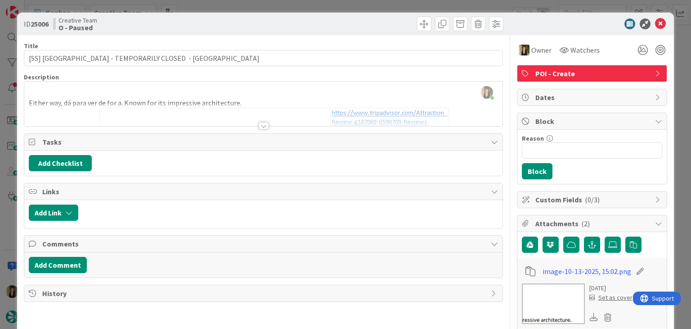
click at [203, 17] on div "Creative Team O - Paused" at bounding box center [157, 24] width 208 height 14
click at [211, 9] on div "ID 25006 Creative Team O - Paused Title 66 / 128 [SS] [GEOGRAPHIC_DATA] - TEMPO…" at bounding box center [345, 164] width 691 height 329
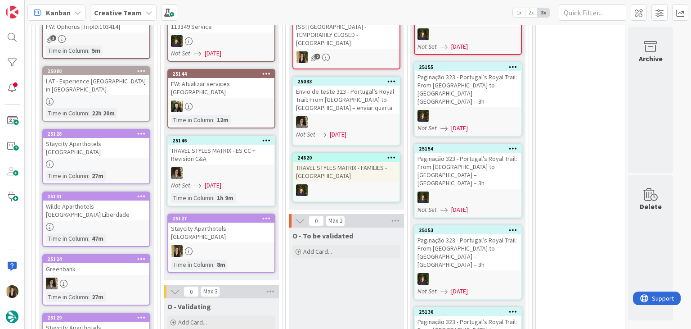
scroll to position [585, 0]
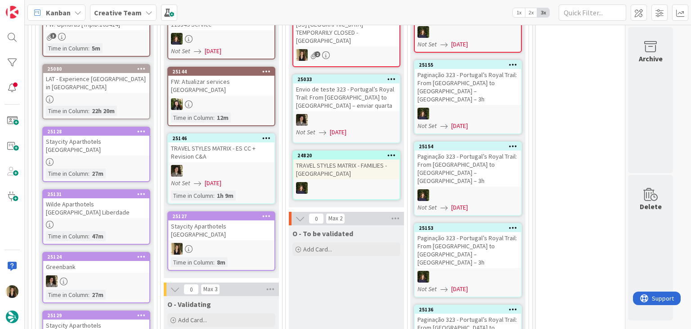
drag, startPoint x: 374, startPoint y: 264, endPoint x: 355, endPoint y: 240, distance: 30.5
click at [372, 263] on div "O - To be validated Add Card..." at bounding box center [346, 286] width 115 height 122
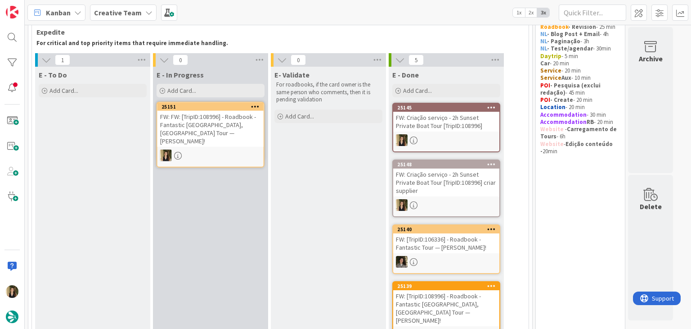
scroll to position [45, 0]
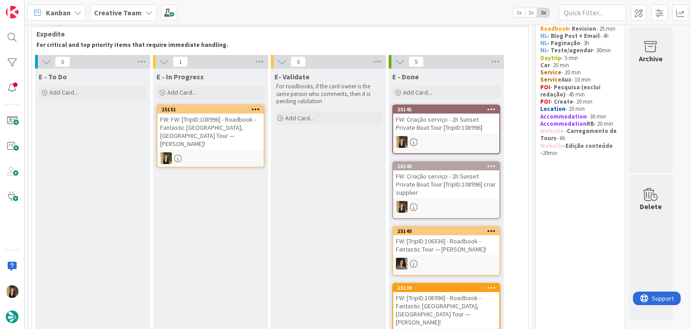
click at [223, 126] on div "FW: FW: [TripID:108996] - Roadbook - Fantastic [GEOGRAPHIC_DATA], [GEOGRAPHIC_D…" at bounding box center [211, 131] width 106 height 36
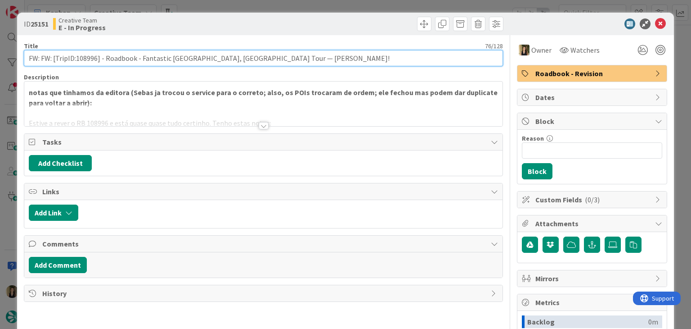
click at [86, 58] on input "FW: FW: [TripID:108996] - Roadbook - Fantastic [GEOGRAPHIC_DATA], [GEOGRAPHIC_D…" at bounding box center [263, 58] width 479 height 16
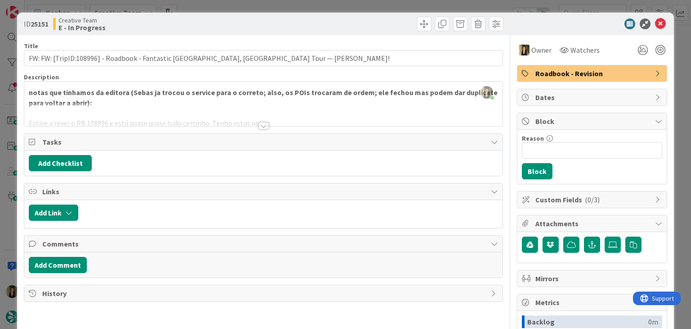
click at [258, 121] on div at bounding box center [263, 114] width 478 height 23
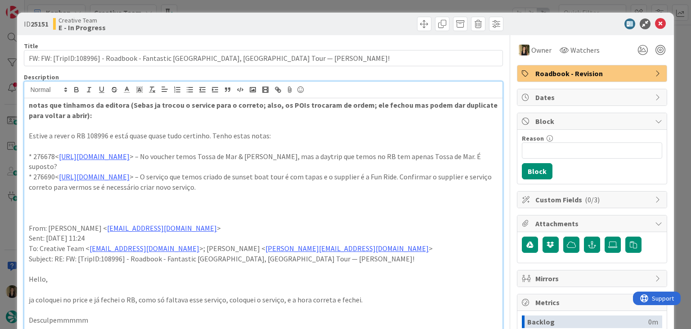
click at [293, 157] on p "* 276678< [URL][DOMAIN_NAME] > – No voucher temos Tossa de Mar & Blanes, mas a …" at bounding box center [263, 161] width 469 height 20
click at [322, 157] on p "* 276678< [URL][DOMAIN_NAME] > – No voucher temos Tossa de Mar & Blanes, mas a …" at bounding box center [263, 161] width 469 height 20
click at [130, 156] on link "[URL][DOMAIN_NAME]" at bounding box center [94, 156] width 71 height 9
click at [158, 175] on link "[URL][DOMAIN_NAME]" at bounding box center [127, 173] width 62 height 12
click at [284, 136] on p "Estive a rever o RB 108996 e está quase quase tudo certinho. Tenho estas notas:" at bounding box center [263, 136] width 469 height 10
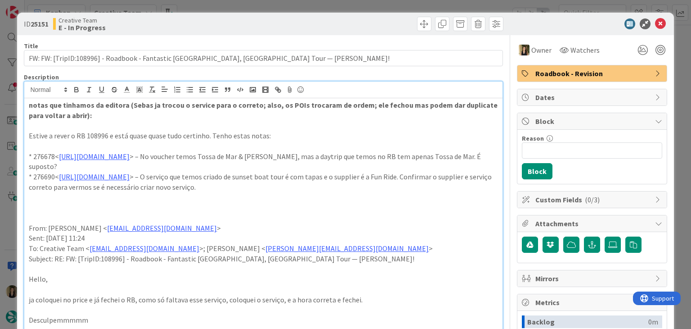
click at [130, 177] on link "[URL][DOMAIN_NAME]" at bounding box center [94, 176] width 71 height 9
click at [147, 193] on link "[URL][DOMAIN_NAME]" at bounding box center [127, 194] width 62 height 12
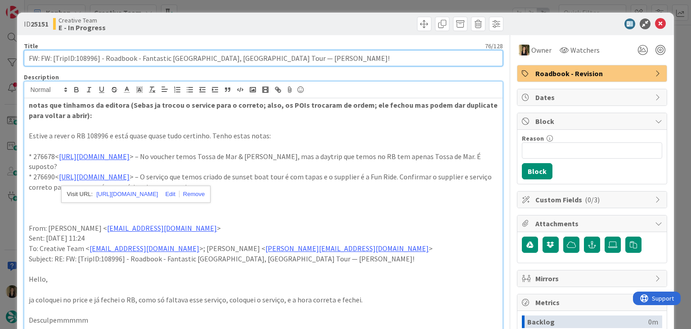
drag, startPoint x: 275, startPoint y: 58, endPoint x: 18, endPoint y: 57, distance: 257.5
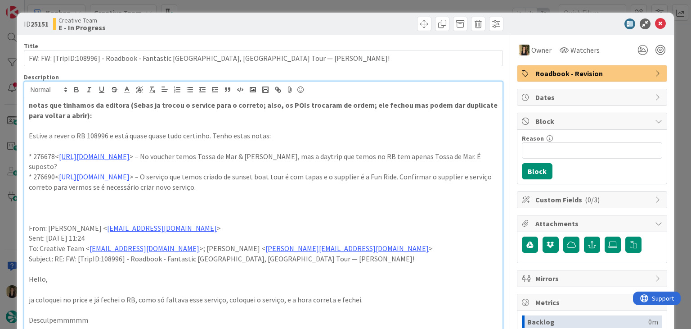
drag, startPoint x: 209, startPoint y: 20, endPoint x: 214, endPoint y: 9, distance: 11.5
click at [210, 19] on div "Creative Team E - In Progress" at bounding box center [157, 24] width 208 height 14
click at [217, 6] on div "ID 25151 Creative Team E - In Progress Title 76 / 128 FW: FW: [TripID:108996] -…" at bounding box center [345, 164] width 691 height 329
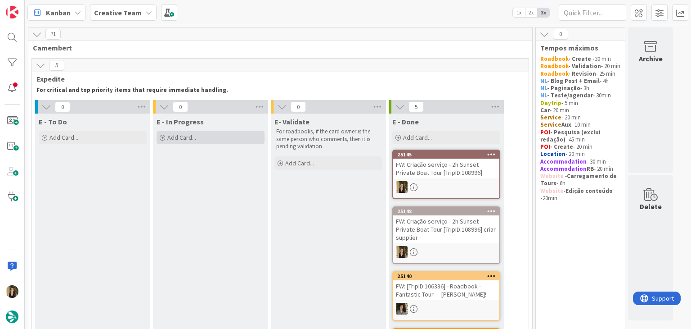
click at [208, 136] on div "Add Card..." at bounding box center [211, 138] width 108 height 14
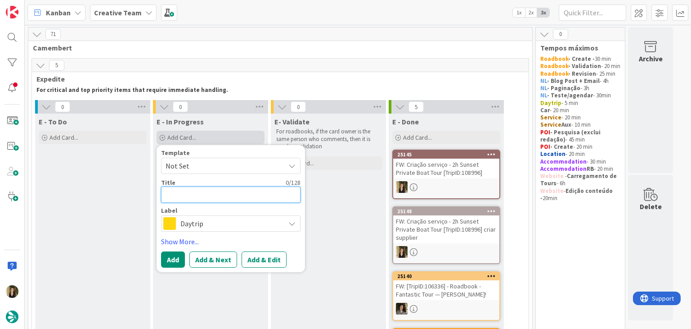
paste textarea "FW: FW: [TripID:108996] - Roadbook - Fantastic [GEOGRAPHIC_DATA], [GEOGRAPHIC_D…"
type textarea "FW: FW: [TripID:108996] - Roadbook - Fantastic [GEOGRAPHIC_DATA], [GEOGRAPHIC_D…"
type textarea "x"
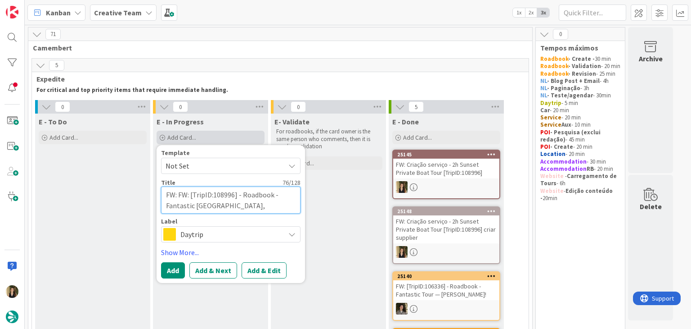
type textarea "FW: FW: [TripID:108996] - Roadbook - Fantastic [GEOGRAPHIC_DATA], [GEOGRAPHIC_D…"
type textarea "x"
type textarea "FW: FW: [TripID:108996] - Roadbook - Fantastic [GEOGRAPHIC_DATA], [GEOGRAPHIC_D…"
type textarea "x"
type textarea "FW: FW: [TripID:108996] - Roadbook - Fantastic [GEOGRAPHIC_DATA], [GEOGRAPHIC_D…"
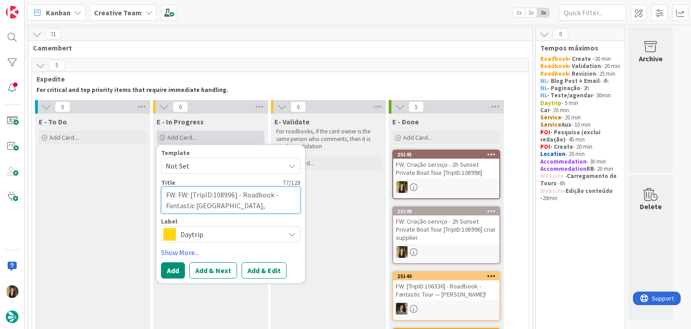
type textarea "x"
type textarea "FW: FW: [TripID:108996] - Roadbook - Fantastic [GEOGRAPHIC_DATA], [GEOGRAPHIC_D…"
type textarea "x"
type textarea "FW: FW: [TripID:108996] - Roadbook - Fantastic [GEOGRAPHIC_DATA], [GEOGRAPHIC_D…"
type textarea "x"
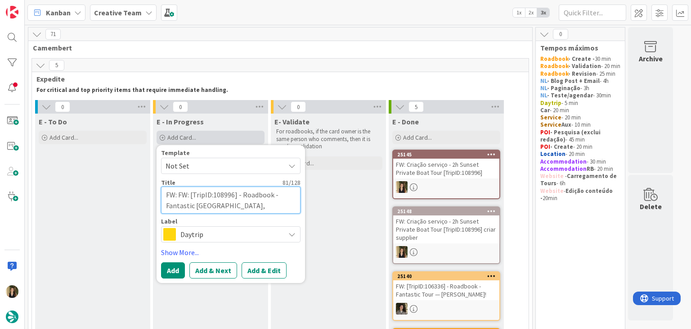
type textarea "FW: FW: [TripID:108996] - Roadbook - Fantastic [GEOGRAPHIC_DATA], [GEOGRAPHIC_D…"
type textarea "x"
type textarea "FW: FW: [TripID:108996] - Roadbook - Fantastic [GEOGRAPHIC_DATA], [GEOGRAPHIC_D…"
type textarea "x"
type textarea "FW: FW: [TripID:108996] - Roadbook - Fantastic [GEOGRAPHIC_DATA], [GEOGRAPHIC_D…"
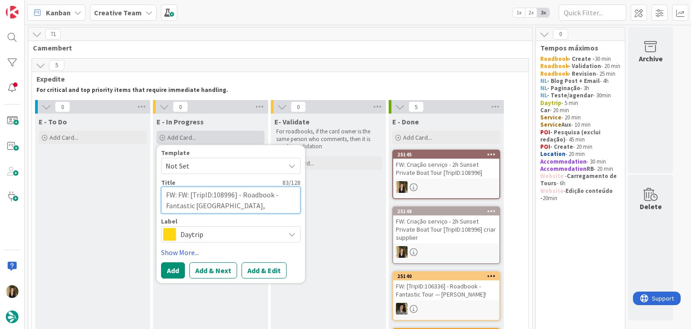
type textarea "x"
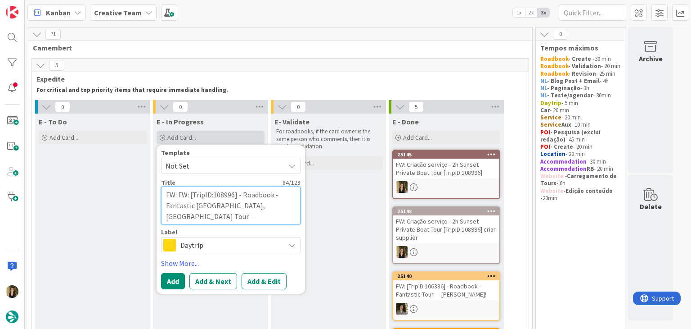
type textarea "FW: FW: [TripID:108996] - Roadbook - Fantastic [GEOGRAPHIC_DATA], [GEOGRAPHIC_D…"
type textarea "x"
type textarea "FW: FW: [TripID:108996] - Roadbook - Fantastic [GEOGRAPHIC_DATA], [GEOGRAPHIC_D…"
type textarea "x"
type textarea "FW: FW: [TripID:108996] - Roadbook - Fantastic [GEOGRAPHIC_DATA], [GEOGRAPHIC_D…"
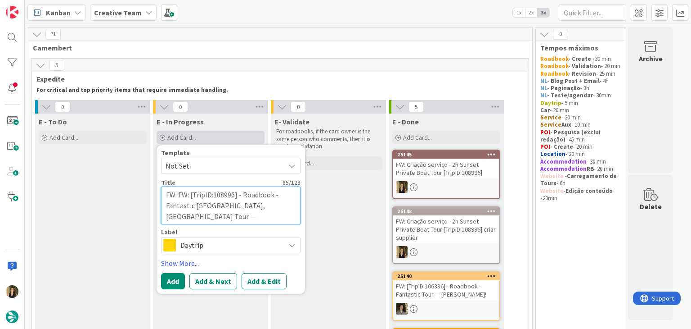
type textarea "x"
type textarea "FW: FW: [TripID:108996] - Roadbook - Fantastic [GEOGRAPHIC_DATA], [GEOGRAPHIC_D…"
type textarea "x"
type textarea "FW: FW: [TripID:108996] - Roadbook - Fantastic [GEOGRAPHIC_DATA], [GEOGRAPHIC_D…"
type textarea "x"
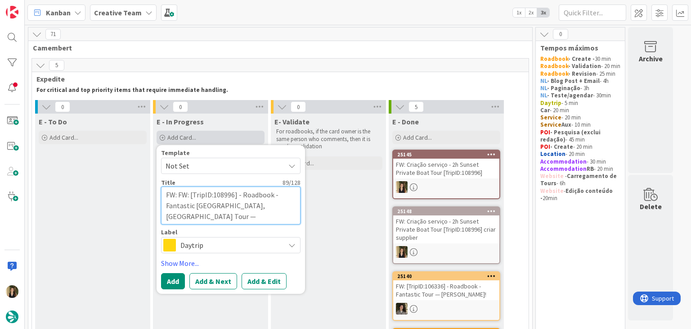
type textarea "FW: FW: [TripID:108996] - Roadbook - Fantastic [GEOGRAPHIC_DATA], [GEOGRAPHIC_D…"
type textarea "x"
type textarea "FW: FW: [TripID:108996] - Roadbook - Fantastic [GEOGRAPHIC_DATA], [GEOGRAPHIC_D…"
type textarea "x"
type textarea "FW: FW: [TripID:108996] - Roadbook - Fantastic [GEOGRAPHIC_DATA], [GEOGRAPHIC_D…"
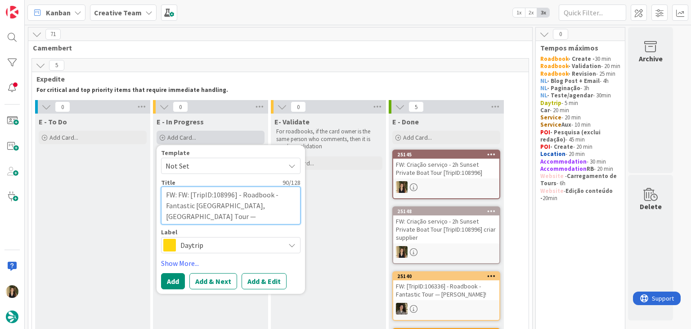
type textarea "x"
type textarea "FW: FW: [TripID:108996] - Roadbook - Fantastic [GEOGRAPHIC_DATA], [GEOGRAPHIC_D…"
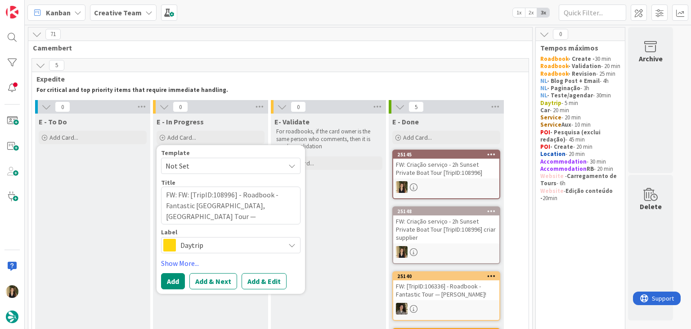
click at [230, 253] on div "Template Not Set Title 92 / 128 FW: FW: [TripID:108996] - Roadbook - Fantastic …" at bounding box center [231, 219] width 140 height 140
click at [229, 249] on span "Daytrip" at bounding box center [230, 245] width 100 height 13
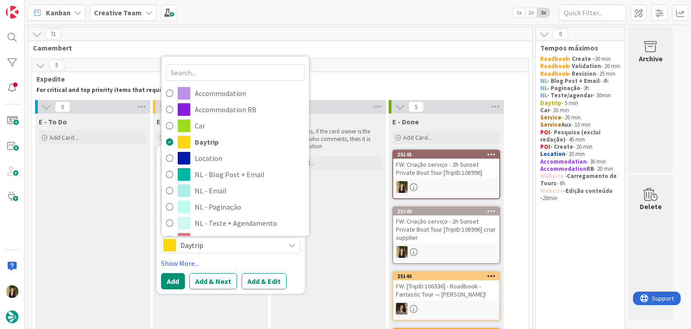
drag, startPoint x: 220, startPoint y: 197, endPoint x: 217, endPoint y: 210, distance: 13.3
type textarea "x"
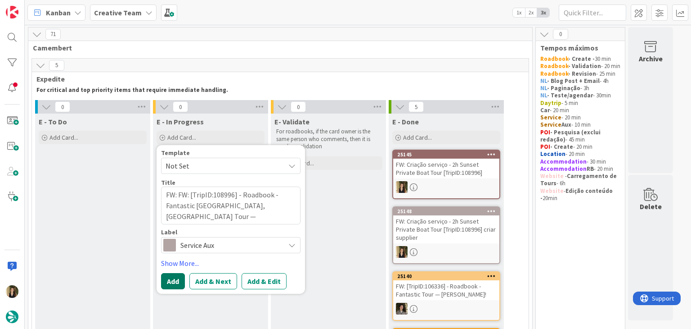
click at [177, 279] on button "Add" at bounding box center [173, 281] width 24 height 16
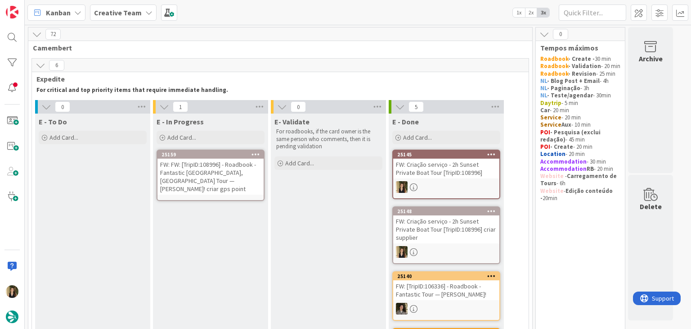
click at [216, 169] on div "FW: FW: [TripID:108996] - Roadbook - Fantastic [GEOGRAPHIC_DATA], [GEOGRAPHIC_D…" at bounding box center [211, 176] width 106 height 36
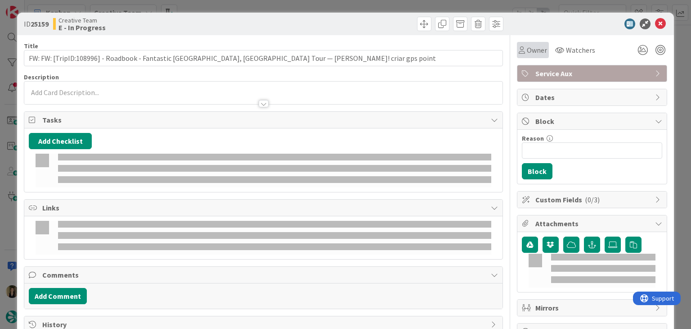
click at [519, 47] on div "Owner" at bounding box center [533, 50] width 28 height 11
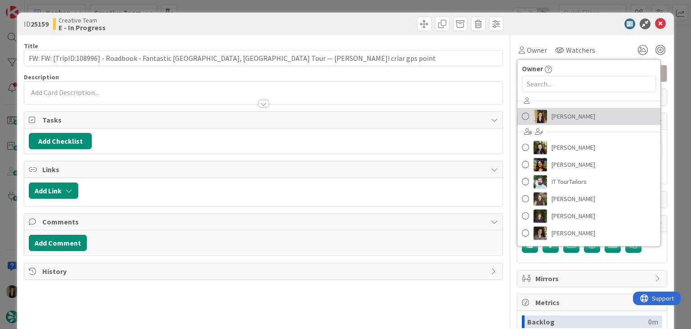
drag, startPoint x: 568, startPoint y: 119, endPoint x: 555, endPoint y: 112, distance: 14.1
click at [567, 119] on span "[PERSON_NAME]" at bounding box center [574, 116] width 44 height 14
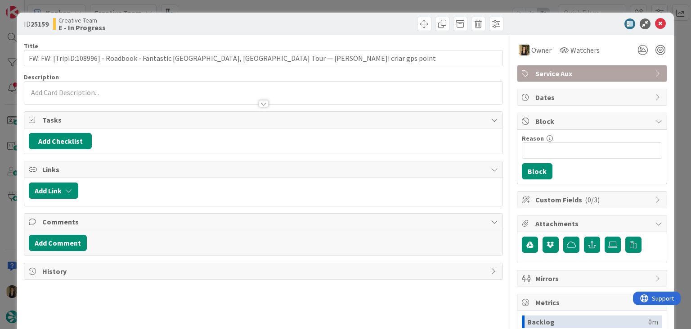
click at [388, 26] on div at bounding box center [385, 24] width 238 height 14
click at [386, 8] on div "ID 25159 Creative Team E - In Progress Title 92 / 128 FW: FW: [TripID:108996] -…" at bounding box center [345, 164] width 691 height 329
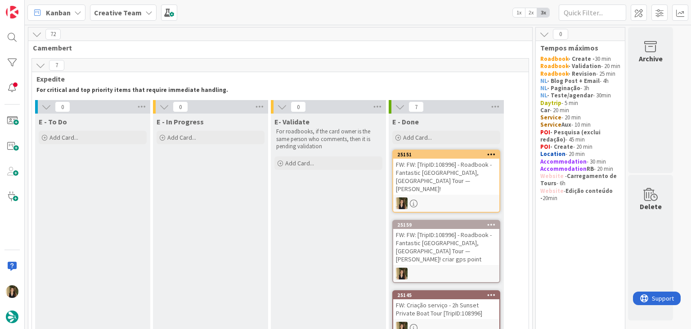
click at [456, 176] on div "FW: FW: [TripID:108996] - Roadbook - Fantastic [GEOGRAPHIC_DATA], [GEOGRAPHIC_D…" at bounding box center [446, 176] width 106 height 36
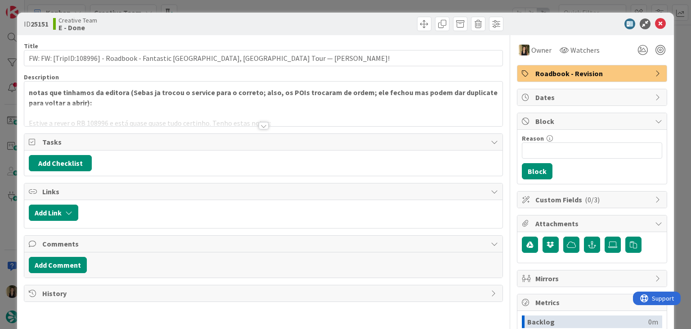
click at [578, 74] on span "Roadbook - Revision" at bounding box center [593, 73] width 115 height 11
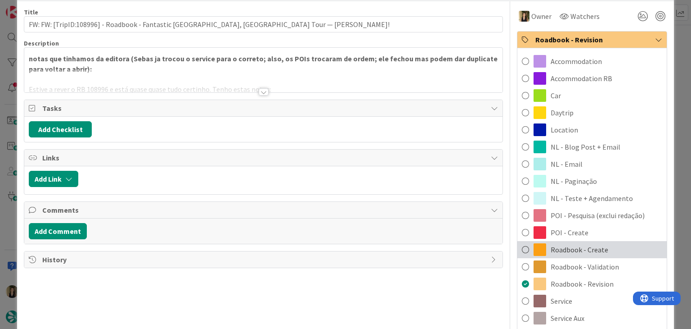
scroll to position [90, 0]
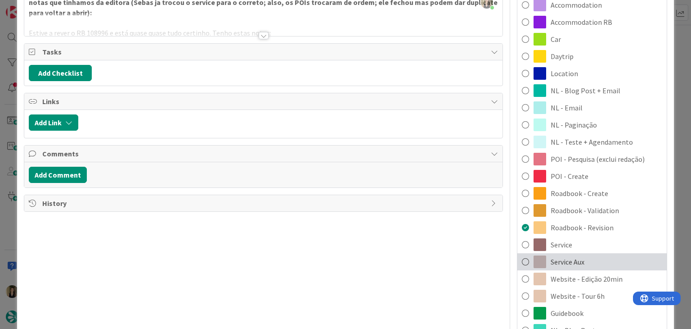
click at [579, 260] on div "Service Aux" at bounding box center [592, 261] width 149 height 17
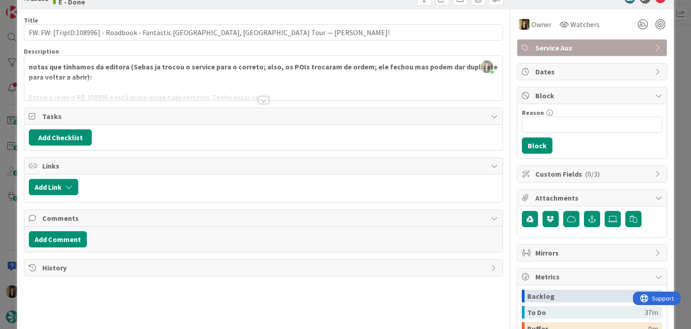
scroll to position [0, 0]
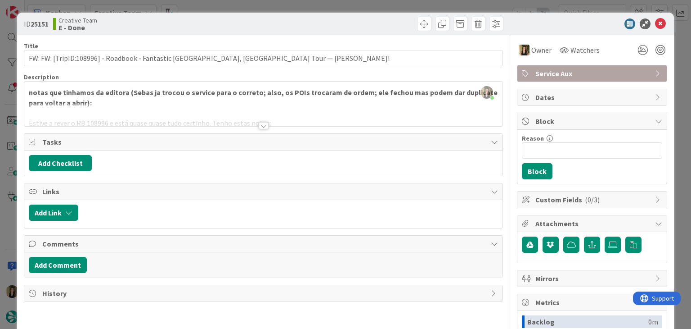
drag, startPoint x: 365, startPoint y: 26, endPoint x: 363, endPoint y: 21, distance: 5.1
click at [364, 25] on div at bounding box center [385, 24] width 238 height 14
click at [363, 4] on div "ID 25151 Creative Team E - Done Title 76 / 128 FW: FW: [TripID:108996] - Roadbo…" at bounding box center [345, 164] width 691 height 329
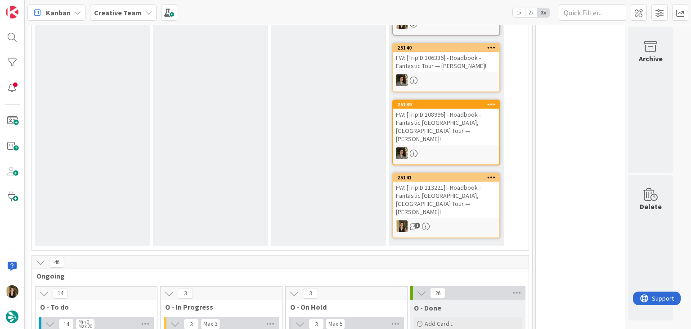
scroll to position [315, 0]
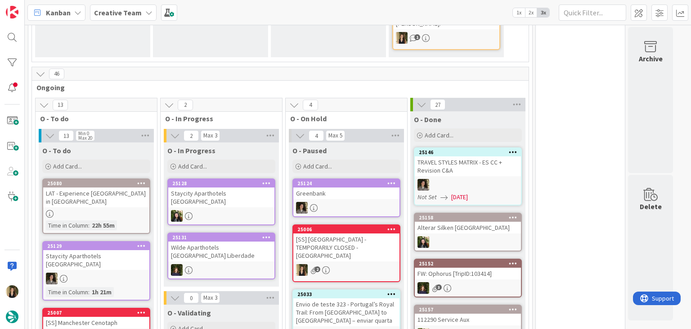
scroll to position [540, 0]
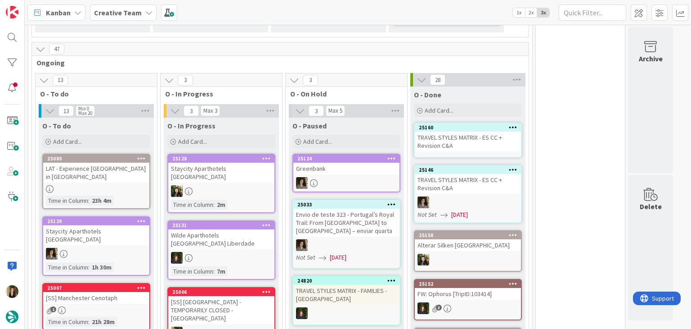
scroll to position [592, 0]
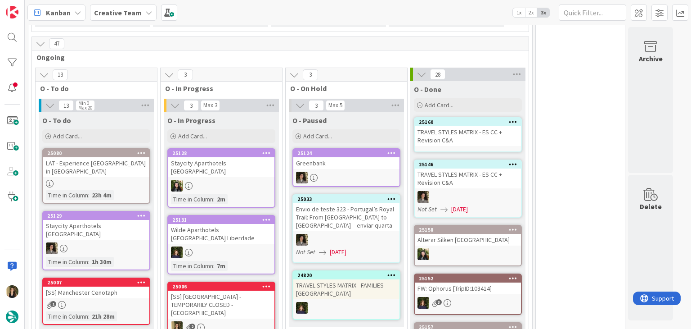
click at [241, 211] on div "O - In Progress Add Card... 25128 Staycity Aparthotels [GEOGRAPHIC_DATA] Time i…" at bounding box center [221, 227] width 115 height 231
click at [237, 290] on div "[SS] [GEOGRAPHIC_DATA] - TEMPORARILY CLOSED - [GEOGRAPHIC_DATA]" at bounding box center [221, 304] width 106 height 28
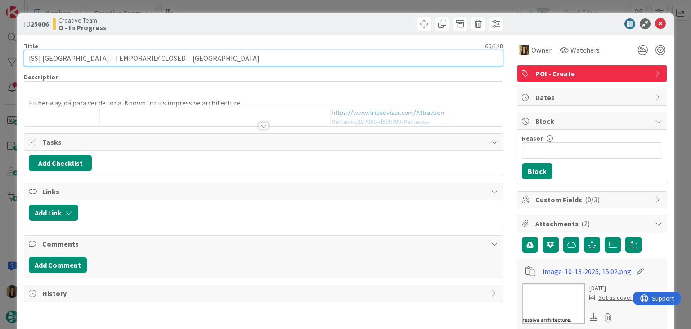
drag, startPoint x: 122, startPoint y: 59, endPoint x: 43, endPoint y: 58, distance: 79.2
click at [43, 58] on input "[SS] [GEOGRAPHIC_DATA] - TEMPORARILY CLOSED - [GEOGRAPHIC_DATA]" at bounding box center [263, 58] width 479 height 16
drag, startPoint x: 194, startPoint y: 58, endPoint x: 129, endPoint y: 57, distance: 65.7
click at [129, 57] on input "[SS] [GEOGRAPHIC_DATA] - TEMPORARILY CLOSED - [GEOGRAPHIC_DATA]" at bounding box center [263, 58] width 479 height 16
drag, startPoint x: 162, startPoint y: 56, endPoint x: 22, endPoint y: 56, distance: 140.0
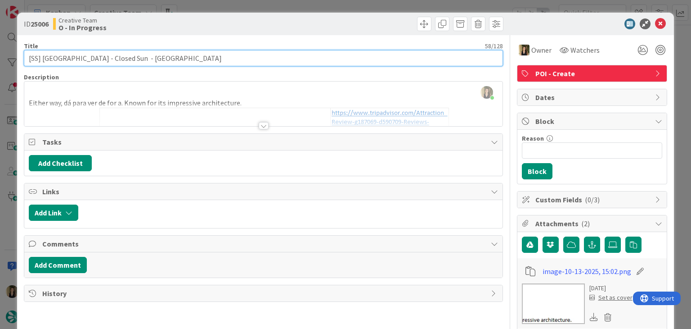
click at [22, 56] on div "ID 25006 Creative Team O - In Progress Title 58 / 128 [SS] [GEOGRAPHIC_DATA] - …" at bounding box center [345, 314] width 657 height 603
type input "[SS] [GEOGRAPHIC_DATA] - Closed Sun - [GEOGRAPHIC_DATA]"
click at [191, 57] on input "[SS] [GEOGRAPHIC_DATA] - Closed Sun - [GEOGRAPHIC_DATA]" at bounding box center [263, 58] width 479 height 16
drag, startPoint x: 122, startPoint y: 58, endPoint x: 43, endPoint y: 56, distance: 79.2
click at [43, 56] on input "[SS] [GEOGRAPHIC_DATA] - Closed Sun - [GEOGRAPHIC_DATA]" at bounding box center [263, 58] width 479 height 16
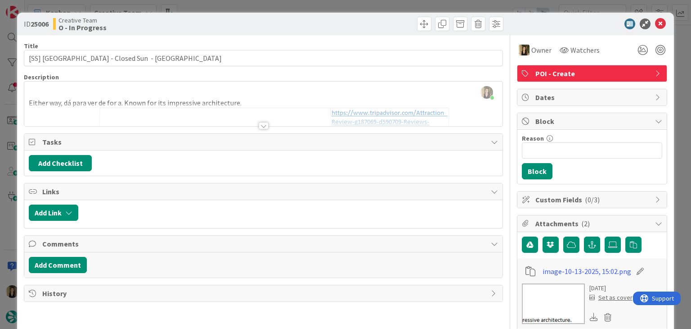
drag, startPoint x: 208, startPoint y: 27, endPoint x: 206, endPoint y: 15, distance: 12.3
click at [208, 26] on div "Creative Team O - In Progress" at bounding box center [157, 24] width 208 height 14
click at [207, 4] on div "ID 25006 Creative Team O - In Progress Title 58 / 128 [SS] [GEOGRAPHIC_DATA] - …" at bounding box center [345, 164] width 691 height 329
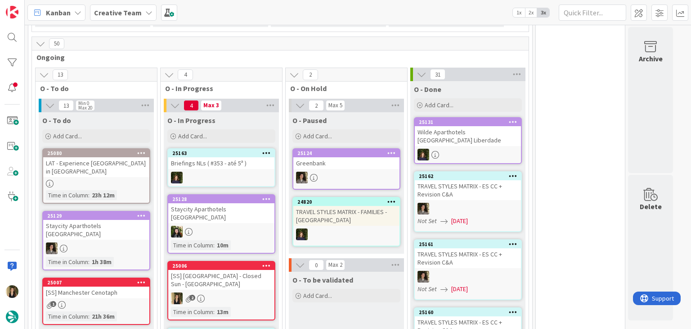
click at [247, 261] on div "25006 [SS] [GEOGRAPHIC_DATA] - Closed Sun - MANCHESTER 2 Time in [GEOGRAPHIC_DA…" at bounding box center [221, 290] width 108 height 59
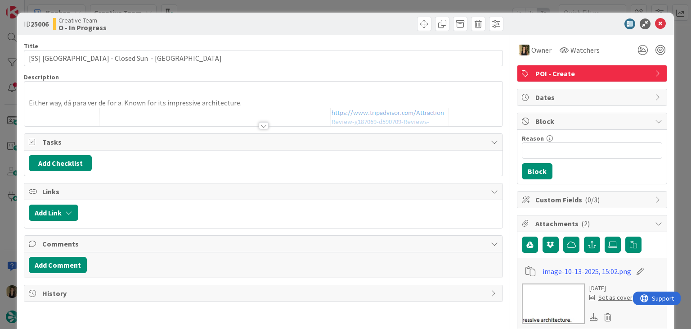
drag, startPoint x: 366, startPoint y: 8, endPoint x: 358, endPoint y: 16, distance: 11.5
click at [365, 8] on div "ID 25006 Creative Team O - In Progress Title 58 / 128 [SS] [GEOGRAPHIC_DATA] - …" at bounding box center [345, 164] width 691 height 329
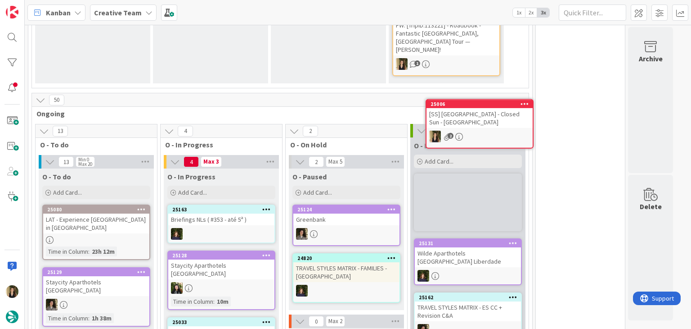
scroll to position [533, 0]
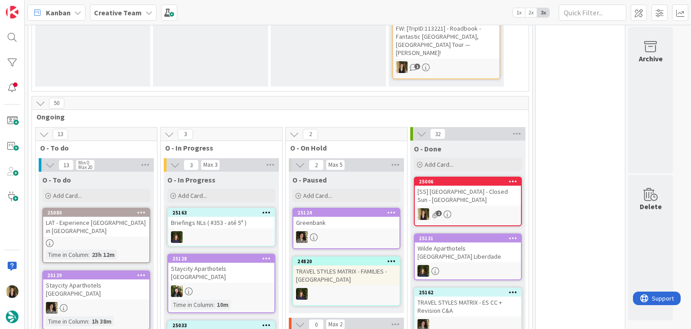
drag, startPoint x: 562, startPoint y: 125, endPoint x: 556, endPoint y: 122, distance: 6.3
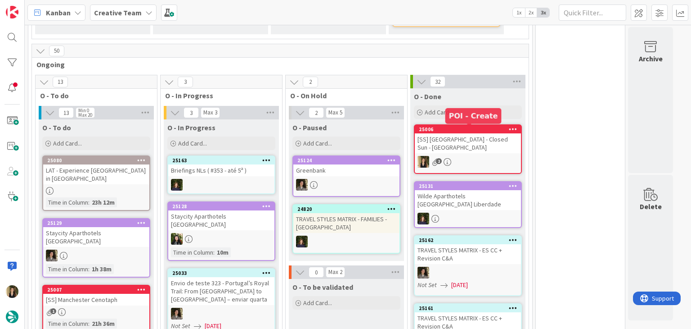
scroll to position [623, 0]
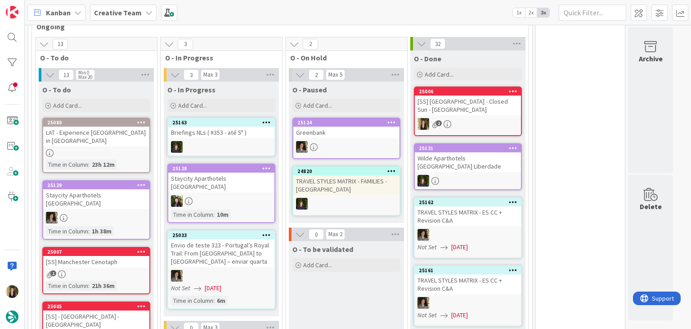
click at [351, 253] on div "O - To be validated Add Card..." at bounding box center [346, 302] width 115 height 122
click at [322, 250] on div "O - To be validated Add Card..." at bounding box center [346, 302] width 115 height 122
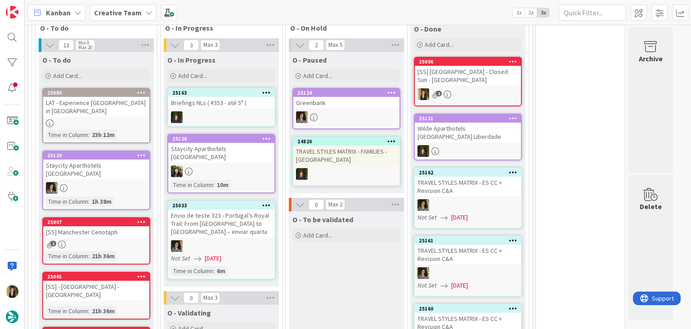
scroll to position [668, 0]
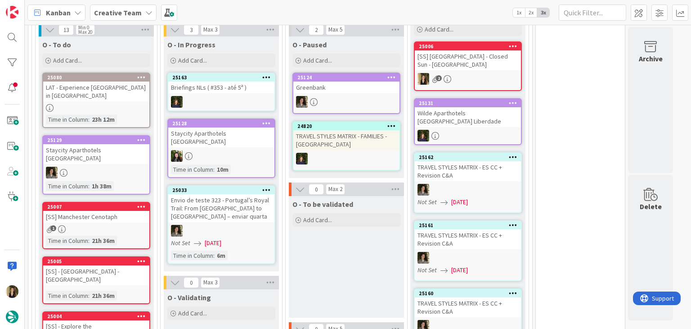
click at [111, 265] on div "[SS] - [GEOGRAPHIC_DATA] - [GEOGRAPHIC_DATA]" at bounding box center [96, 275] width 106 height 20
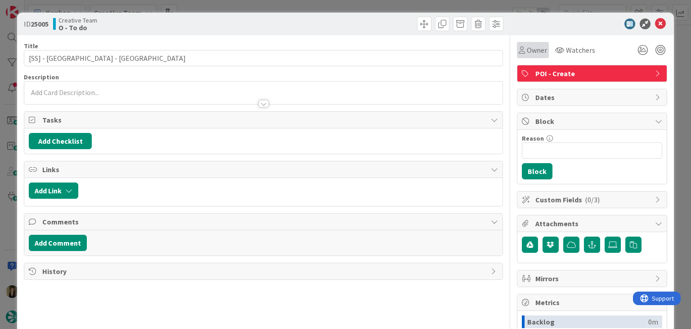
click at [519, 51] on icon at bounding box center [522, 49] width 6 height 7
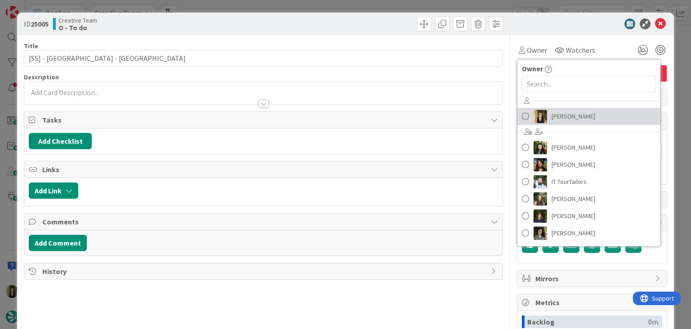
drag, startPoint x: 564, startPoint y: 118, endPoint x: 554, endPoint y: 112, distance: 11.5
click at [564, 118] on span "[PERSON_NAME]" at bounding box center [574, 116] width 44 height 14
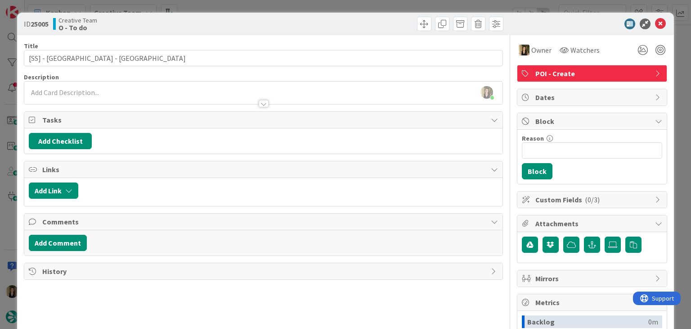
click at [381, 24] on div at bounding box center [385, 24] width 238 height 14
click at [374, 5] on div "ID 25005 Creative Team O - To do Title 33 / 128 [SS] - [GEOGRAPHIC_DATA] - [GEO…" at bounding box center [345, 164] width 691 height 329
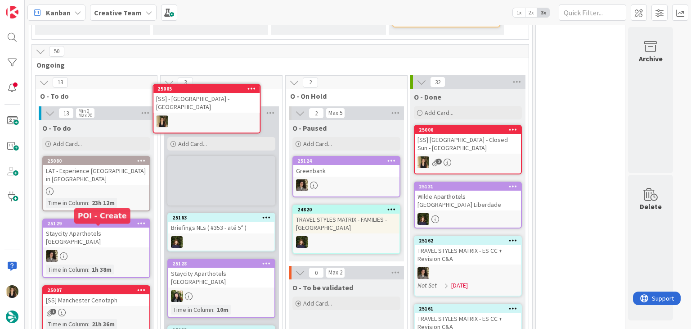
scroll to position [572, 0]
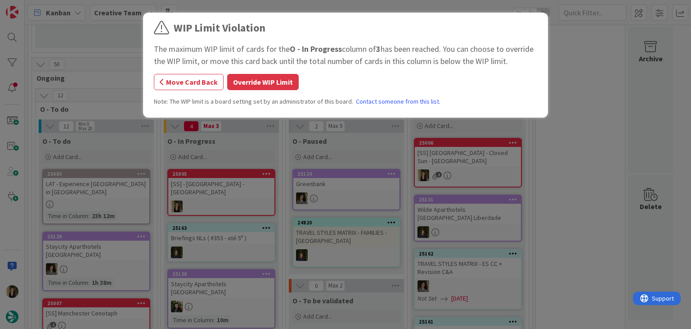
click at [247, 86] on button "Override WIP Limit" at bounding box center [263, 82] width 72 height 16
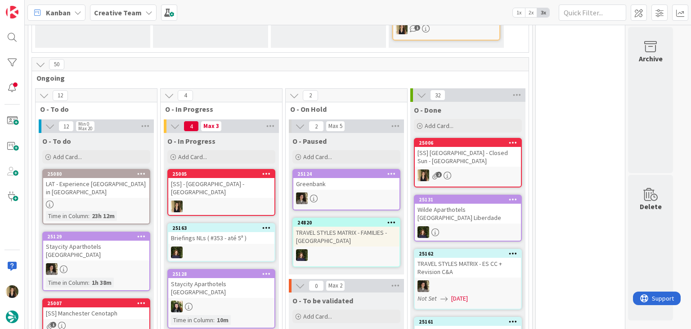
click at [247, 169] on div "25005 [SS] - [GEOGRAPHIC_DATA] - [GEOGRAPHIC_DATA]" at bounding box center [221, 192] width 108 height 47
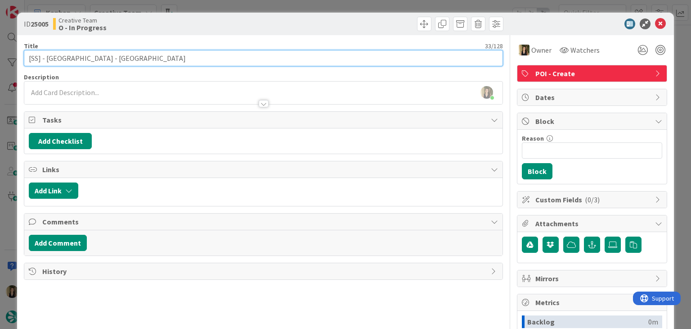
drag, startPoint x: 88, startPoint y: 58, endPoint x: 54, endPoint y: 55, distance: 34.3
click at [47, 56] on input "[SS] - [GEOGRAPHIC_DATA] - [GEOGRAPHIC_DATA]" at bounding box center [263, 58] width 479 height 16
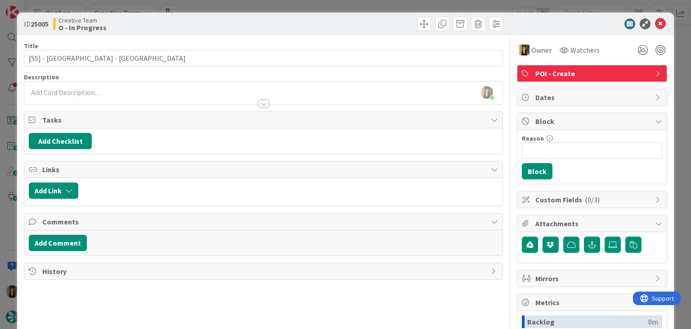
click at [203, 7] on div "ID 25005 Creative Team O - In Progress Title 33 / 128 [SS] - [GEOGRAPHIC_DATA] …" at bounding box center [345, 164] width 691 height 329
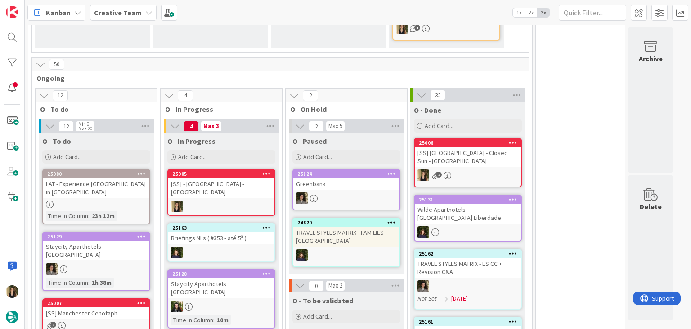
click at [245, 200] on div at bounding box center [221, 206] width 106 height 12
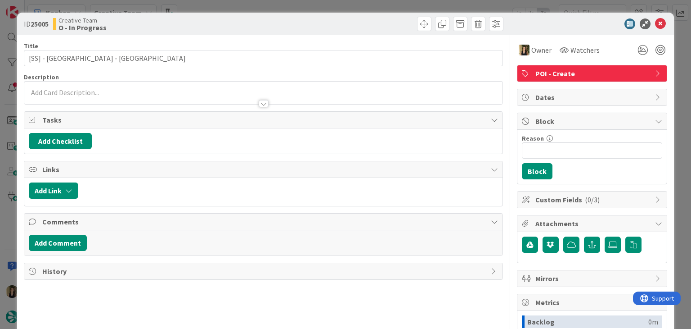
click at [372, 2] on div "ID 25005 Creative Team O - In Progress Title 33 / 128 [SS] - [GEOGRAPHIC_DATA] …" at bounding box center [345, 164] width 691 height 329
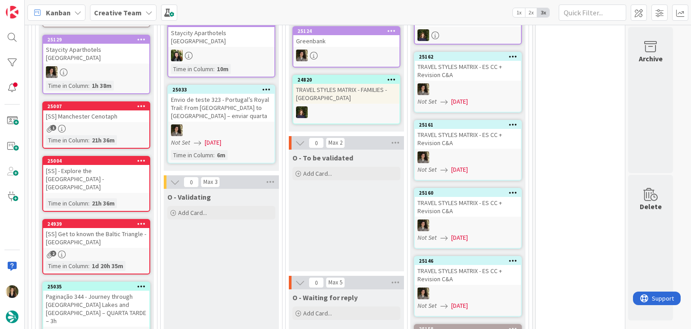
scroll to position [774, 0]
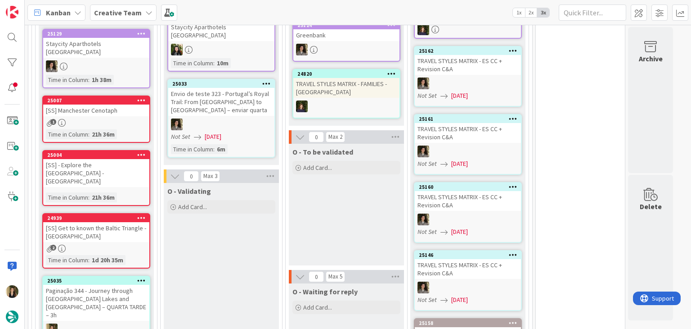
click at [329, 167] on div "O - To be validated Add Card..." at bounding box center [346, 205] width 115 height 122
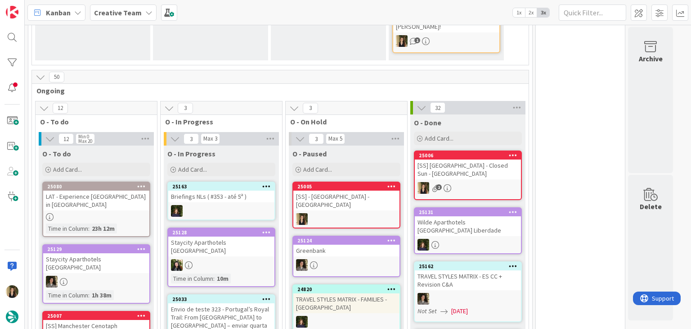
scroll to position [549, 0]
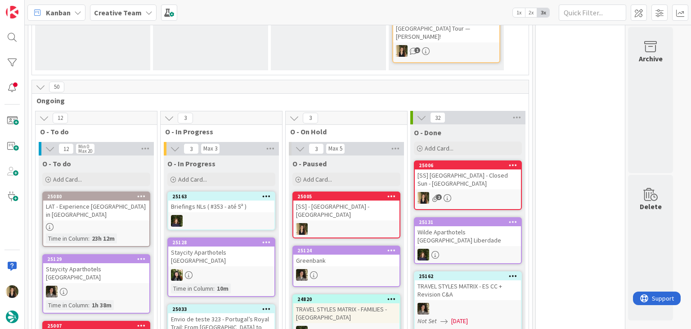
click at [346, 191] on div "25005 [SS] - [GEOGRAPHIC_DATA] - [GEOGRAPHIC_DATA]" at bounding box center [347, 214] width 108 height 47
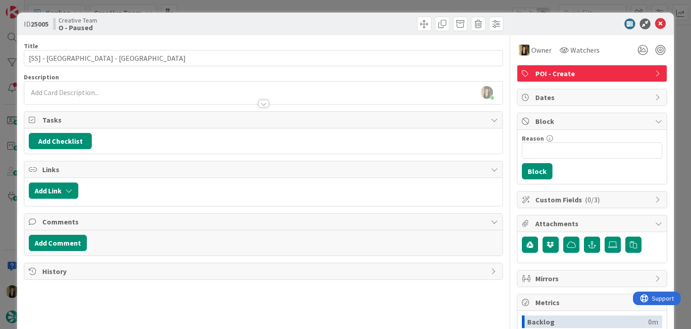
click at [208, 8] on div "ID 25005 Creative Team O - Paused Title 33 / 128 [SS] - [GEOGRAPHIC_DATA] - [GE…" at bounding box center [345, 164] width 691 height 329
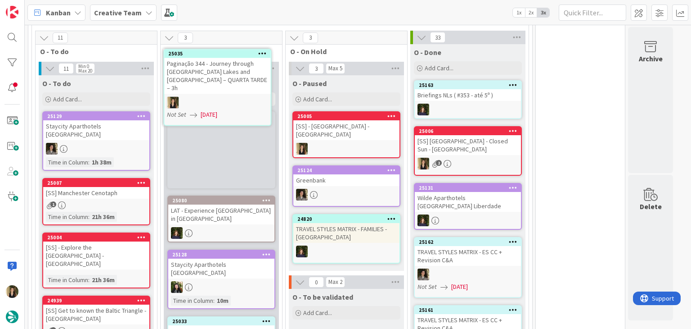
scroll to position [592, 0]
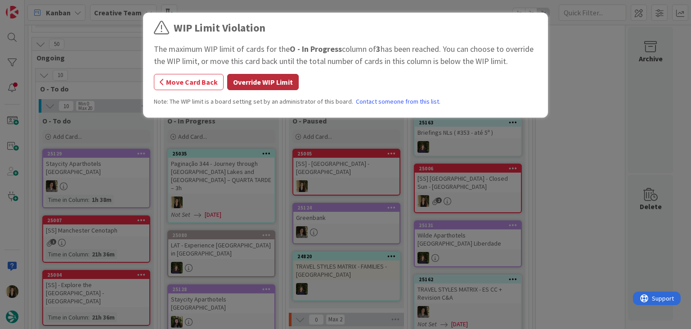
click at [254, 80] on button "Override WIP Limit" at bounding box center [263, 82] width 72 height 16
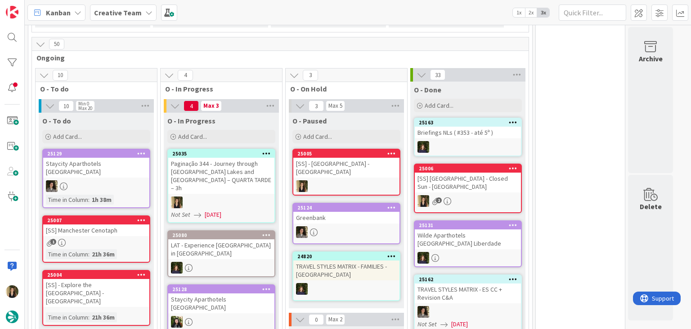
click at [351, 180] on div at bounding box center [346, 186] width 106 height 12
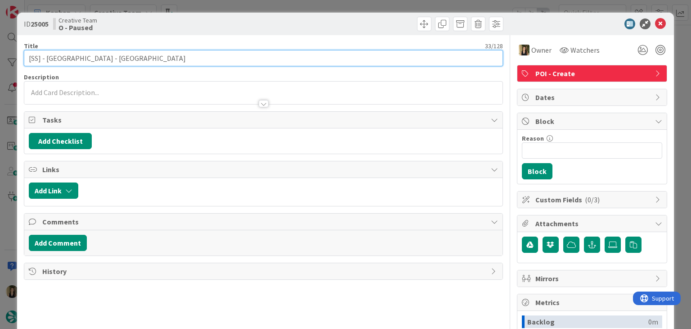
drag, startPoint x: 87, startPoint y: 57, endPoint x: 45, endPoint y: 56, distance: 42.8
click at [45, 56] on input "[SS] - [GEOGRAPHIC_DATA] - [GEOGRAPHIC_DATA]" at bounding box center [263, 58] width 479 height 16
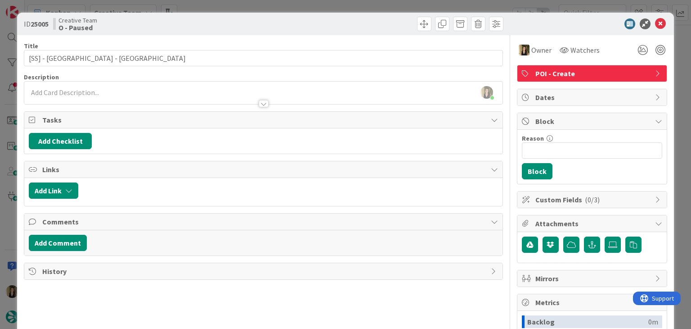
drag, startPoint x: 315, startPoint y: 22, endPoint x: 304, endPoint y: 4, distance: 20.6
click at [314, 22] on div at bounding box center [385, 24] width 238 height 14
drag, startPoint x: 218, startPoint y: 21, endPoint x: 217, endPoint y: 7, distance: 14.0
click at [218, 20] on div "Creative Team O - Paused" at bounding box center [157, 24] width 208 height 14
click at [217, 5] on div "ID 25005 Creative Team O - Paused Title 33 / 128 [SS] - [GEOGRAPHIC_DATA] - [GE…" at bounding box center [345, 164] width 691 height 329
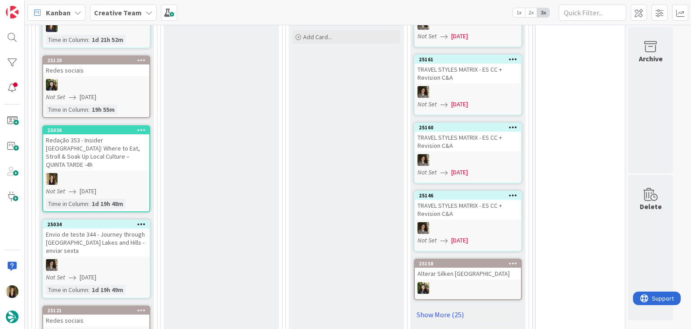
scroll to position [1080, 0]
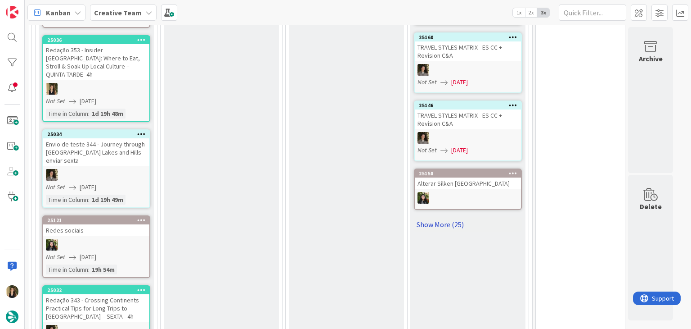
click at [447, 217] on link "Show More (25)" at bounding box center [468, 224] width 108 height 14
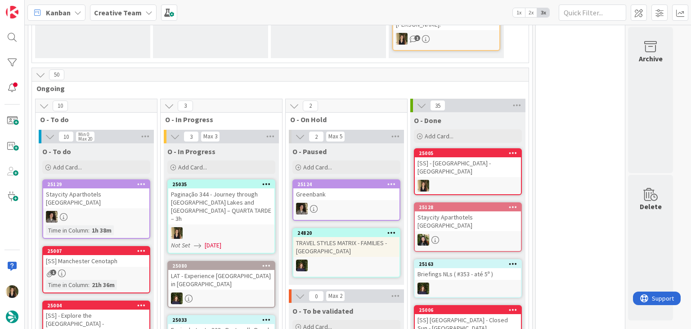
scroll to position [570, 0]
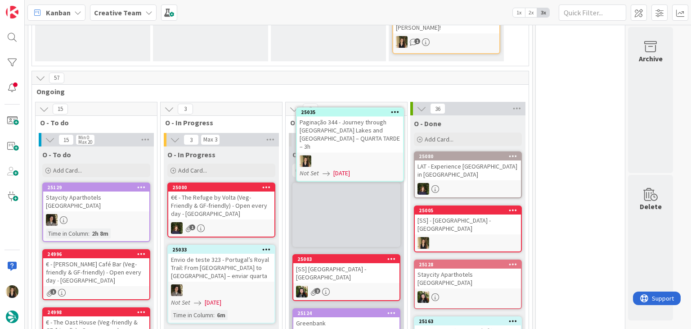
scroll to position [556, 0]
